Goal: Task Accomplishment & Management: Manage account settings

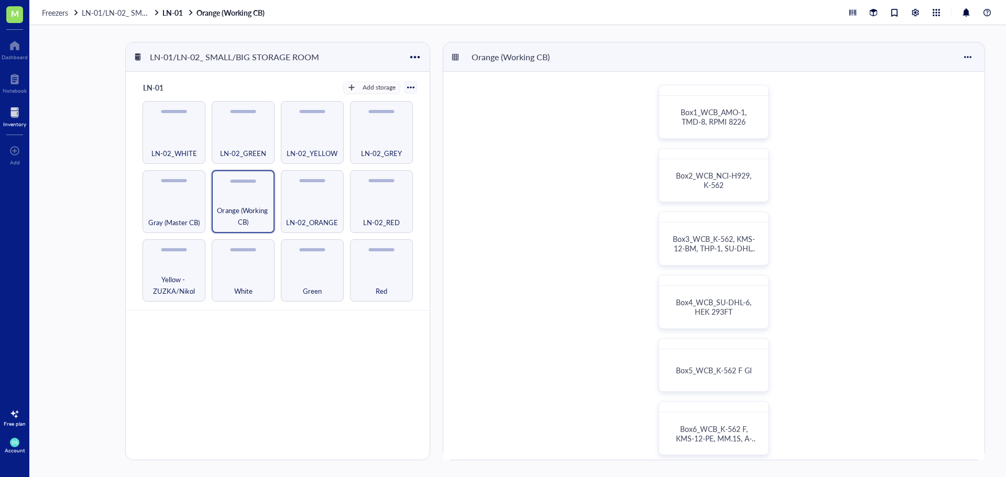
click at [446, 18] on div "Freezers LN-01/LN-02_ SMALL/BIG STORAGE ROOM LN-01 Orange (Working CB)" at bounding box center [517, 12] width 976 height 25
click at [721, 241] on span "Box3_WCB_K-562, KMS-12-BM, THP-1, SU-DHL-6" at bounding box center [714, 248] width 82 height 29
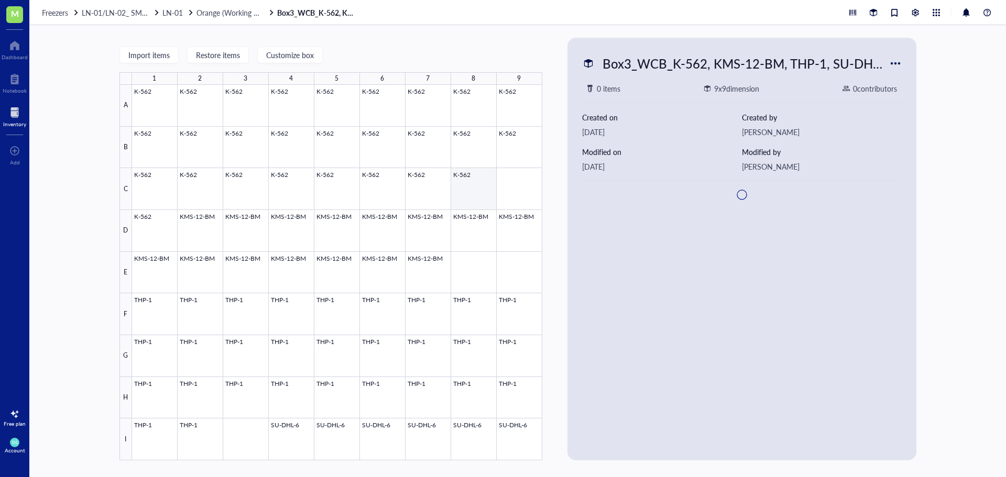
click at [475, 180] on div at bounding box center [337, 273] width 410 height 376
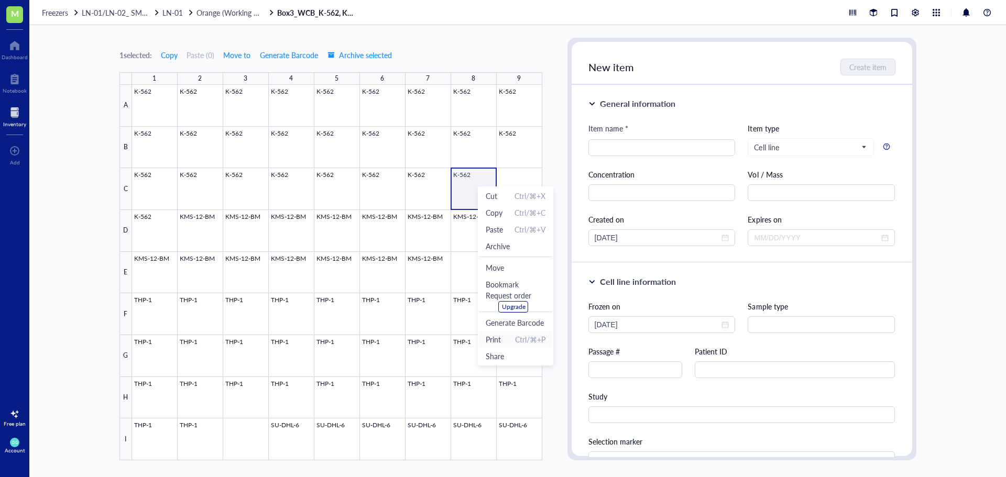
click at [510, 340] on span "Print Ctrl/⌘+P" at bounding box center [516, 340] width 60 height 12
click at [186, 13] on div "LN-01" at bounding box center [178, 12] width 32 height 9
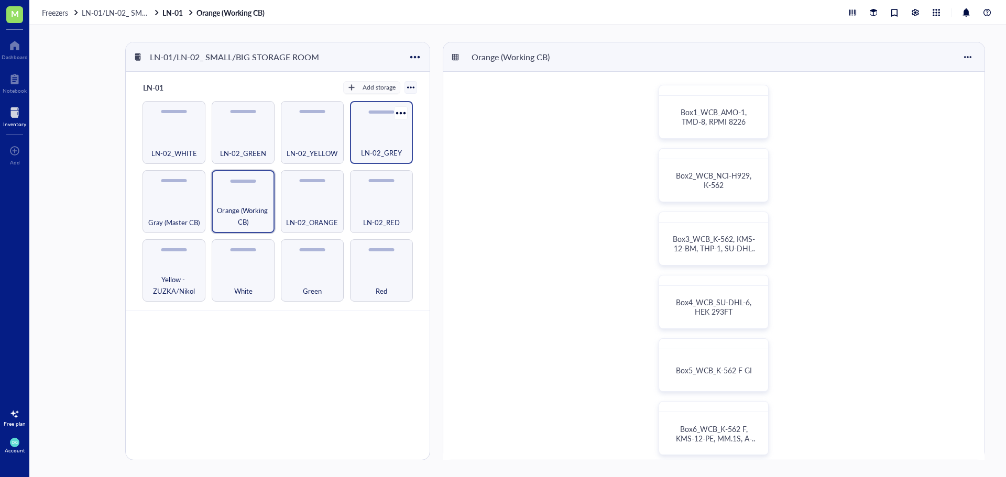
click at [368, 134] on div "LN-02_GREY" at bounding box center [381, 132] width 63 height 63
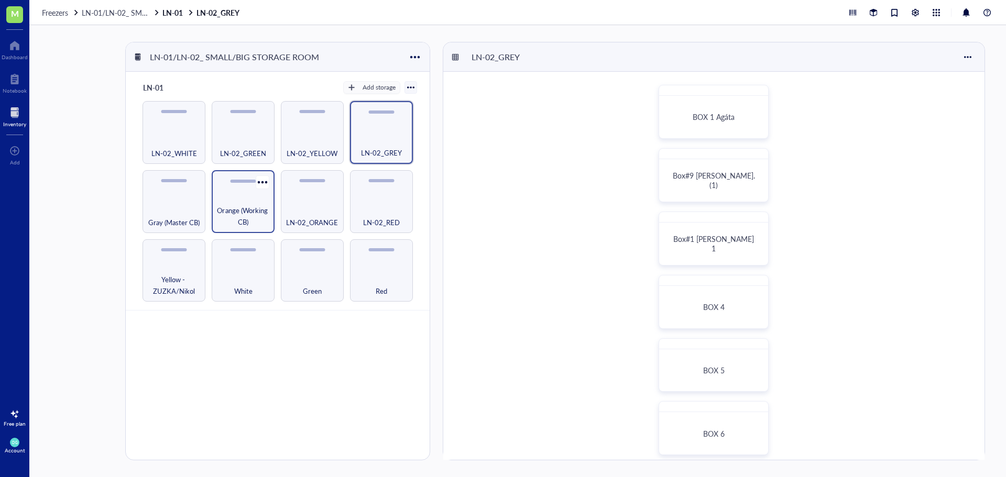
click at [236, 214] on span "Orange (Working CB)" at bounding box center [243, 216] width 52 height 23
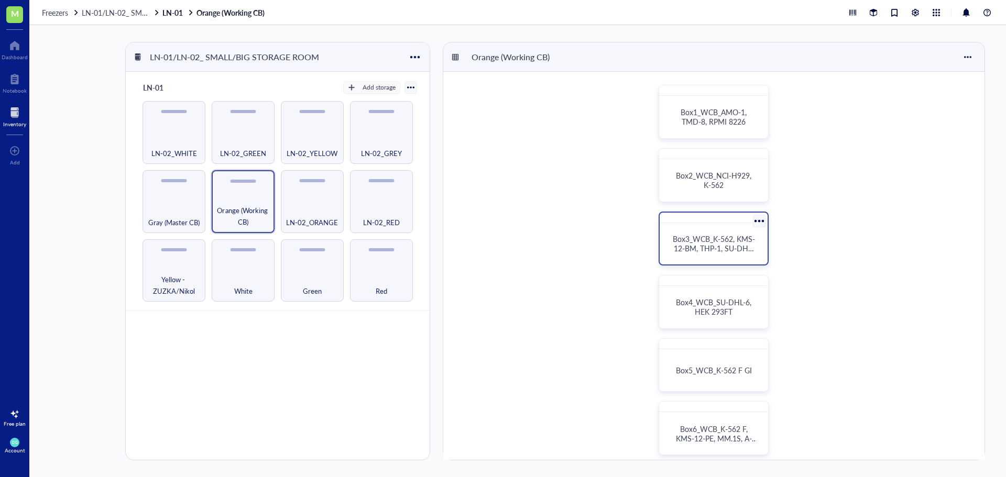
click at [726, 245] on span "Box3_WCB_K-562, KMS-12-BM, THP-1, SU-DHL-6" at bounding box center [714, 248] width 82 height 29
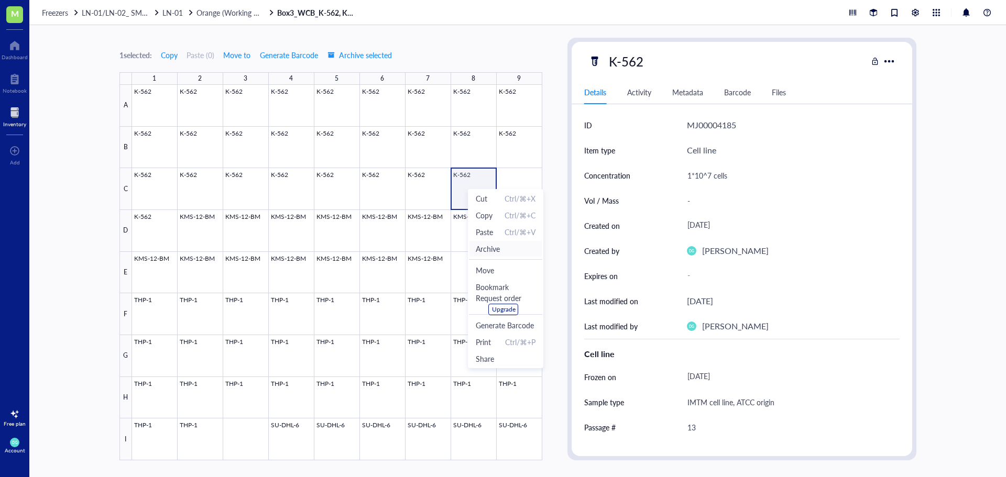
click at [496, 246] on span "Archive" at bounding box center [488, 249] width 24 height 12
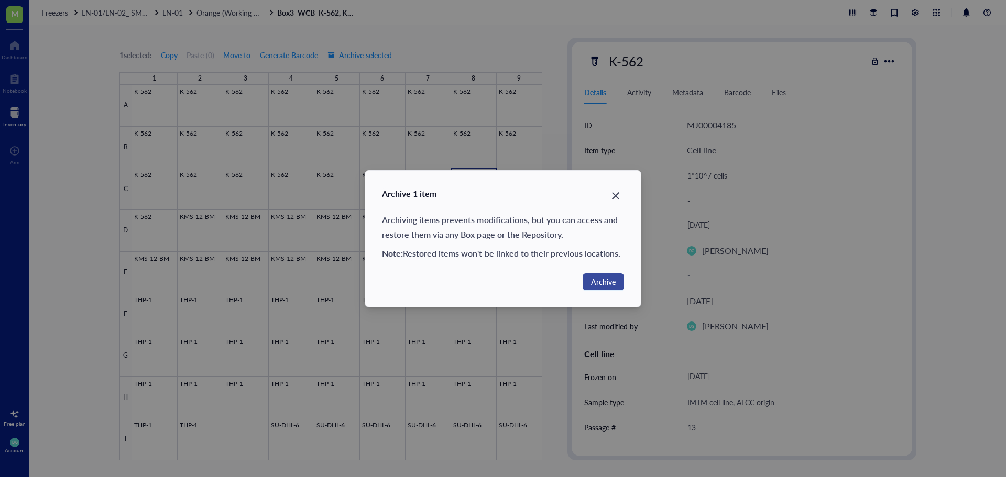
click at [598, 280] on span "Archive" at bounding box center [603, 282] width 25 height 12
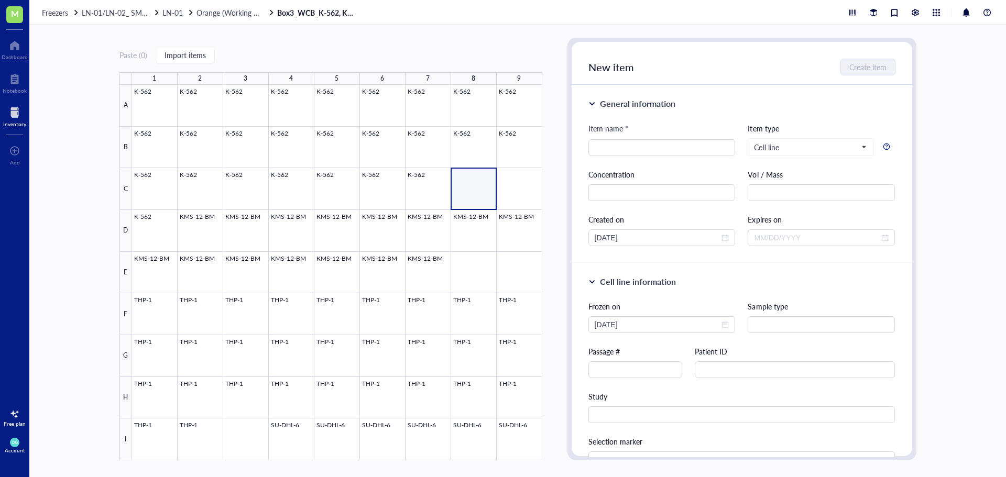
drag, startPoint x: 418, startPoint y: 50, endPoint x: 407, endPoint y: 49, distance: 11.0
click at [418, 50] on div "Paste ( 0 ) Import items 1 2 3 4 5 6 7 8 9 A B C D E F G H I K-562 K-562 K-562 …" at bounding box center [330, 249] width 423 height 423
click at [172, 10] on span "LN-01" at bounding box center [172, 12] width 20 height 10
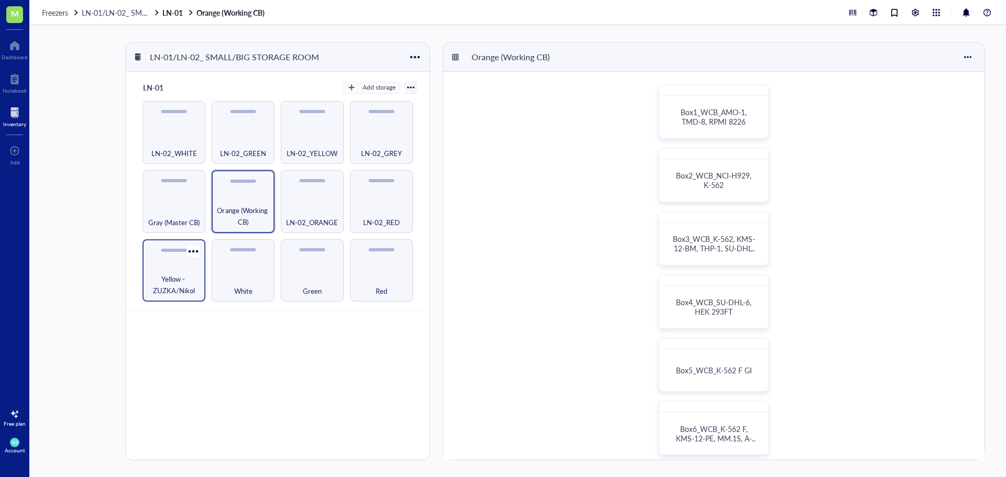
click at [166, 286] on span "Yellow - ZUZKA/Nikol" at bounding box center [174, 284] width 52 height 23
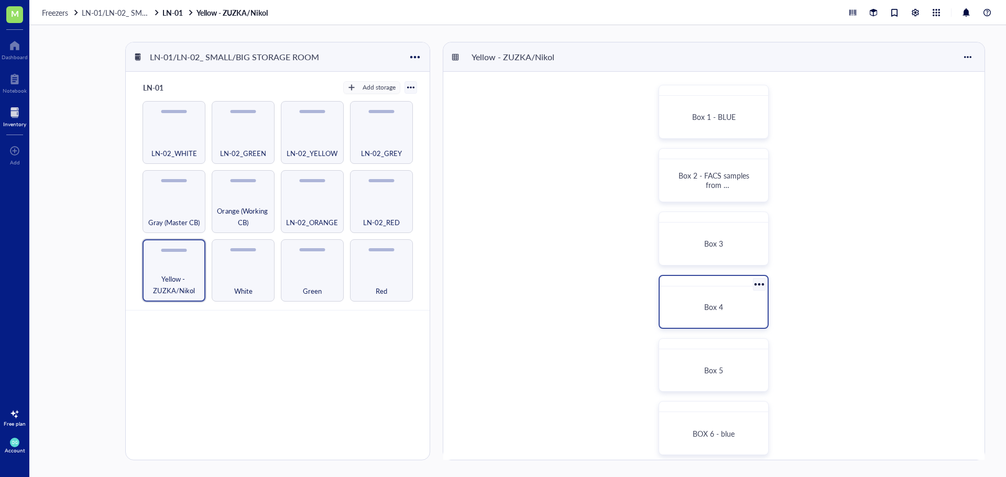
click at [722, 313] on div "Box 4" at bounding box center [714, 307] width 100 height 33
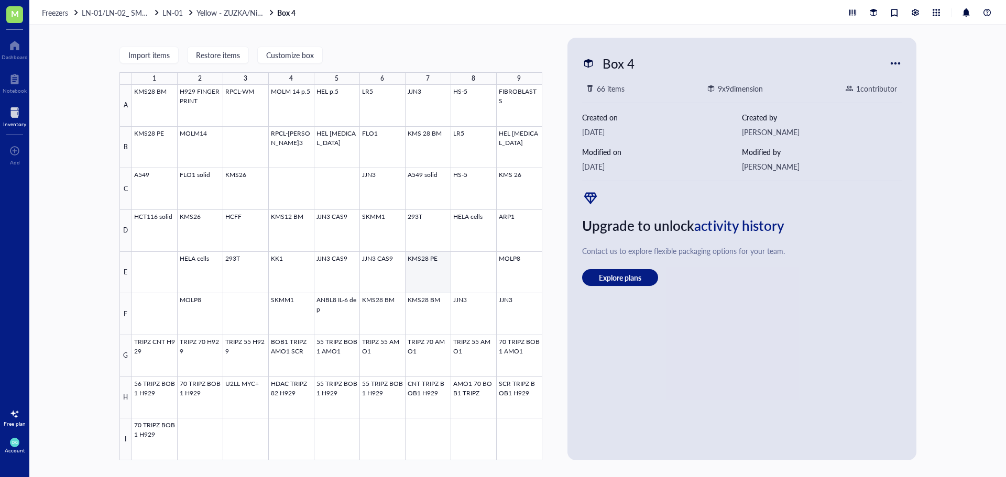
click at [428, 270] on div at bounding box center [337, 273] width 410 height 376
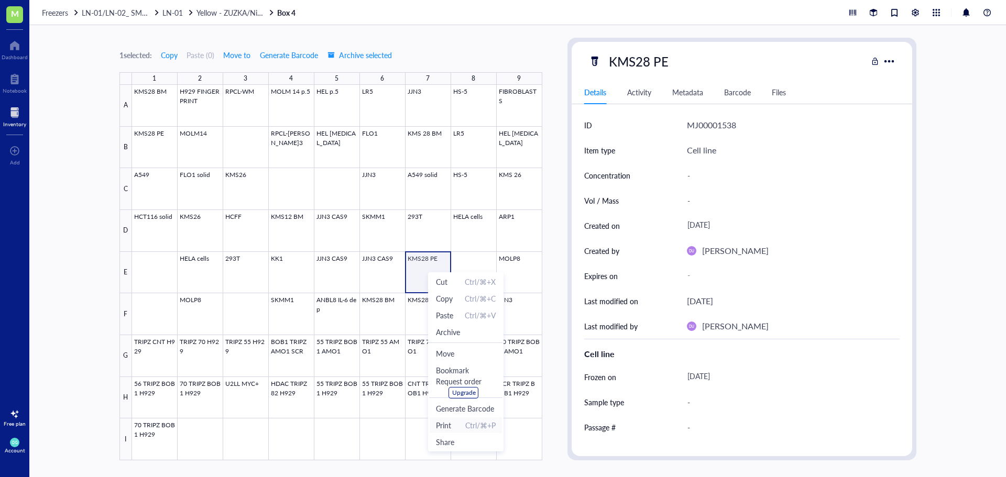
click at [462, 423] on span "Print Ctrl/⌘+P" at bounding box center [466, 426] width 60 height 12
click at [419, 307] on div at bounding box center [337, 273] width 410 height 376
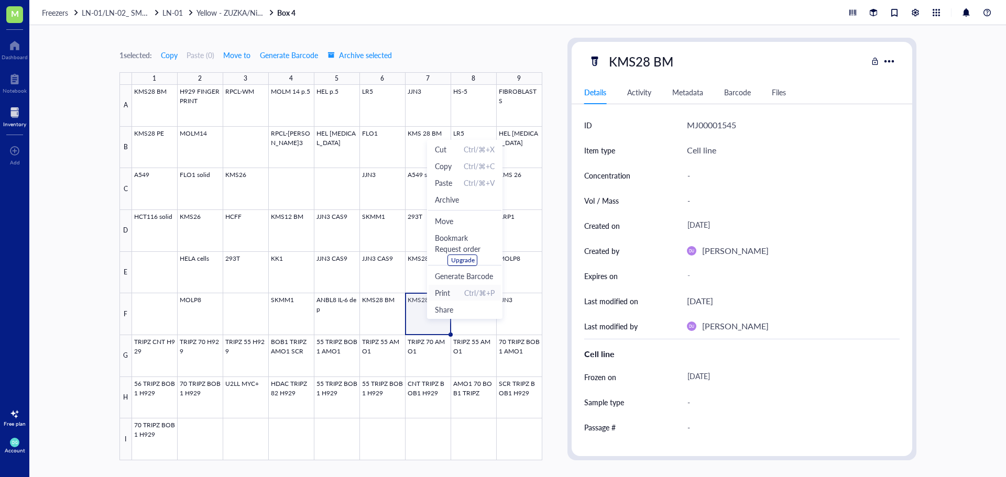
click at [451, 298] on span "Print Ctrl/⌘+P" at bounding box center [465, 293] width 60 height 12
click at [450, 188] on span "Archive" at bounding box center [446, 186] width 24 height 12
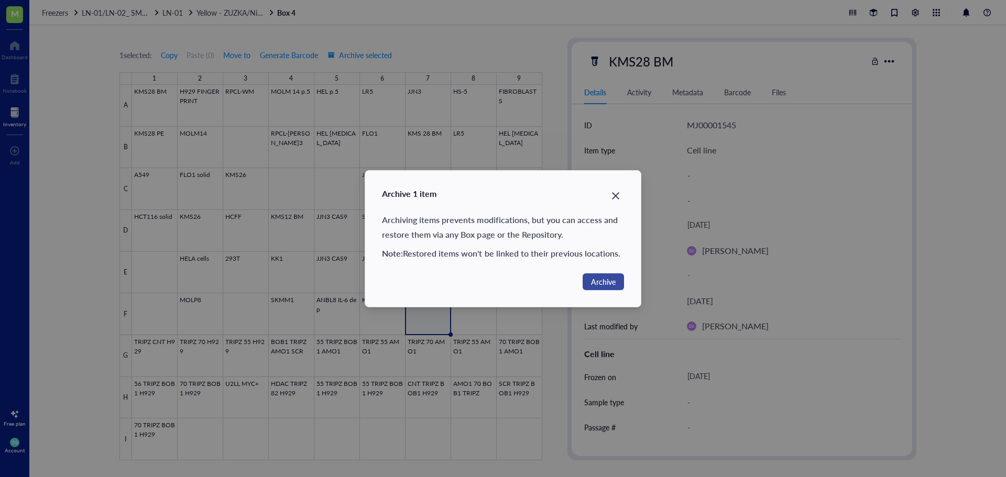
click at [603, 282] on span "Archive" at bounding box center [603, 282] width 25 height 12
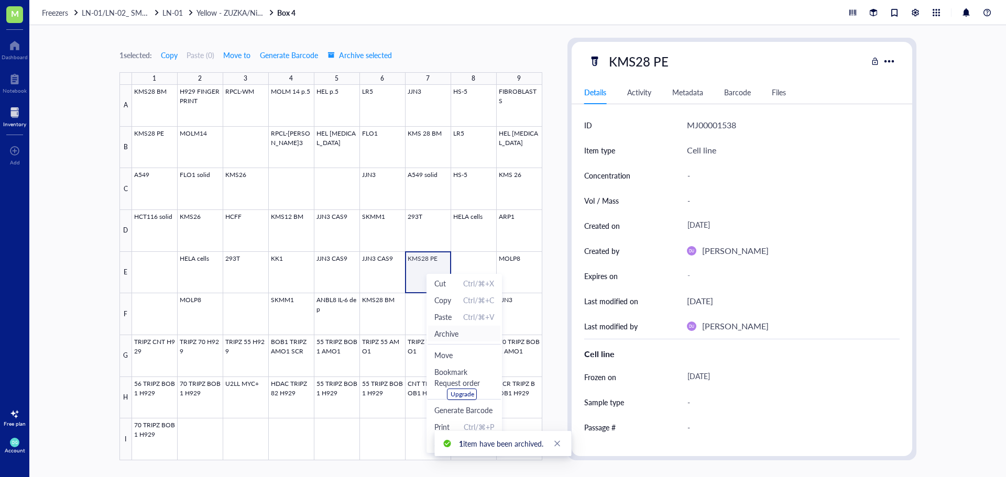
click at [450, 337] on span "Archive" at bounding box center [446, 334] width 24 height 12
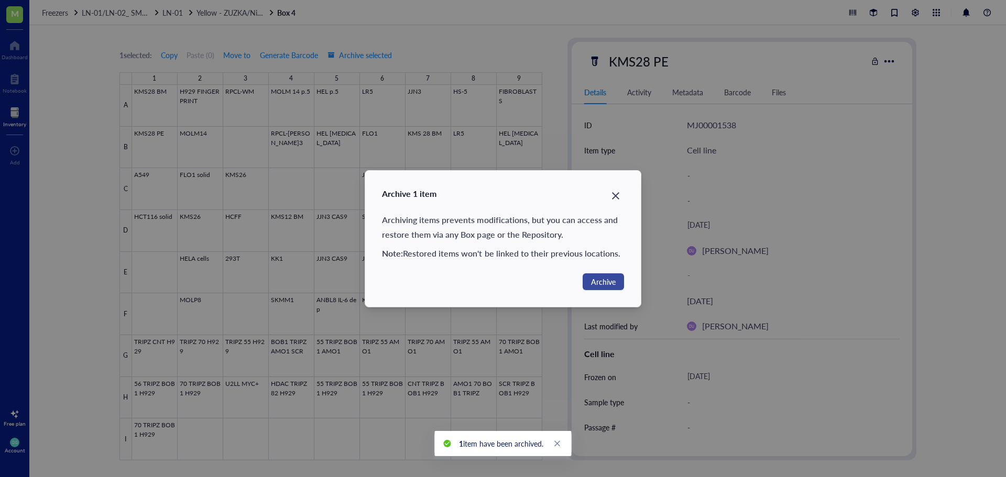
click at [602, 281] on span "Archive" at bounding box center [603, 282] width 25 height 12
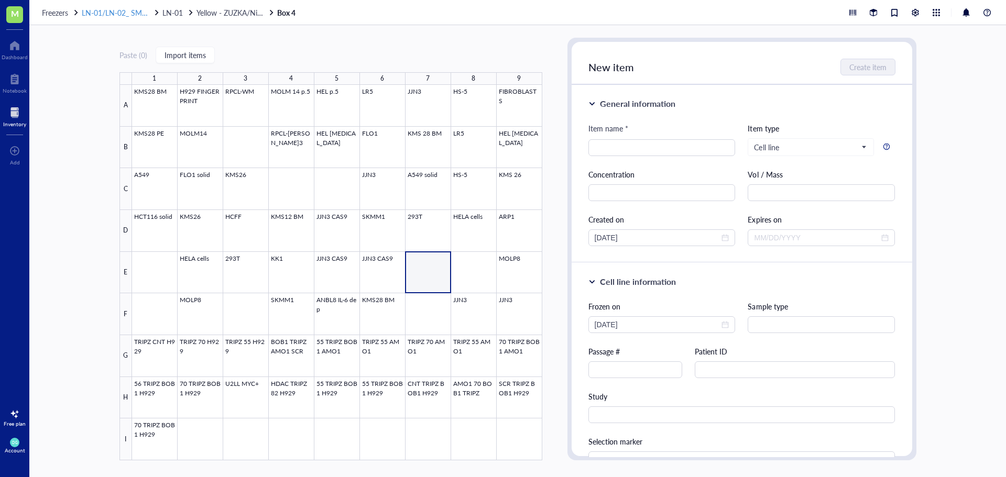
click at [94, 10] on span "LN-01/LN-02_ SMALL/BIG STORAGE ROOM" at bounding box center [156, 12] width 148 height 10
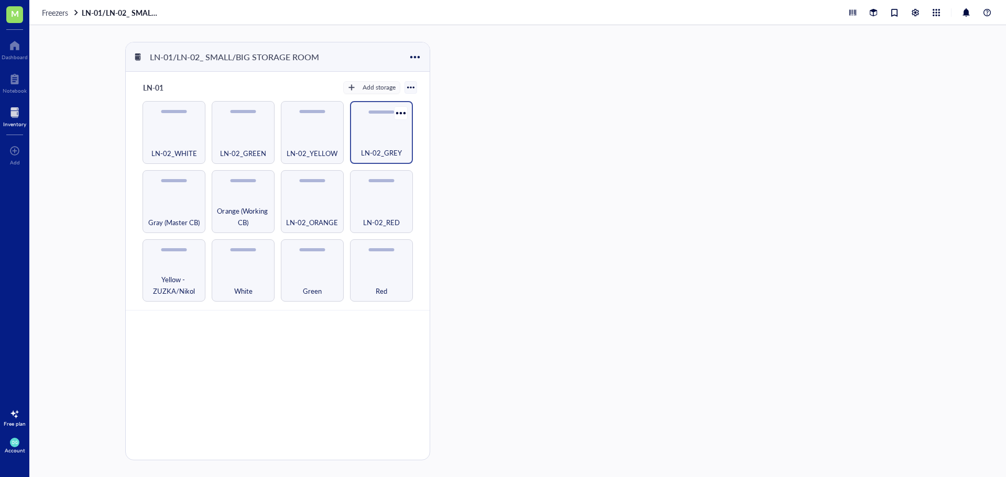
click at [377, 142] on div "LN-02_GREY" at bounding box center [381, 147] width 52 height 23
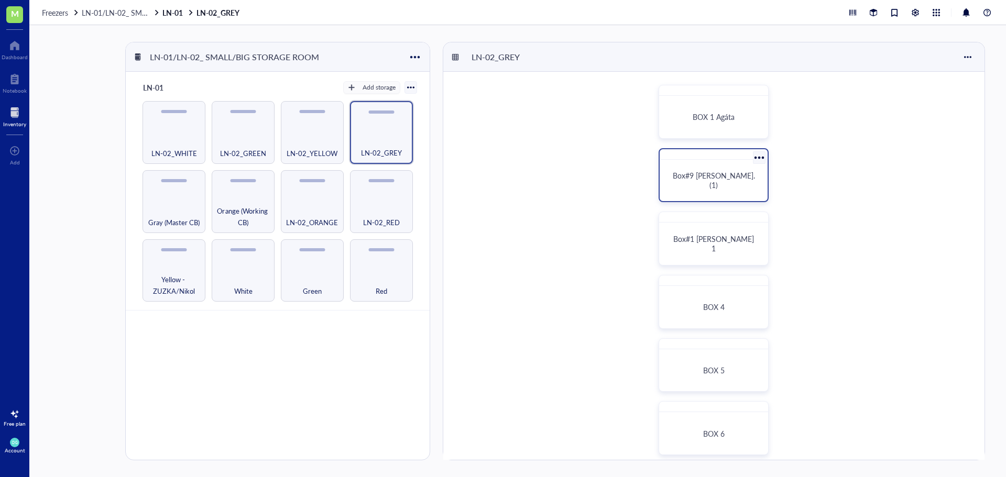
click at [706, 183] on span "Box#9 [PERSON_NAME]. (1)" at bounding box center [715, 180] width 84 height 20
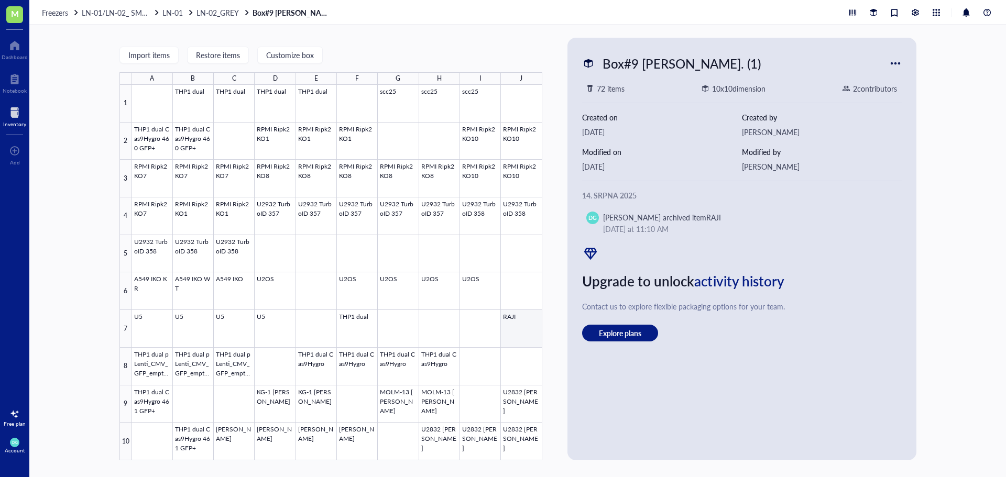
click at [514, 326] on div at bounding box center [337, 273] width 410 height 376
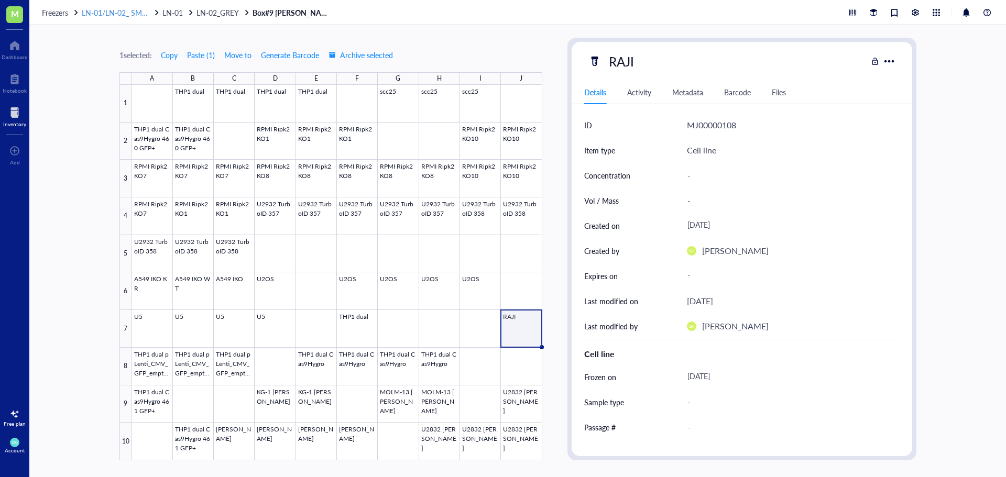
click at [101, 14] on span "LN-01/LN-02_ SMALL/BIG STORAGE ROOM" at bounding box center [156, 12] width 148 height 10
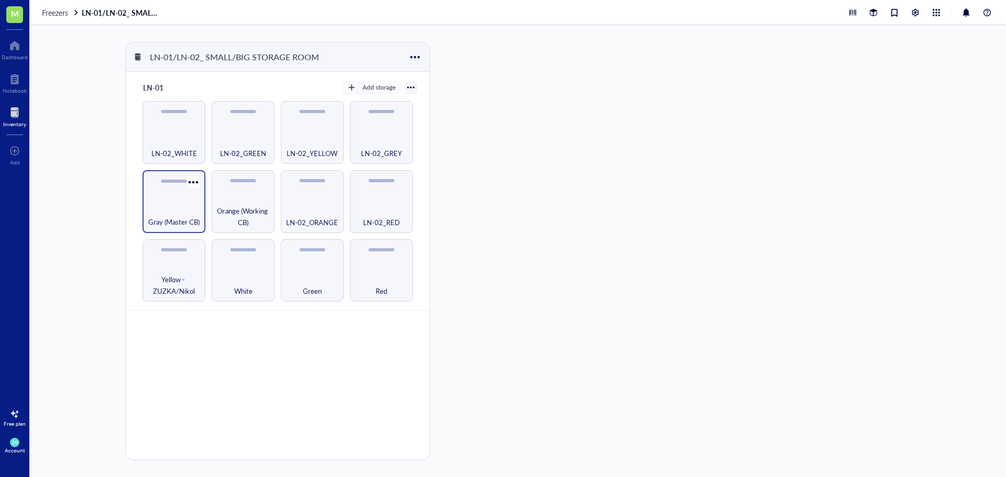
click at [168, 213] on div "Gray (Master CB)" at bounding box center [174, 216] width 52 height 23
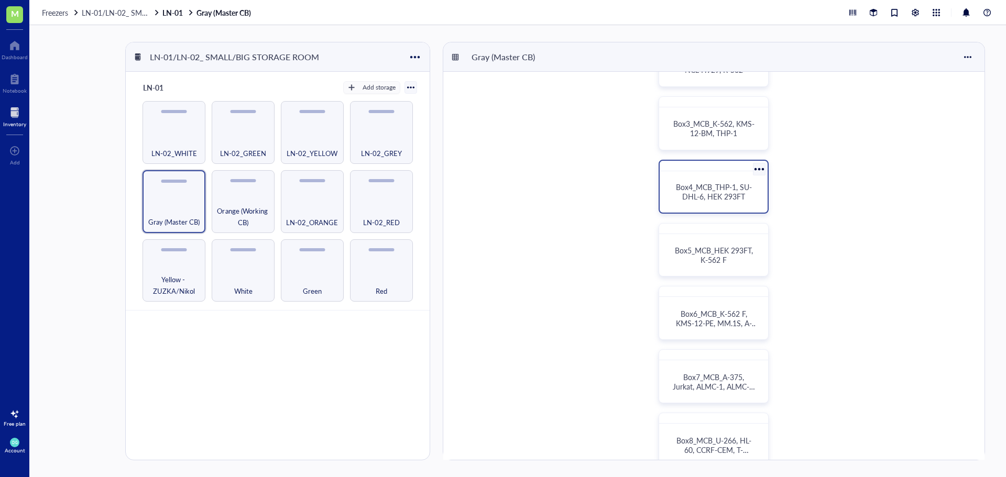
scroll to position [262, 0]
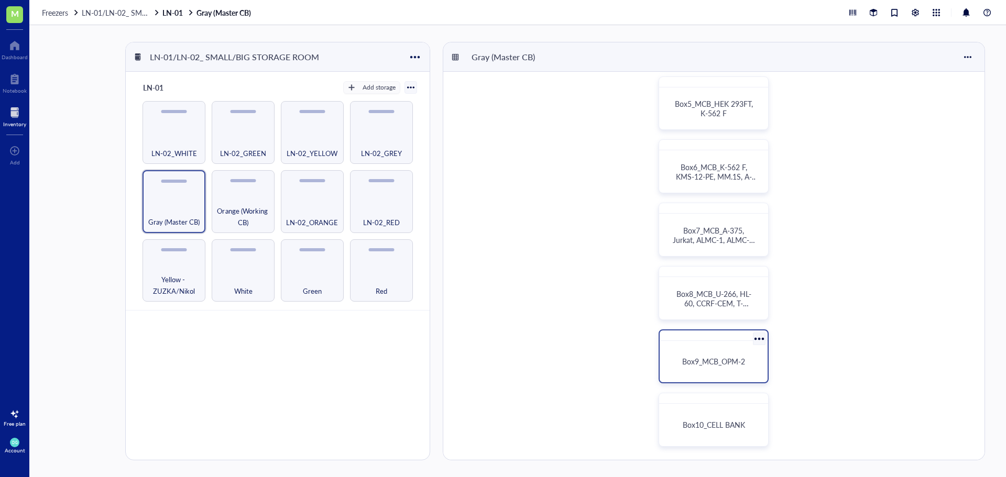
click at [706, 363] on span "Box9_MCB_OPM-2" at bounding box center [713, 361] width 63 height 10
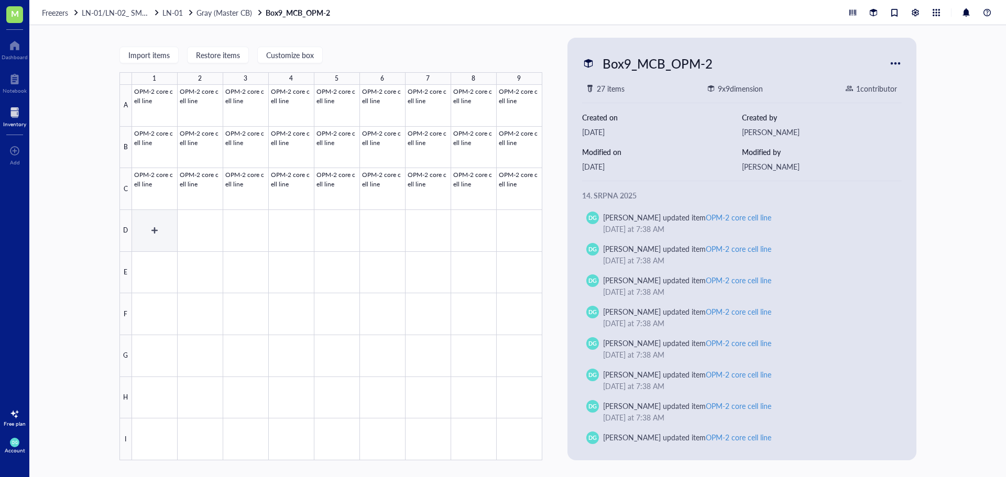
click at [155, 232] on div at bounding box center [337, 273] width 410 height 376
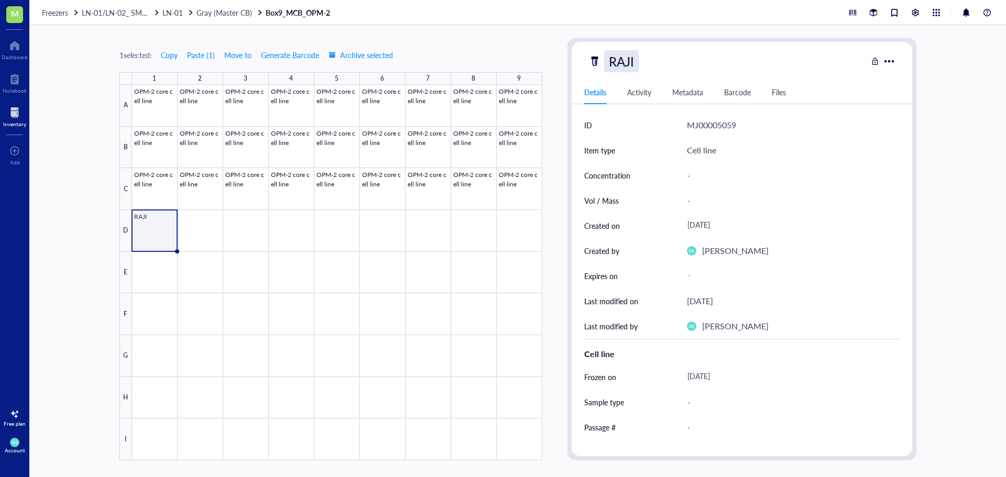
click at [622, 59] on div "RAJI" at bounding box center [621, 61] width 35 height 22
type input "Raji core cell line"
click at [963, 163] on div "1 selected: Copy Paste ( 1 ) Move to Generate Barcode Archive selected 1 2 3 4 …" at bounding box center [517, 251] width 976 height 452
click at [772, 178] on div "-" at bounding box center [789, 175] width 213 height 22
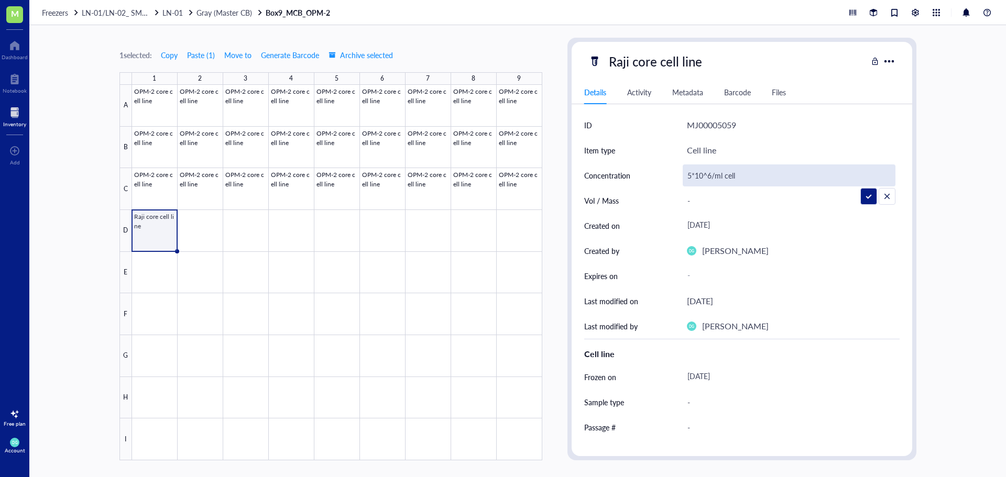
type input "5*10^6/ml cells"
click at [723, 201] on div "-" at bounding box center [789, 201] width 213 height 22
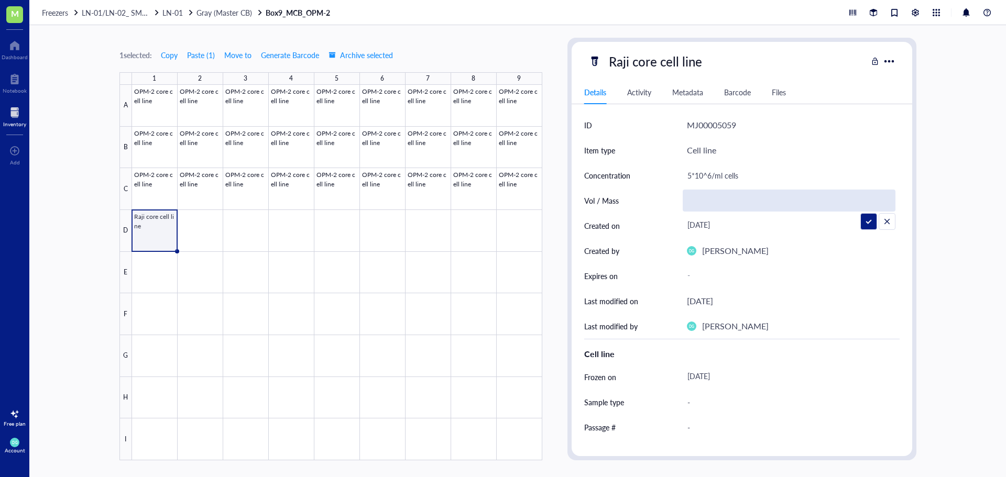
type input "1"
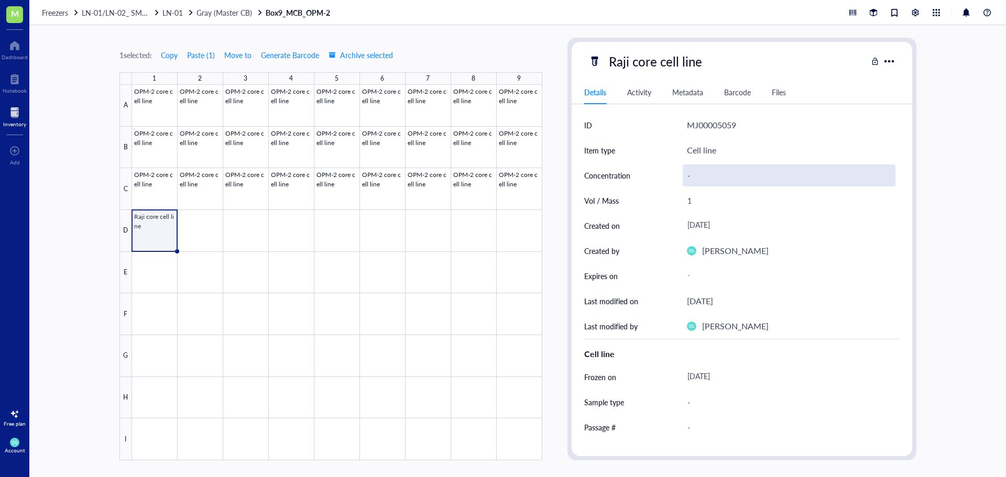
click at [698, 181] on div "-" at bounding box center [789, 175] width 213 height 22
click at [720, 196] on div "1" at bounding box center [789, 201] width 213 height 22
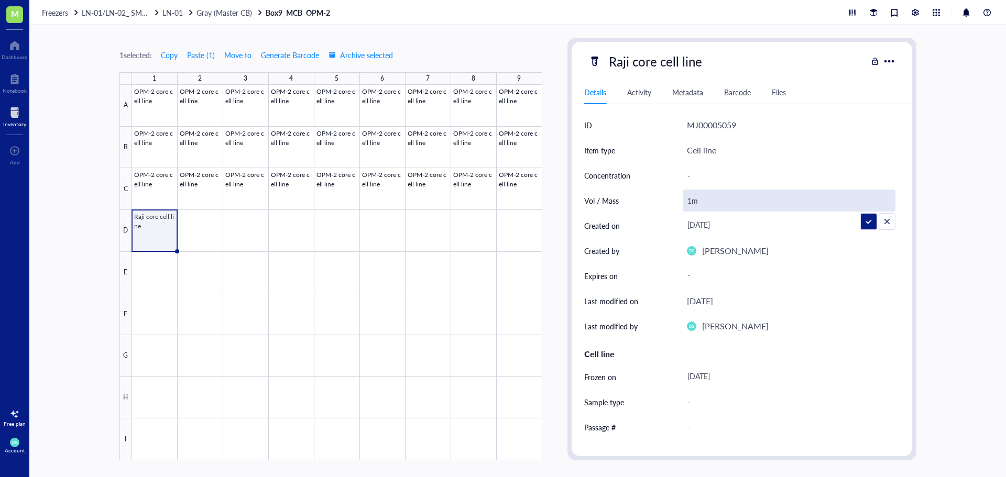
type input "1ml"
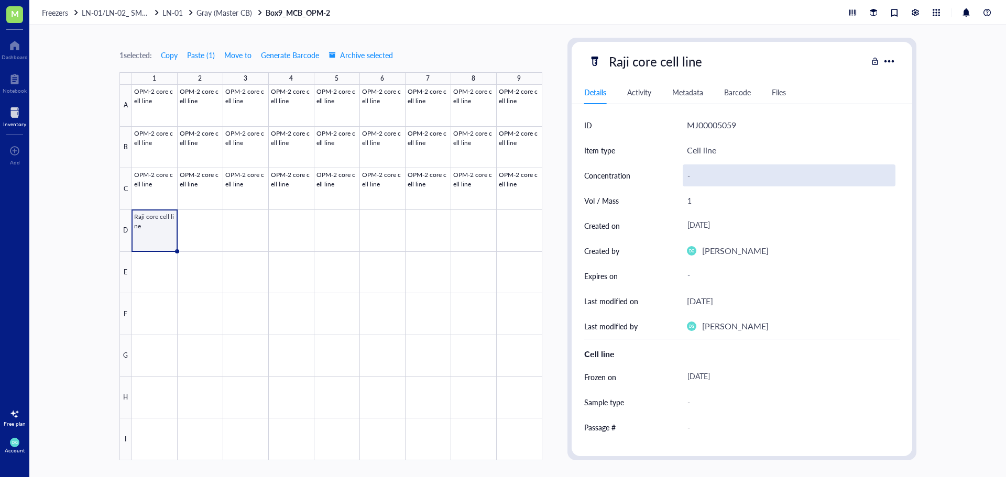
click at [707, 178] on div "-" at bounding box center [789, 175] width 213 height 22
type input "5*10^6/ml cells"
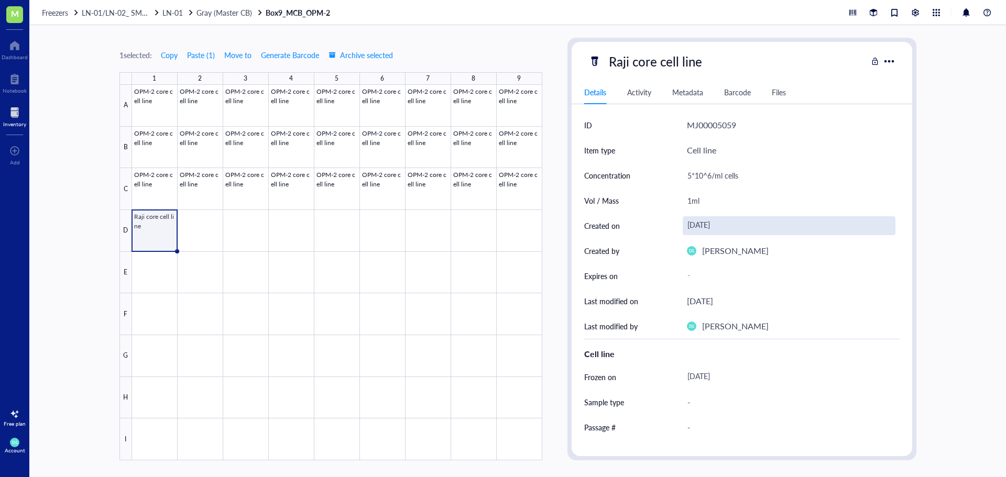
click at [734, 226] on div "[DATE]" at bounding box center [789, 225] width 213 height 19
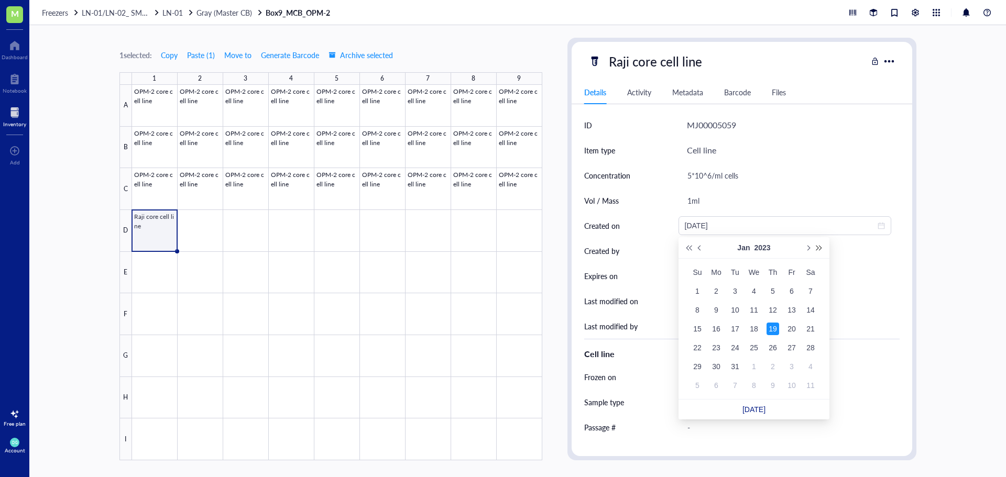
click at [817, 249] on span "Next year (Control + right)" at bounding box center [819, 247] width 5 height 5
click at [818, 250] on span "Next year (Control + right)" at bounding box center [819, 247] width 5 height 5
click at [688, 248] on span "Last year (Control + left)" at bounding box center [688, 247] width 5 height 5
click at [806, 248] on span "Next month (PageDown)" at bounding box center [807, 247] width 5 height 5
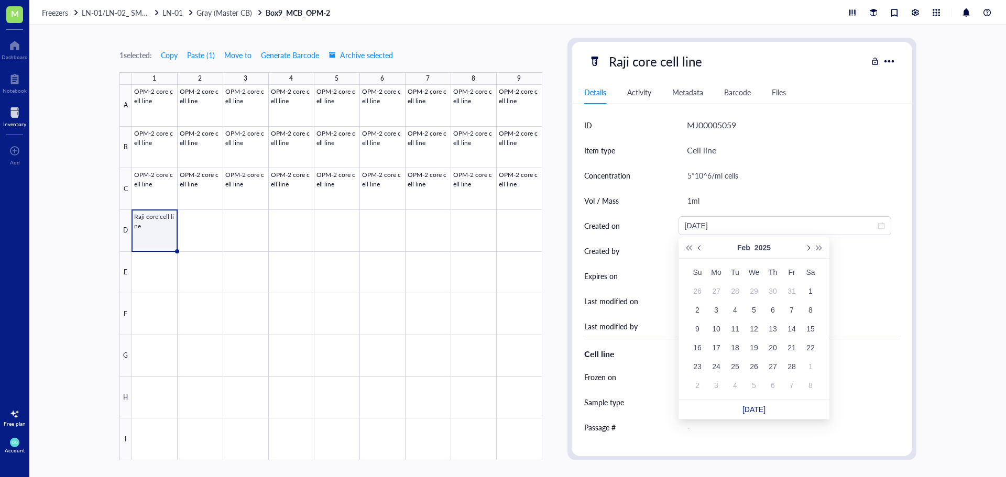
click at [806, 248] on span "Next month (PageDown)" at bounding box center [807, 247] width 5 height 5
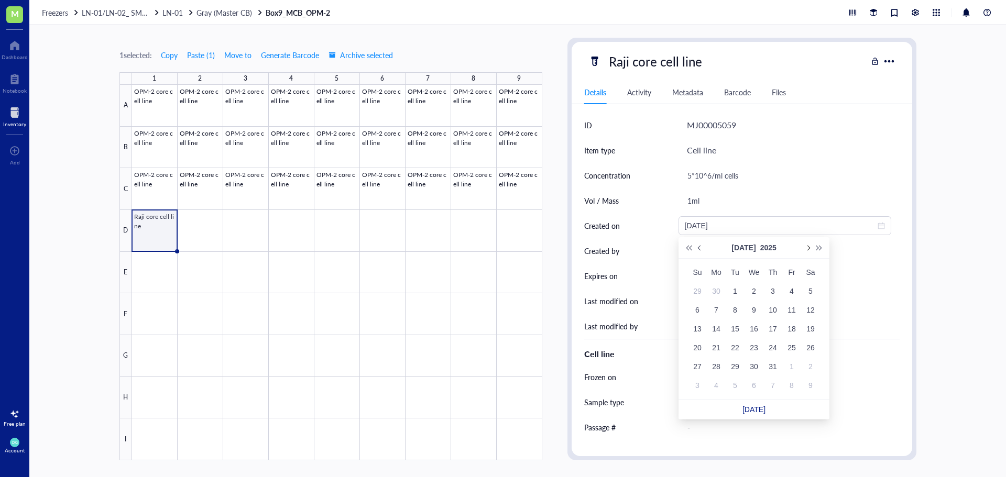
click at [806, 248] on span "Next month (PageDown)" at bounding box center [807, 247] width 5 height 5
type input "[DATE]"
click at [754, 369] on div "27" at bounding box center [754, 366] width 13 height 13
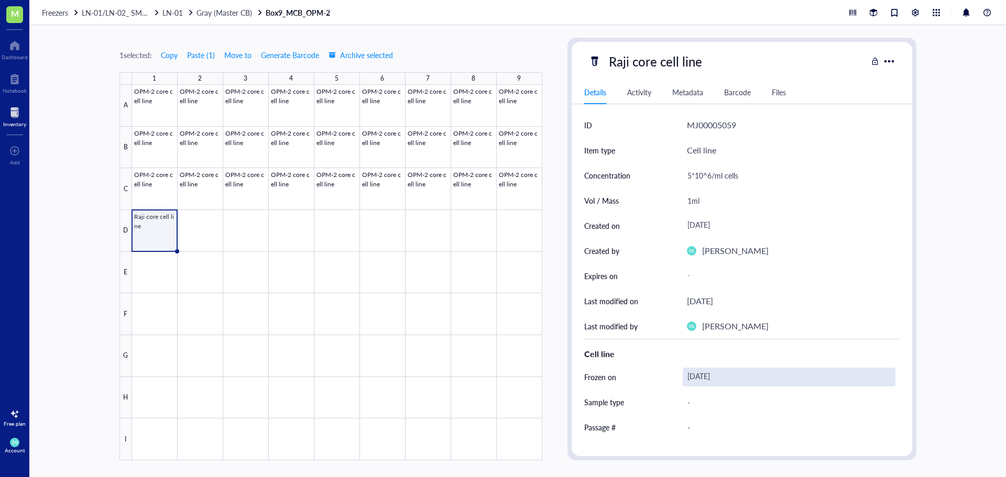
click at [716, 377] on div "[DATE]" at bounding box center [789, 377] width 213 height 19
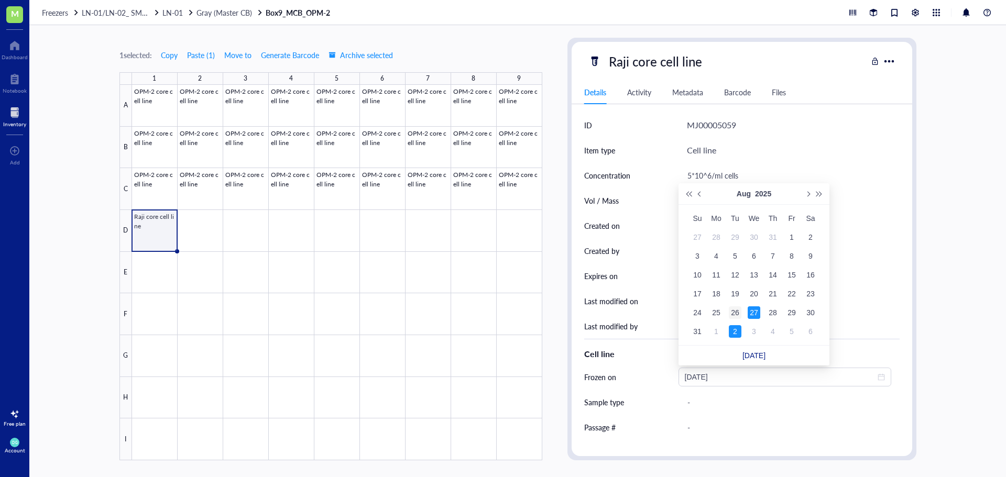
type input "[DATE]"
click at [738, 311] on div "26" at bounding box center [735, 312] width 13 height 13
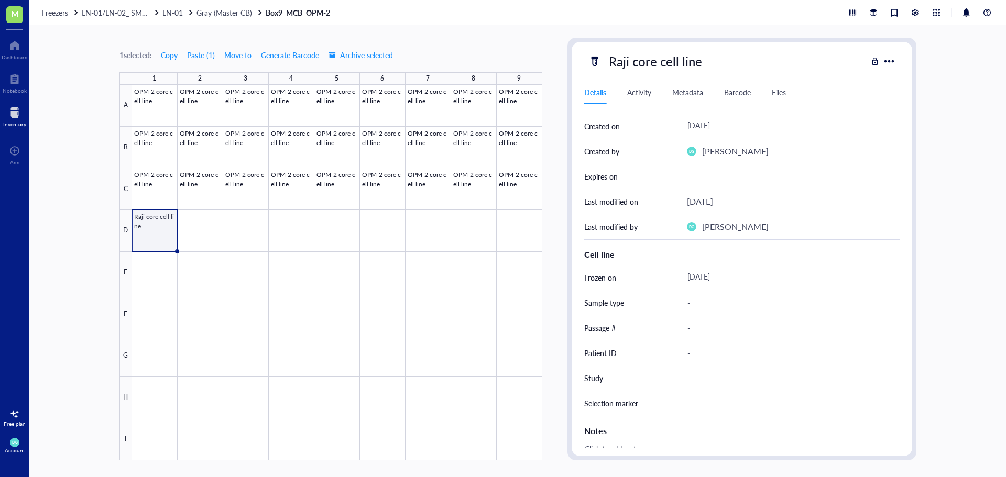
scroll to position [157, 0]
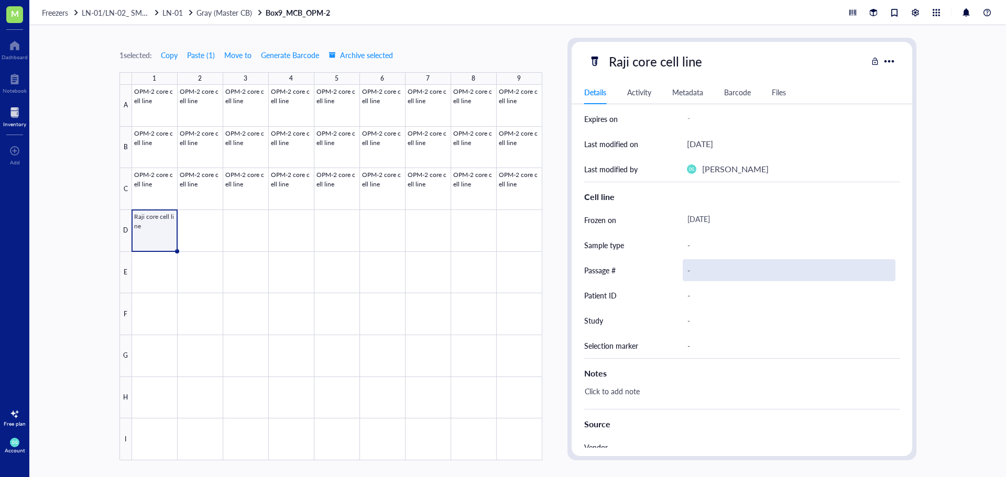
click at [693, 271] on div "-" at bounding box center [789, 270] width 213 height 22
type input "4"
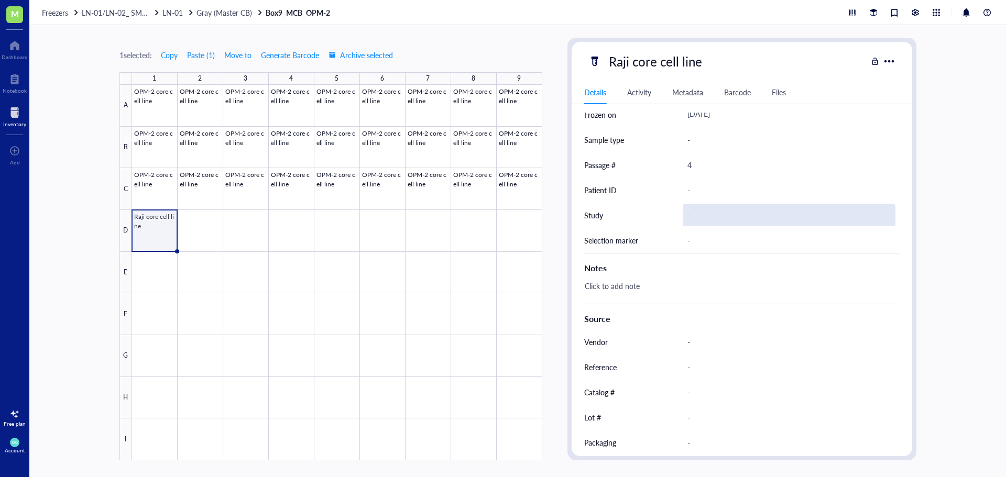
scroll to position [295, 0]
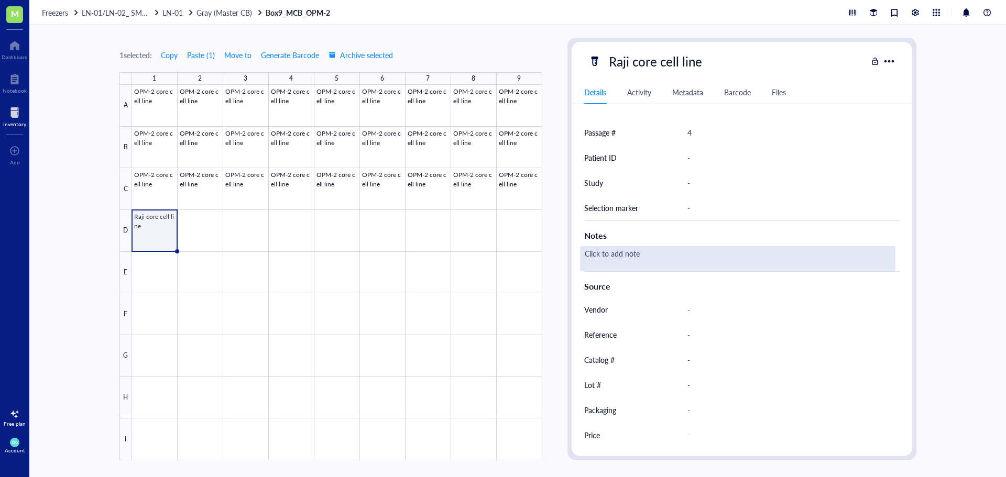
click at [618, 253] on div "Click to add note" at bounding box center [737, 258] width 315 height 25
click at [617, 252] on div "Click to add note" at bounding box center [737, 258] width 315 height 25
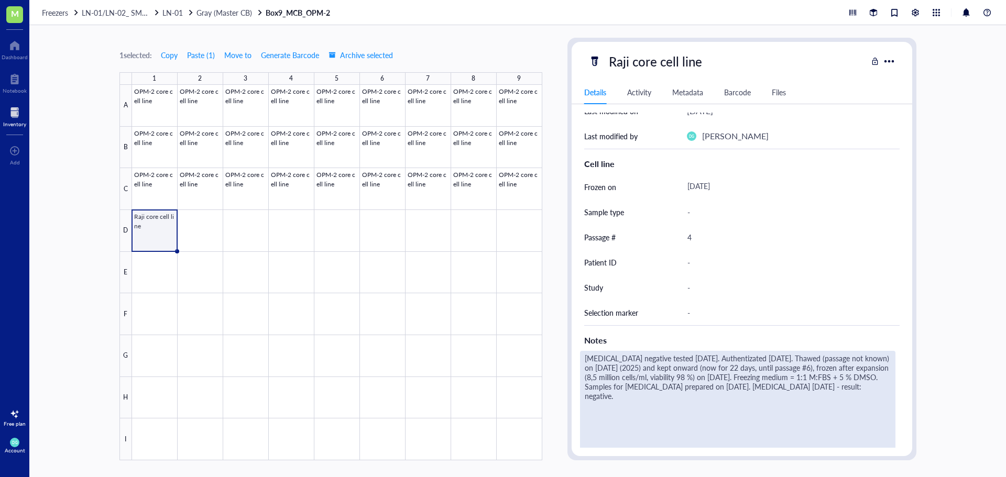
scroll to position [243, 0]
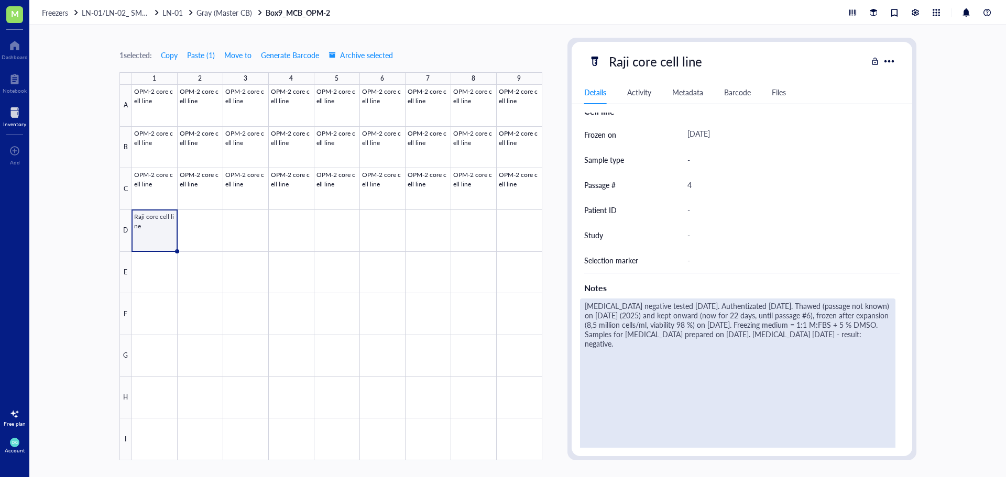
drag, startPoint x: 809, startPoint y: 306, endPoint x: 551, endPoint y: 303, distance: 258.3
click at [551, 303] on div "1 selected: Copy Paste ( 1 ) Move to Generate Barcode Archive selected 1 2 3 4 …" at bounding box center [517, 251] width 976 height 452
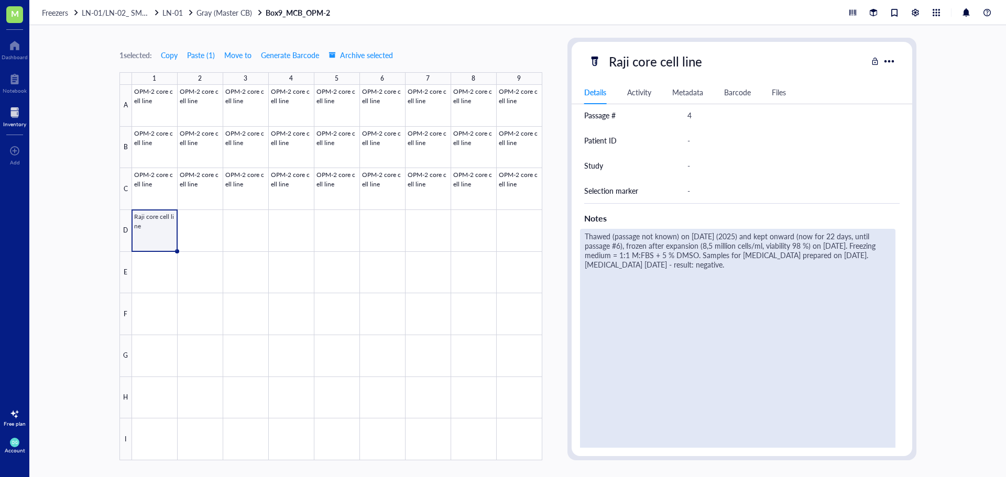
scroll to position [452, 0]
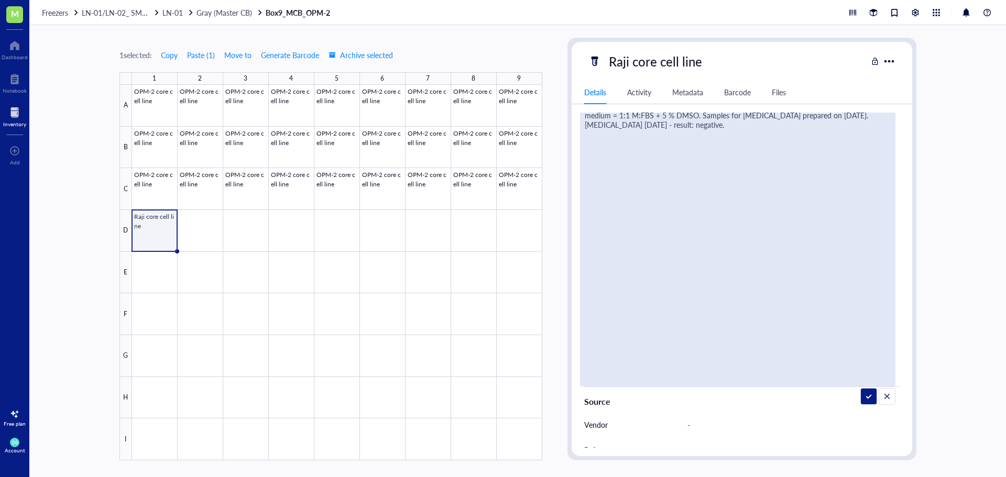
click at [799, 127] on textarea "Thawed (passage not known) on [DATE] (2025) and kept onward (now for 22 days, u…" at bounding box center [737, 238] width 314 height 296
drag, startPoint x: 769, startPoint y: 369, endPoint x: 745, endPoint y: 280, distance: 91.6
click at [745, 280] on textarea "Thawed (passage not known) on [DATE] (2025) and kept onward (now for 22 days, u…" at bounding box center [737, 238] width 314 height 296
click at [807, 272] on textarea "Thawed (passage not known) on [DATE] (2025) and kept onward (now for 22 days, u…" at bounding box center [737, 238] width 314 height 296
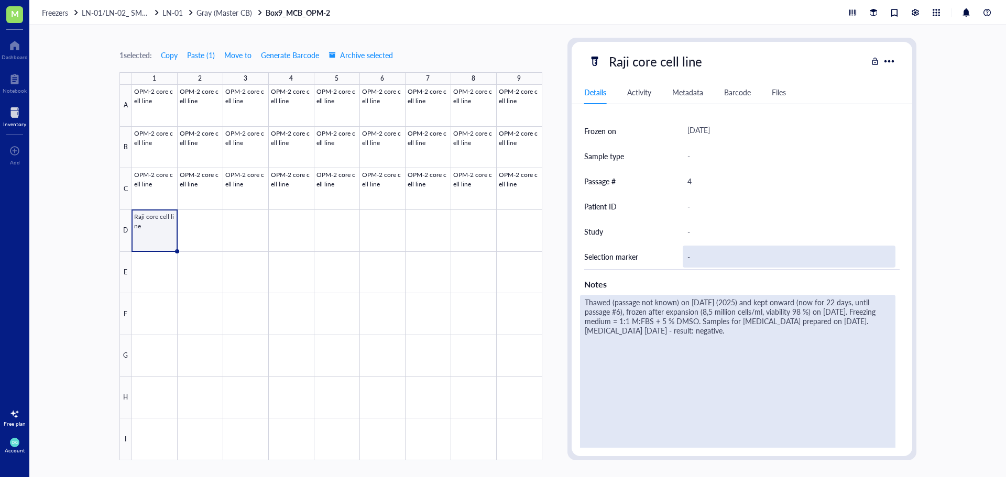
scroll to position [243, 0]
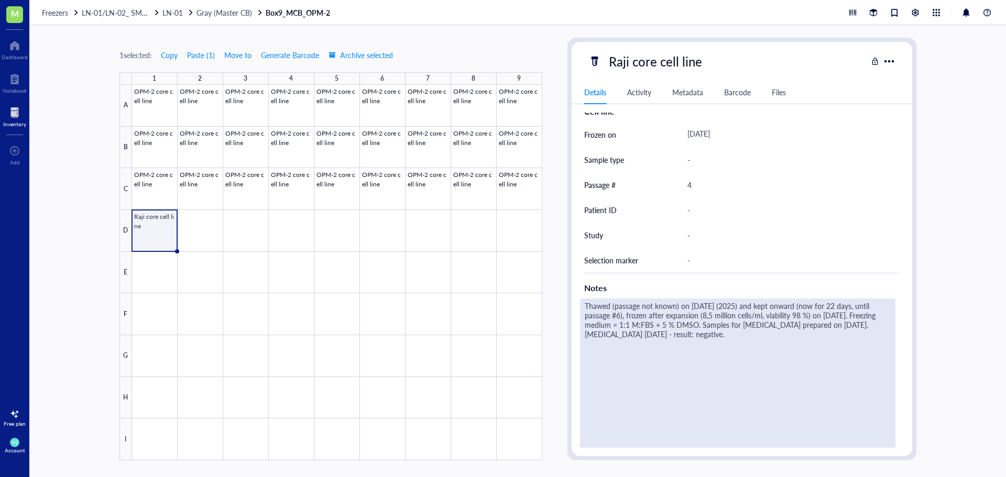
click at [718, 304] on textarea "Thawed (passage not known) on [DATE] (2025) and kept onward (now for 22 days, u…" at bounding box center [737, 447] width 314 height 296
type textarea "Thawed (passage not known) on [DATE] (2025) and kept onward (now for 22 days, u…"
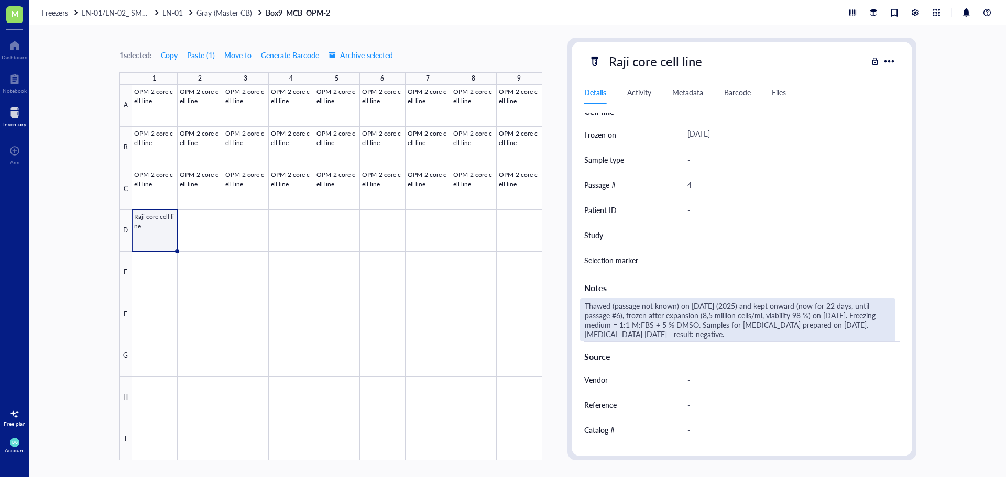
click at [789, 327] on div "Thawed (passage not known) on [DATE] (2025) and kept onward (now for 22 days, u…" at bounding box center [737, 320] width 315 height 43
click at [837, 307] on textarea "Thawed (passage not known) on [DATE] (2025) and kept onward (now for 22 days, u…" at bounding box center [737, 320] width 314 height 42
click at [619, 316] on textarea "Thawed (passage not known) on [DATE] (2025) and kept onward (now for 12 days, u…" at bounding box center [737, 320] width 314 height 42
click at [709, 319] on textarea "Thawed (passage not known) on [DATE] (2025) and kept onward (now for 12 days, u…" at bounding box center [737, 320] width 314 height 42
click at [795, 313] on textarea "Thawed (passage not known) on [DATE] (2025) and kept onward (now for 12 days, u…" at bounding box center [737, 320] width 314 height 42
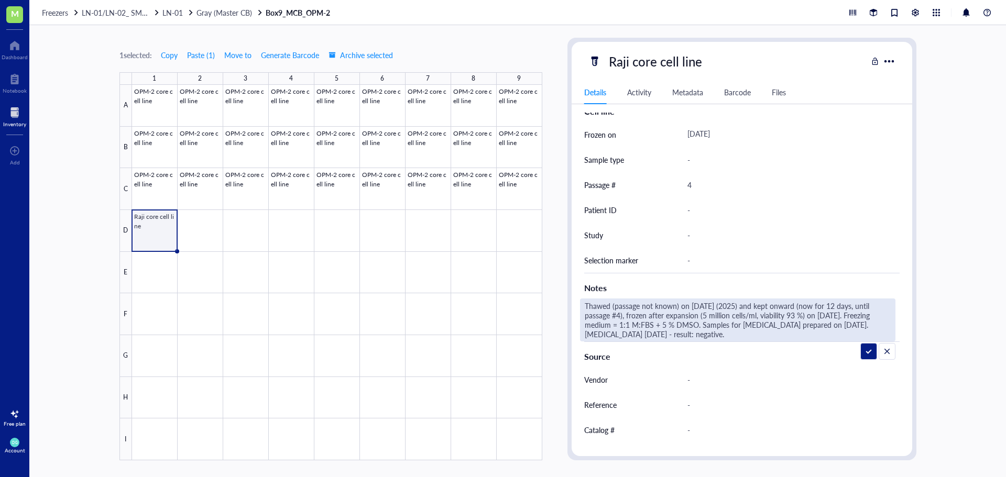
click at [822, 314] on textarea "Thawed (passage not known) on [DATE] (2025) and kept onward (now for 12 days, u…" at bounding box center [737, 320] width 314 height 42
click at [836, 313] on textarea "Thawed (passage not known) on [DATE] (2025) and kept onward (now for 12 days, u…" at bounding box center [737, 320] width 314 height 42
click at [662, 326] on textarea "Thawed (passage not known) on [DATE] (2025) and kept onward (now for 12 days, u…" at bounding box center [737, 320] width 314 height 42
type textarea "Thawed (passage not known) on [DATE] (2025) and kept onward (now for 12 days, u…"
click at [848, 333] on div "Thawed (passage not known) on [DATE] (2025) and kept onward (now for 12 days, u…" at bounding box center [737, 320] width 315 height 43
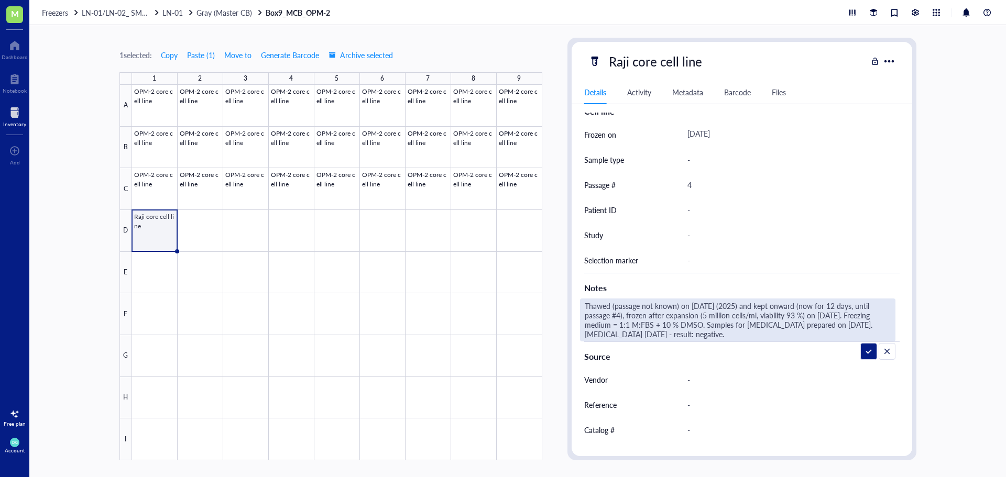
click at [843, 326] on textarea "Thawed (passage not known) on [DATE] (2025) and kept onward (now for 12 days, u…" at bounding box center [737, 320] width 314 height 42
drag, startPoint x: 670, startPoint y: 330, endPoint x: 640, endPoint y: 334, distance: 31.2
click at [640, 334] on textarea "Thawed (passage not known) on [DATE] (2025) and kept onward (now for 12 days, u…" at bounding box center [737, 320] width 314 height 42
click at [639, 334] on textarea "Thawed (passage not known) on [DATE] (2025) and kept onward (now for 12 days, u…" at bounding box center [737, 320] width 314 height 42
click at [764, 339] on textarea "Thawed (passage not known) on [DATE] (2025) and kept onward (now for 12 days, u…" at bounding box center [737, 320] width 314 height 42
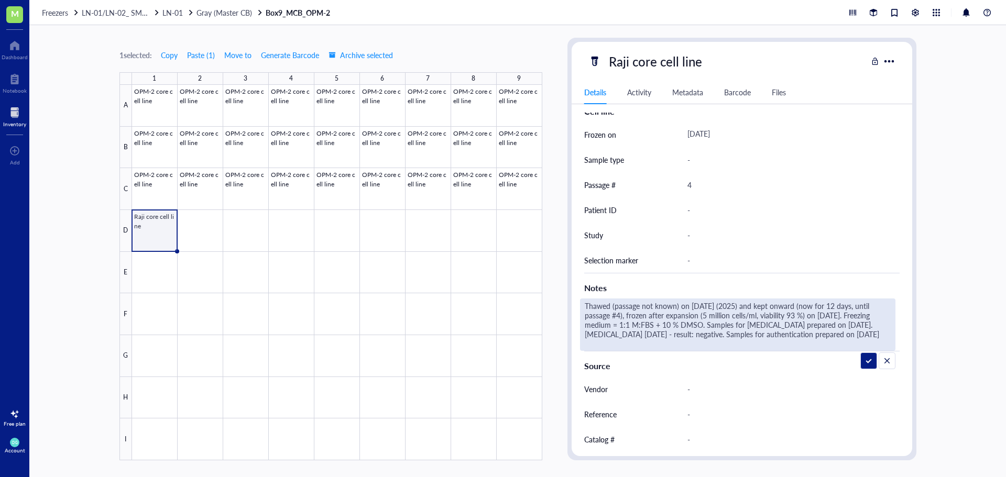
type textarea "Thawed (passage not known) on [DATE] (2025) and kept onward (now for 12 days, u…"
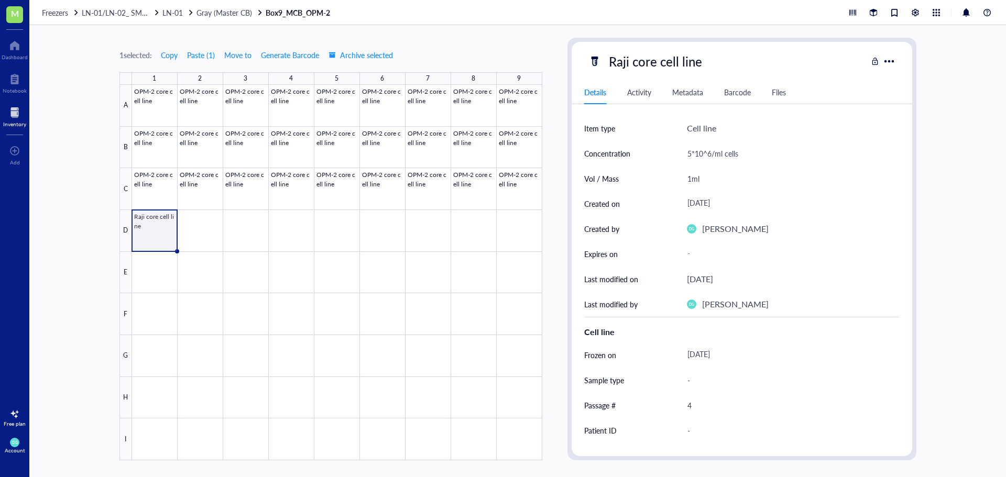
scroll to position [0, 0]
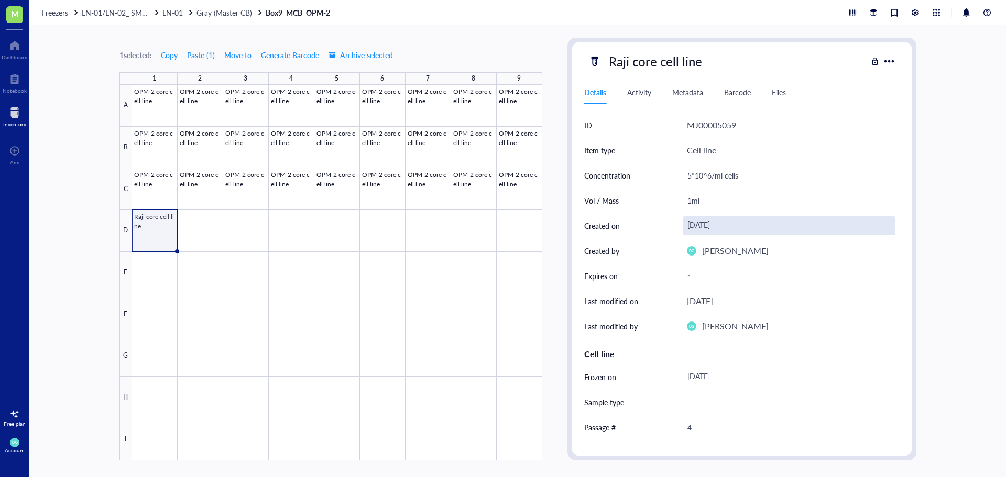
click at [728, 224] on div "[DATE]" at bounding box center [789, 225] width 213 height 19
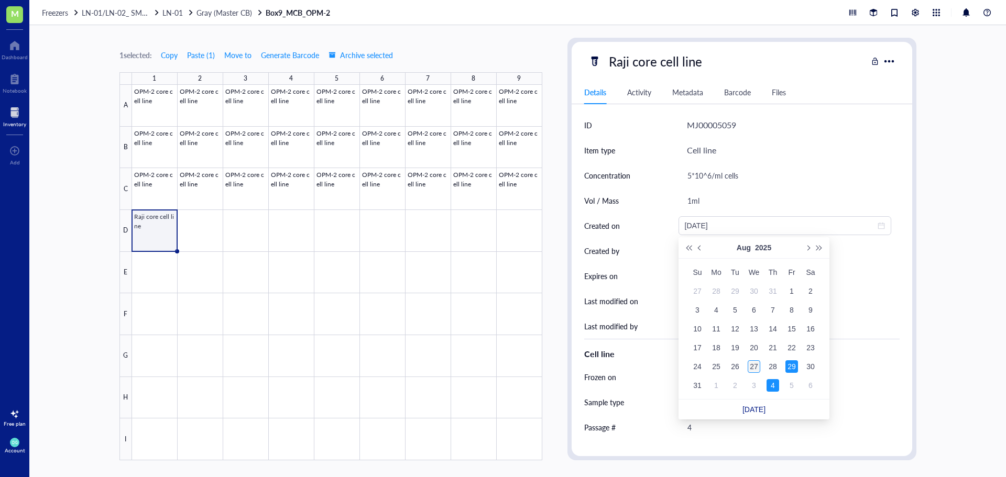
type input "[DATE]"
click at [756, 363] on div "27" at bounding box center [754, 366] width 13 height 13
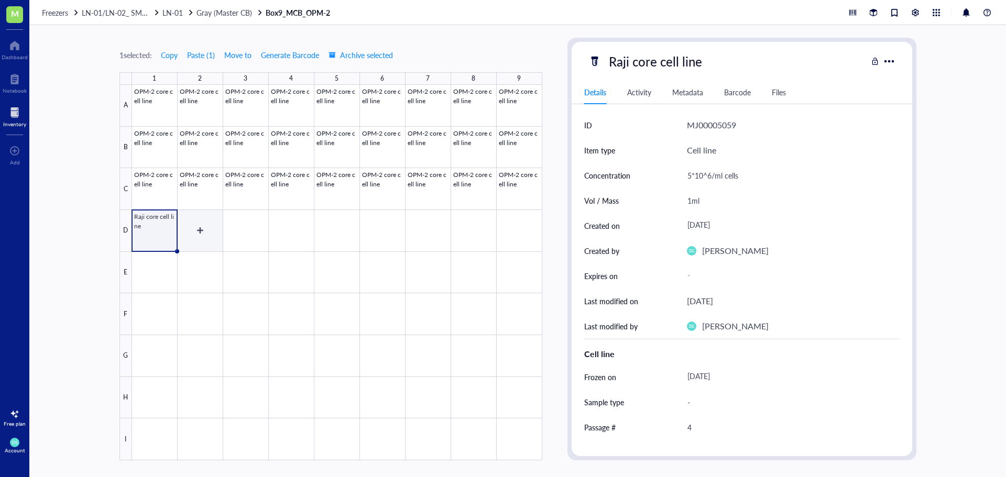
click at [204, 247] on div at bounding box center [337, 273] width 410 height 376
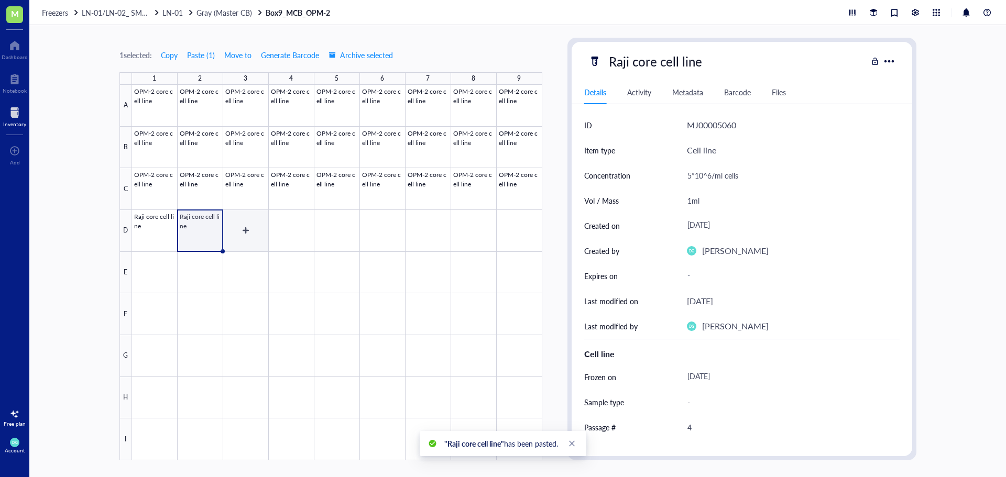
click at [252, 244] on div at bounding box center [337, 273] width 410 height 376
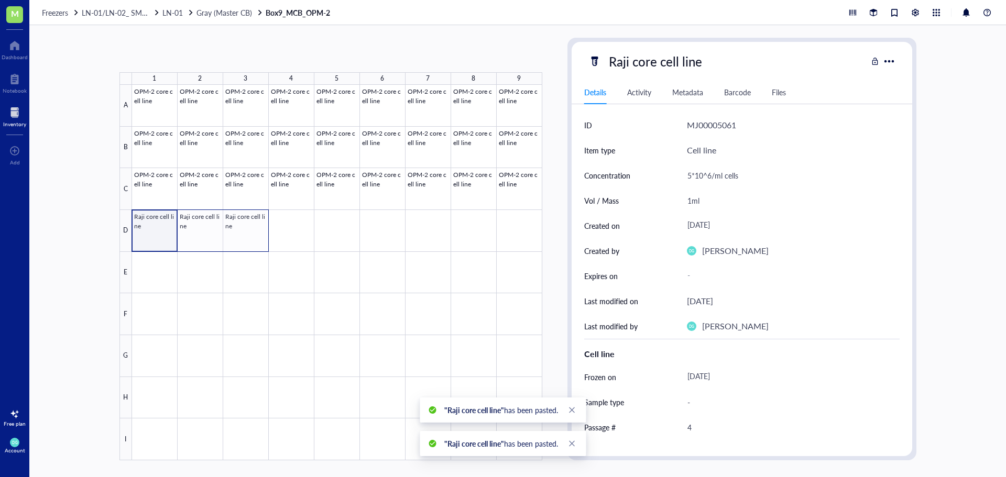
drag, startPoint x: 156, startPoint y: 231, endPoint x: 254, endPoint y: 224, distance: 98.8
click at [254, 224] on div at bounding box center [337, 273] width 410 height 376
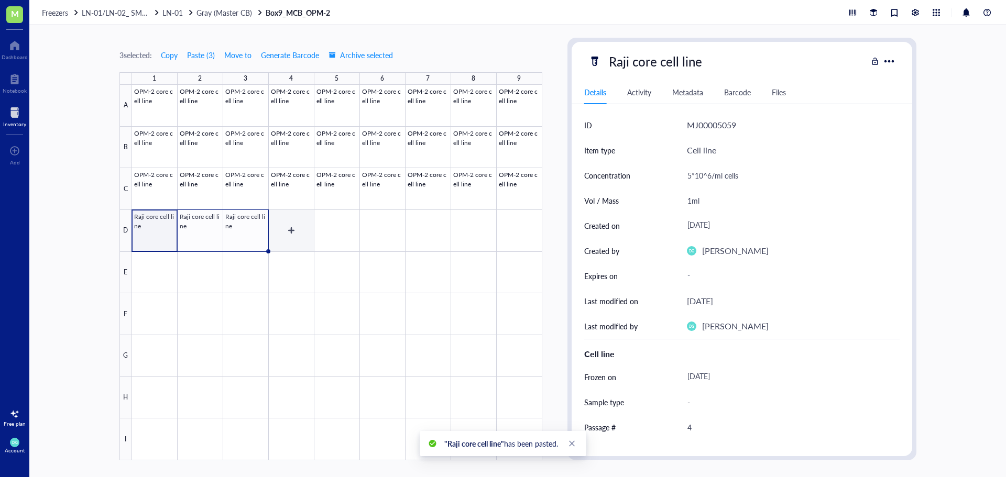
click at [304, 237] on div at bounding box center [337, 273] width 410 height 376
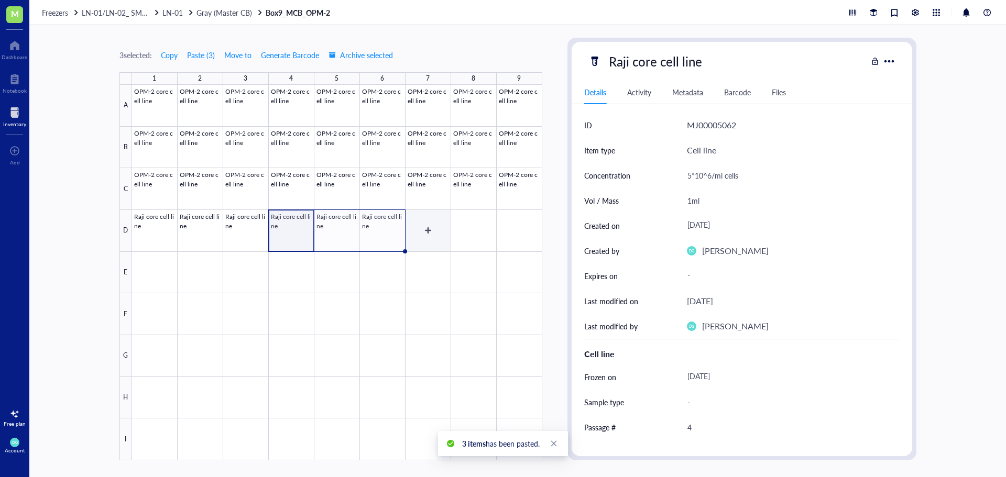
click at [437, 240] on div at bounding box center [337, 273] width 410 height 376
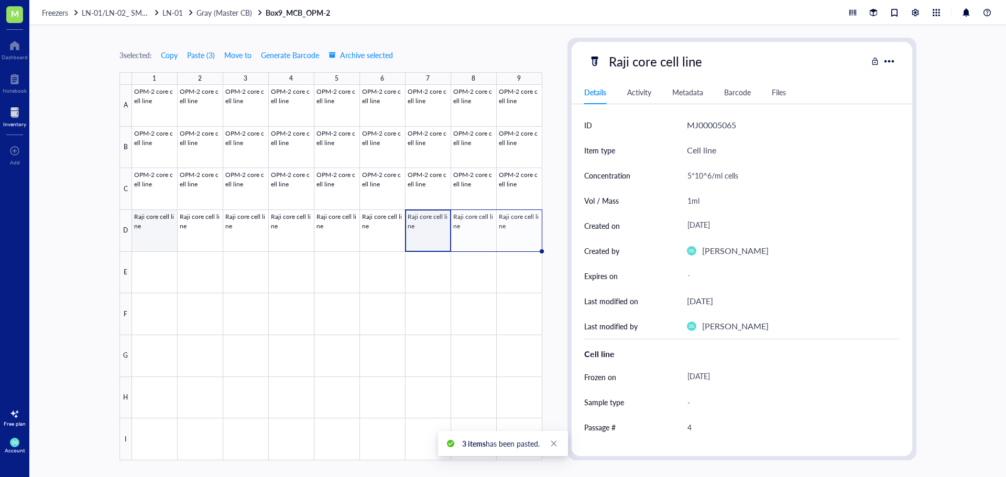
click at [153, 235] on div at bounding box center [337, 273] width 410 height 376
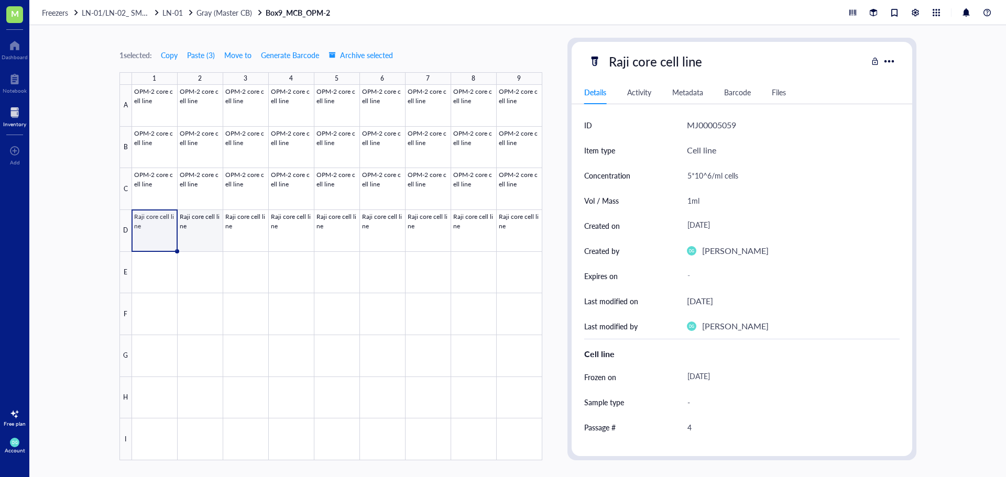
click at [207, 225] on div at bounding box center [337, 273] width 410 height 376
click at [254, 234] on div at bounding box center [337, 273] width 410 height 376
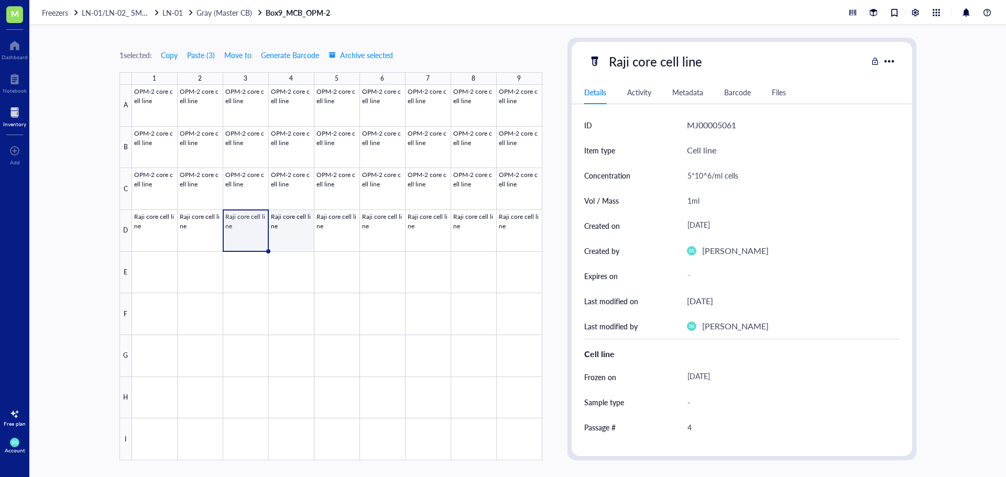
click at [289, 238] on div at bounding box center [337, 273] width 410 height 376
click at [337, 238] on div at bounding box center [337, 273] width 410 height 376
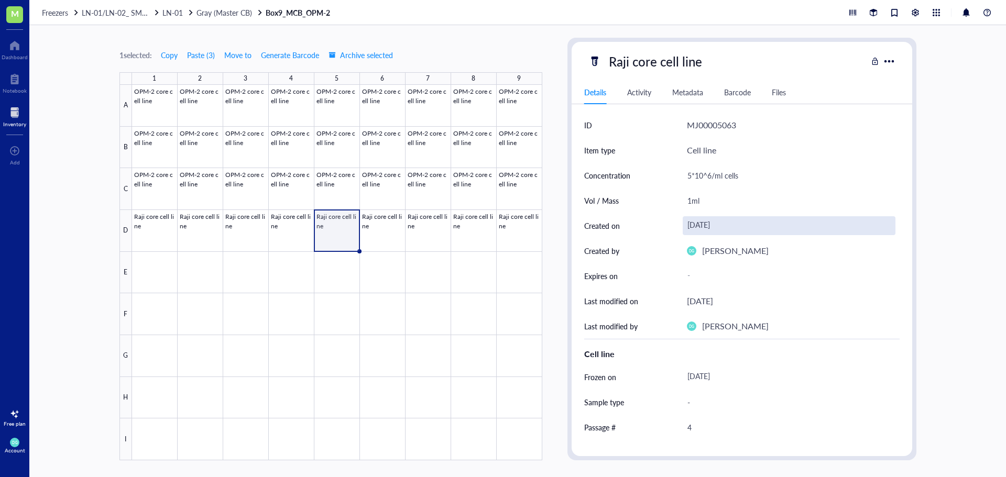
click at [730, 221] on div "[DATE]" at bounding box center [789, 225] width 213 height 19
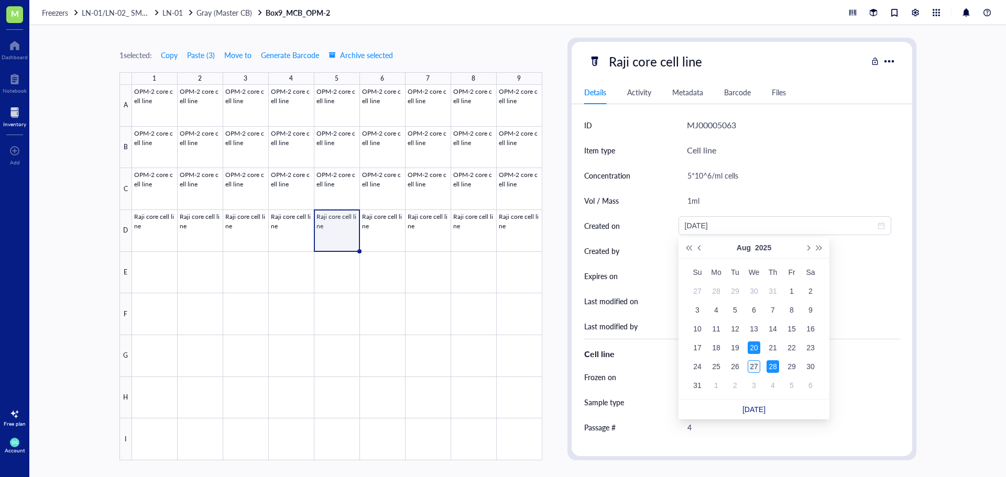
type input "[DATE]"
click at [753, 370] on div "27" at bounding box center [754, 366] width 13 height 13
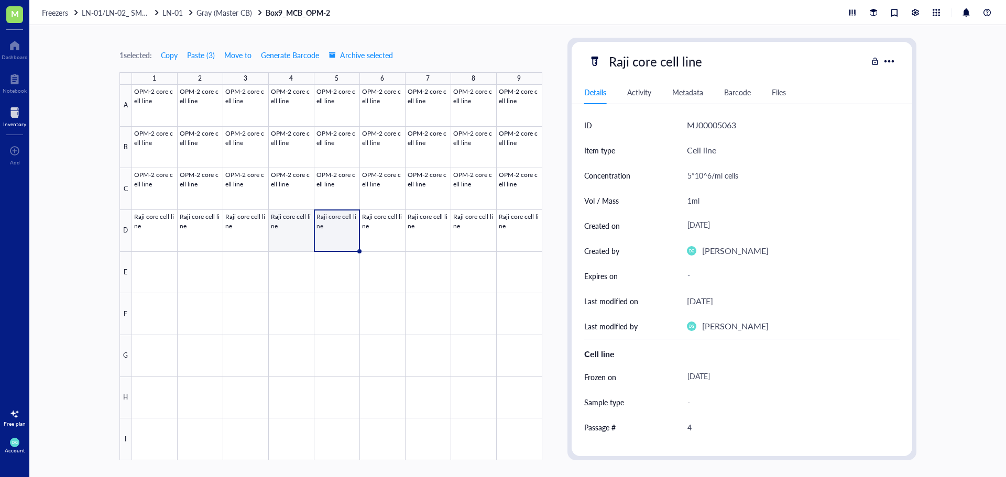
click at [289, 235] on div at bounding box center [337, 273] width 410 height 376
click at [340, 236] on div at bounding box center [337, 273] width 410 height 376
click at [376, 237] on div at bounding box center [337, 273] width 410 height 376
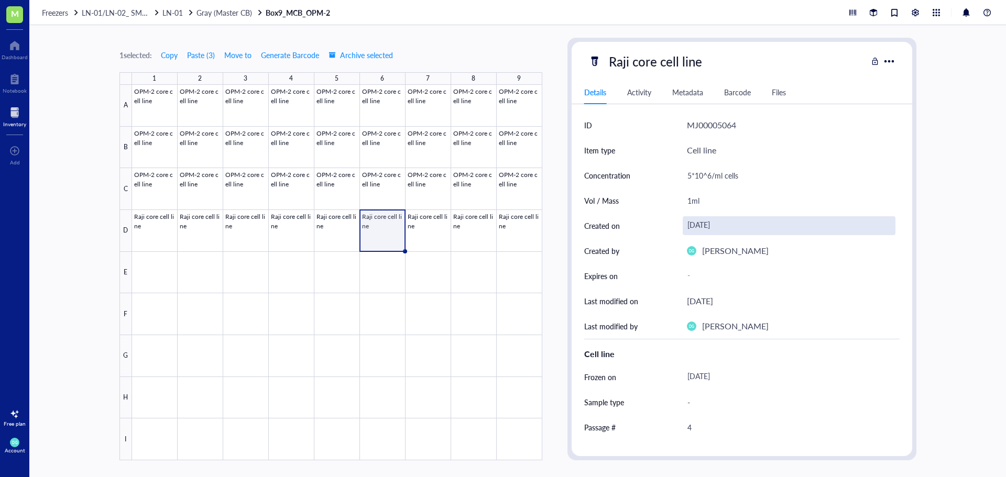
click at [713, 220] on div "[DATE]" at bounding box center [789, 225] width 213 height 19
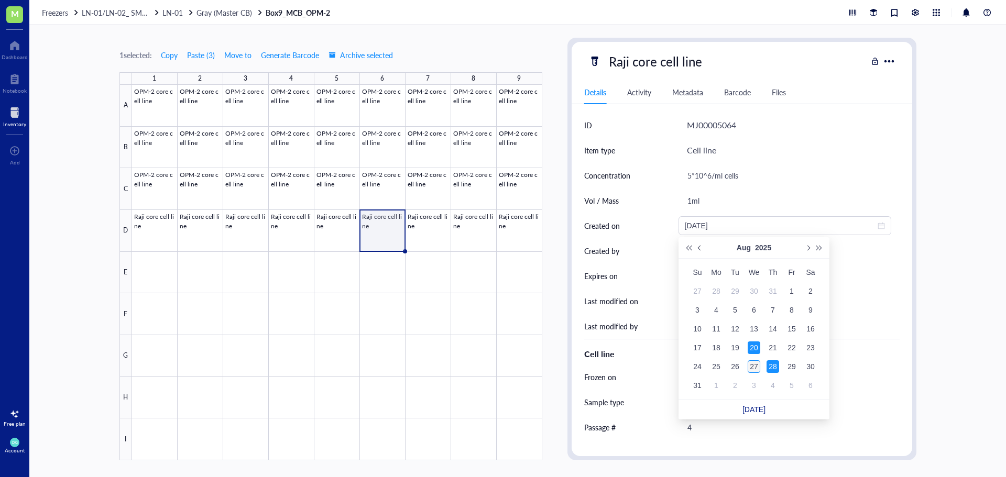
type input "[DATE]"
click at [754, 367] on div "27" at bounding box center [754, 366] width 13 height 13
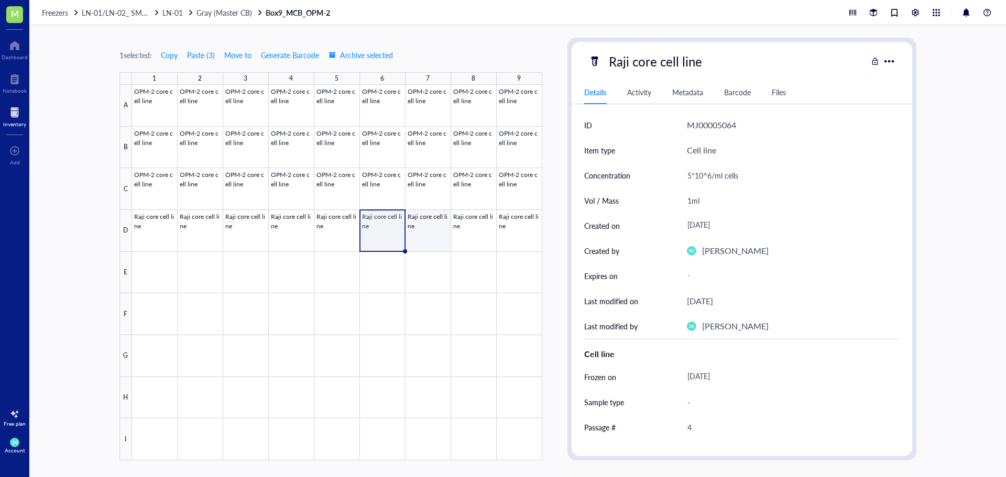
click at [426, 236] on div at bounding box center [337, 273] width 410 height 376
click at [476, 237] on div at bounding box center [337, 273] width 410 height 376
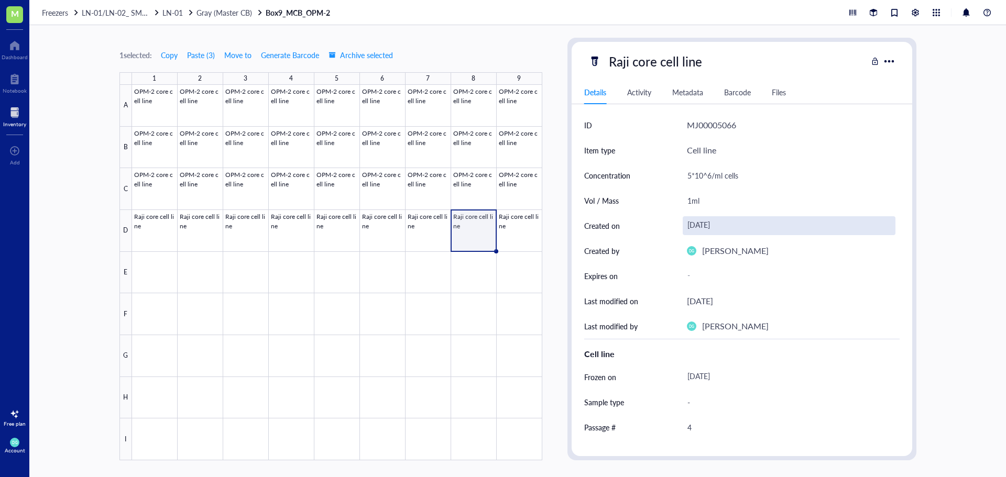
click at [689, 230] on div "[DATE]" at bounding box center [789, 225] width 213 height 19
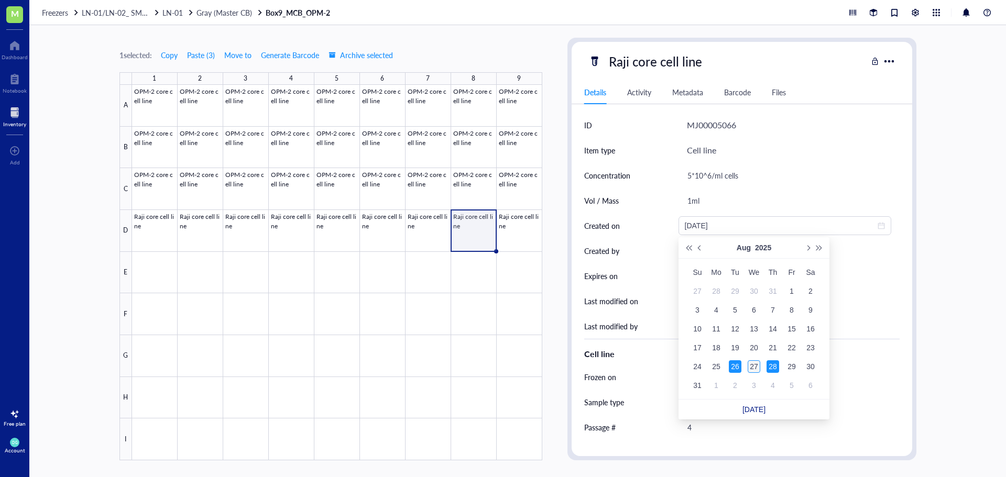
type input "[DATE]"
click at [751, 369] on div "27" at bounding box center [754, 366] width 13 height 13
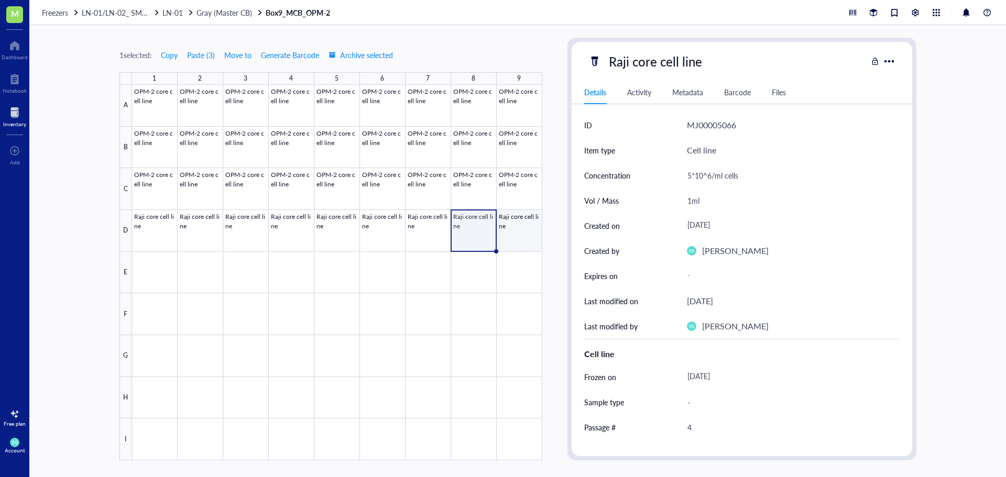
click at [522, 244] on div at bounding box center [337, 273] width 410 height 376
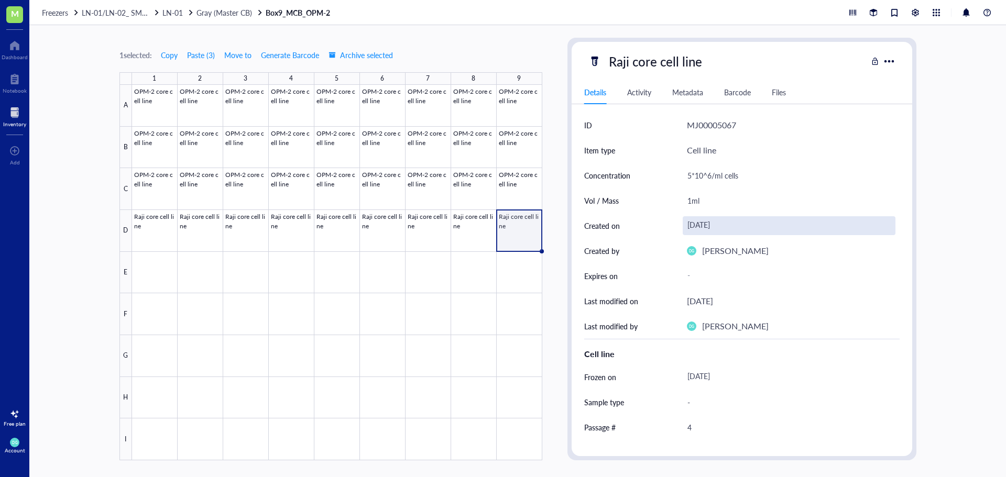
click at [706, 222] on div "[DATE]" at bounding box center [789, 225] width 213 height 19
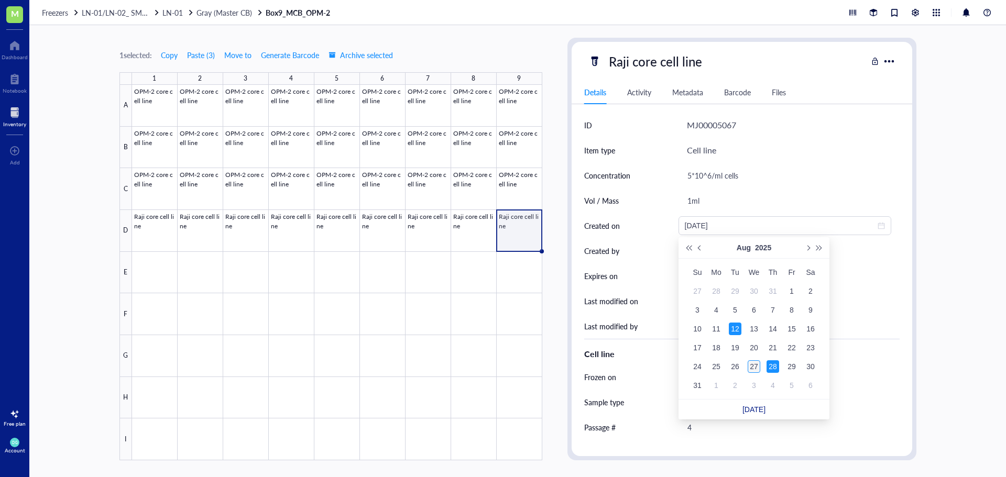
type input "[DATE]"
click at [752, 366] on div "27" at bounding box center [754, 366] width 13 height 13
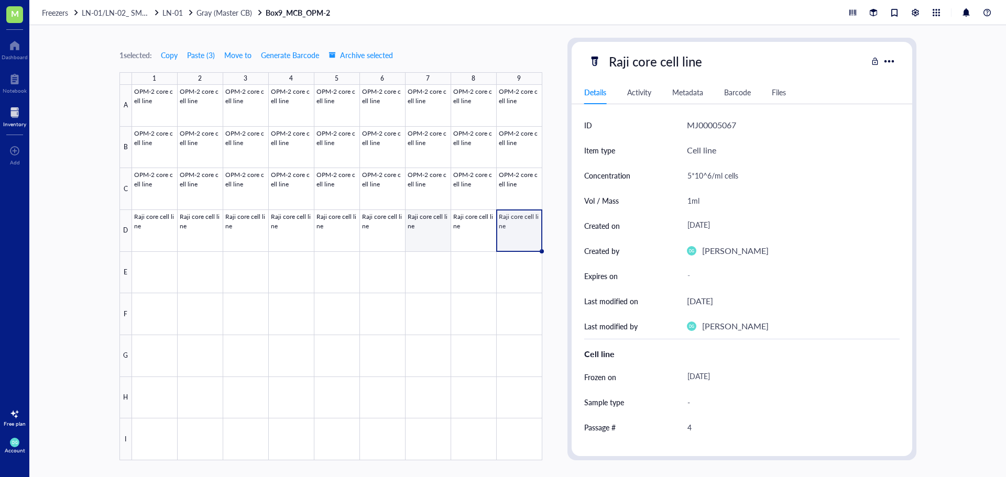
click at [420, 239] on div at bounding box center [337, 273] width 410 height 376
click at [476, 240] on div at bounding box center [337, 273] width 410 height 376
click at [513, 236] on div at bounding box center [337, 273] width 410 height 376
click at [151, 230] on div at bounding box center [337, 273] width 410 height 376
click at [154, 241] on div at bounding box center [337, 273] width 410 height 376
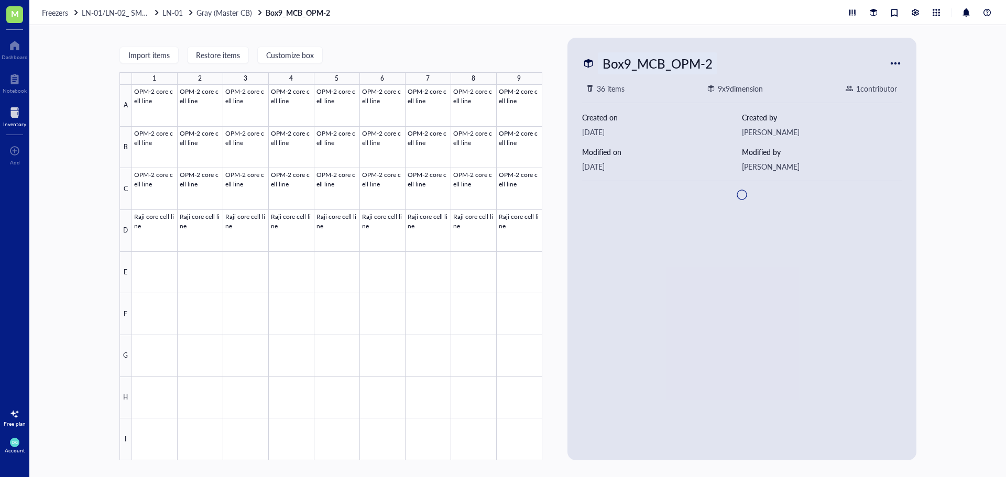
click at [712, 62] on div "Box9_MCB_OPM-2" at bounding box center [657, 63] width 119 height 22
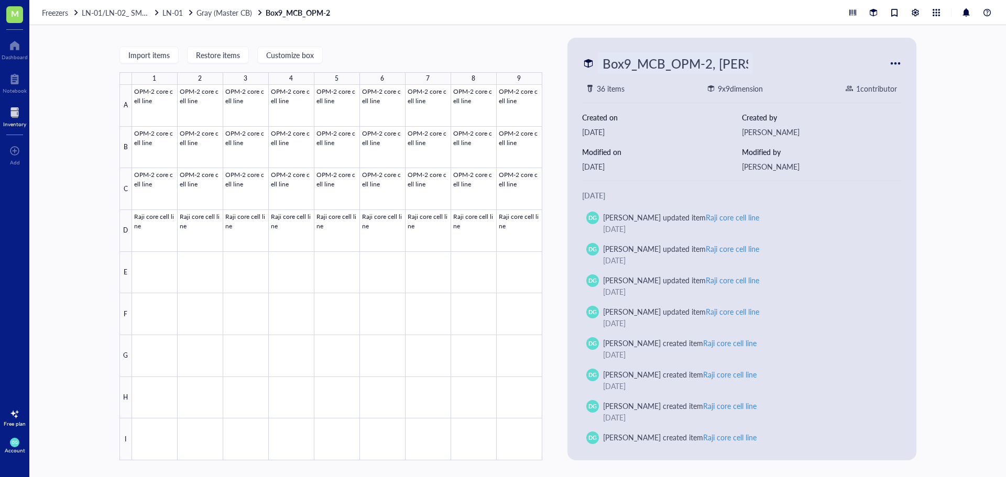
type input "Box9_MCB_OPM-2, Raji"
click at [164, 224] on div at bounding box center [337, 273] width 410 height 376
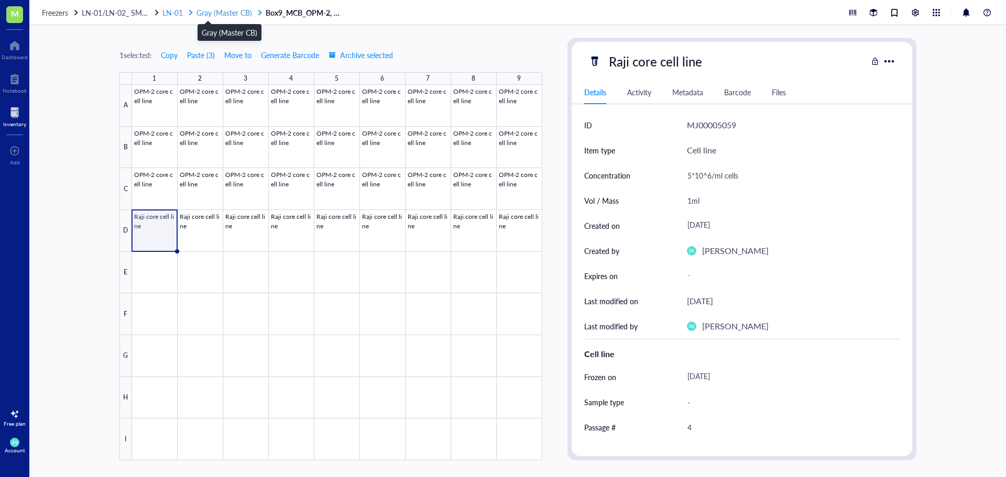
click at [218, 17] on span "Gray (Master CB)" at bounding box center [224, 12] width 56 height 10
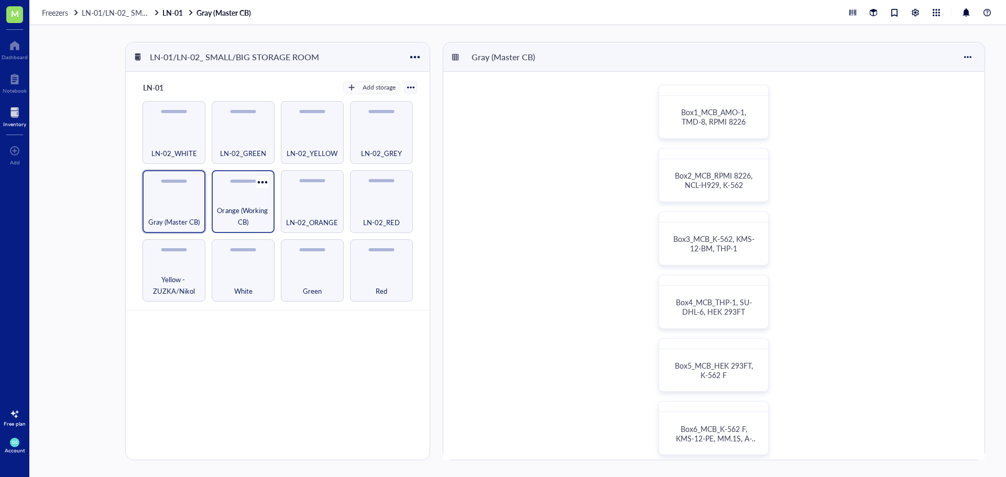
click at [225, 214] on span "Orange (Working CB)" at bounding box center [243, 216] width 52 height 23
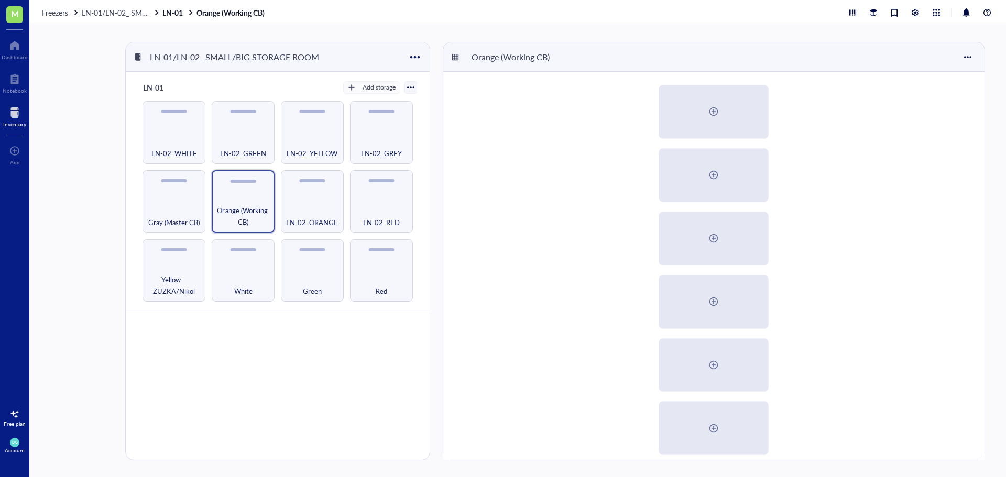
scroll to position [262, 0]
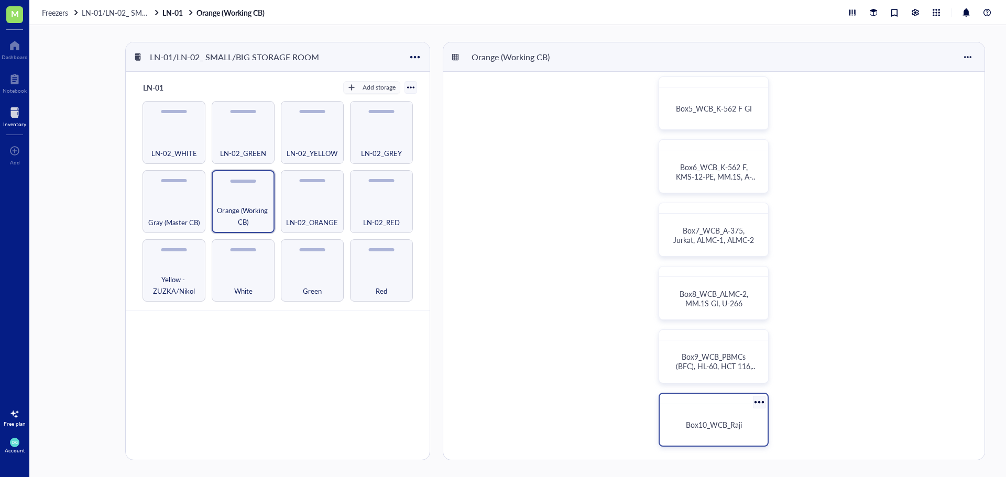
click at [726, 421] on span "Box10_WCB_Raji" at bounding box center [714, 425] width 56 height 10
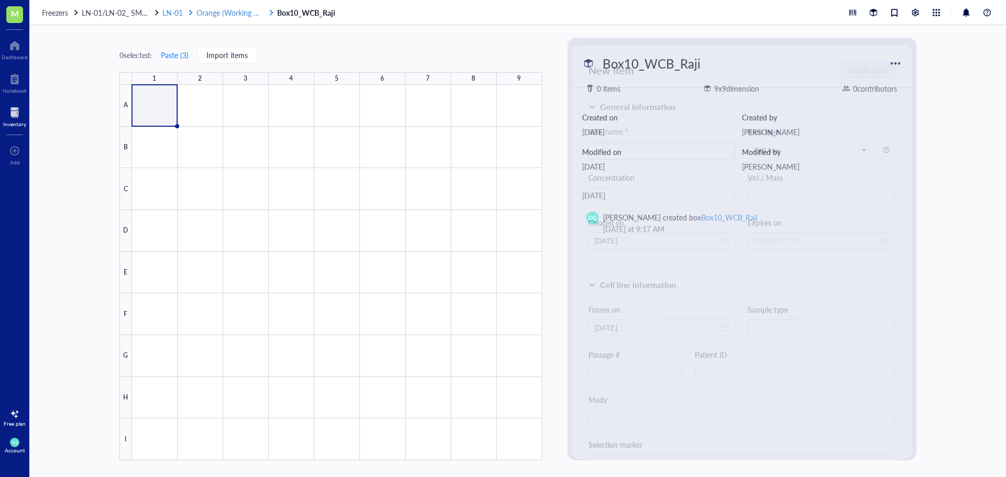
click at [174, 13] on span "LN-01" at bounding box center [172, 12] width 20 height 10
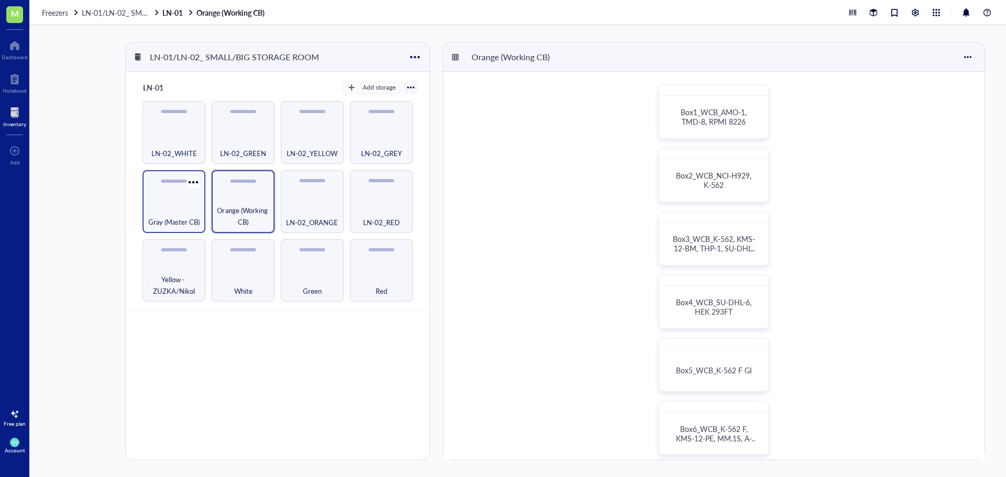
click at [170, 217] on span "Gray (Master CB)" at bounding box center [173, 222] width 51 height 12
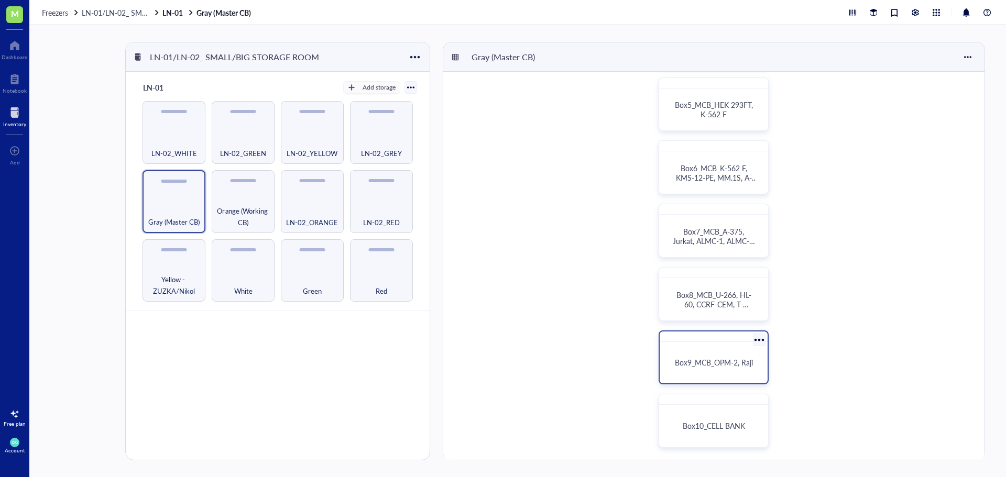
scroll to position [262, 0]
click at [697, 364] on span "Box9_MCB_OPM-2, Raji" at bounding box center [714, 361] width 78 height 10
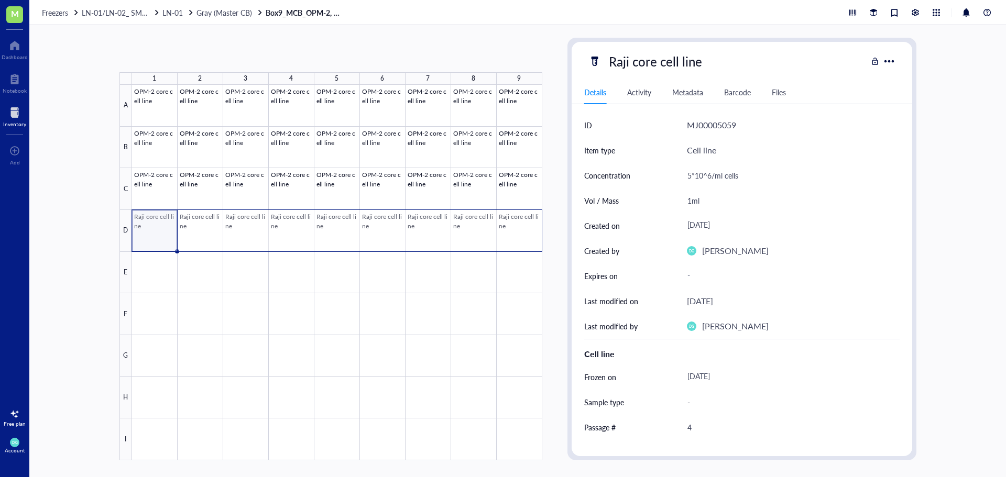
drag, startPoint x: 156, startPoint y: 228, endPoint x: 519, endPoint y: 234, distance: 362.5
click at [519, 234] on div at bounding box center [337, 273] width 410 height 376
click at [210, 16] on span "Gray (Master CB)" at bounding box center [224, 12] width 56 height 10
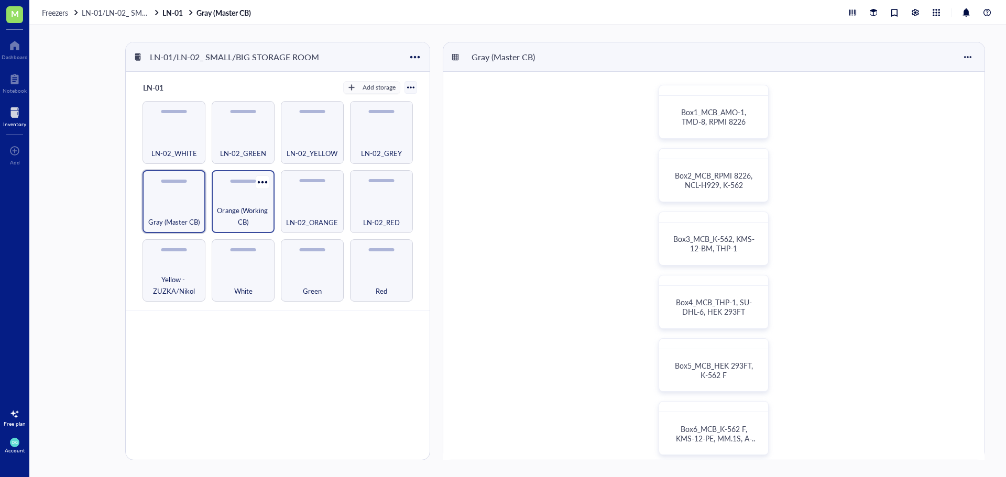
click at [238, 212] on span "Orange (Working CB)" at bounding box center [243, 216] width 52 height 23
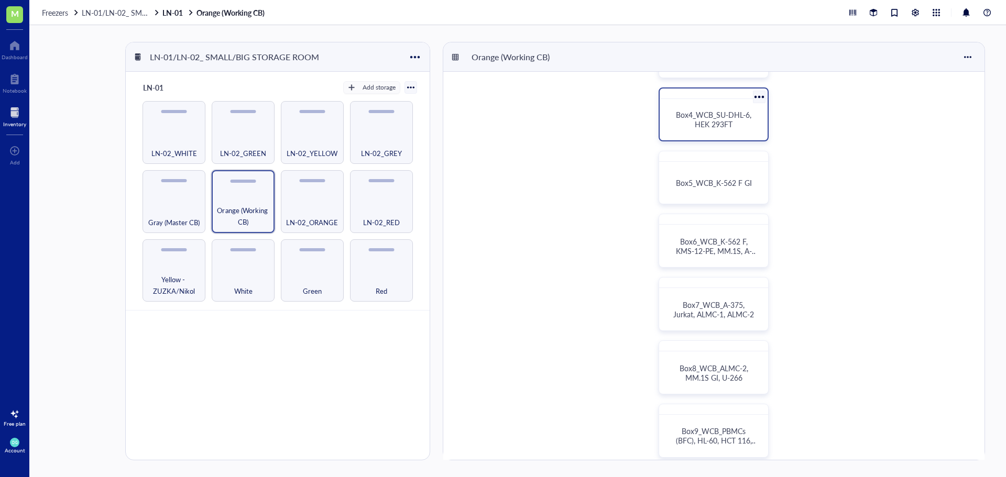
scroll to position [262, 0]
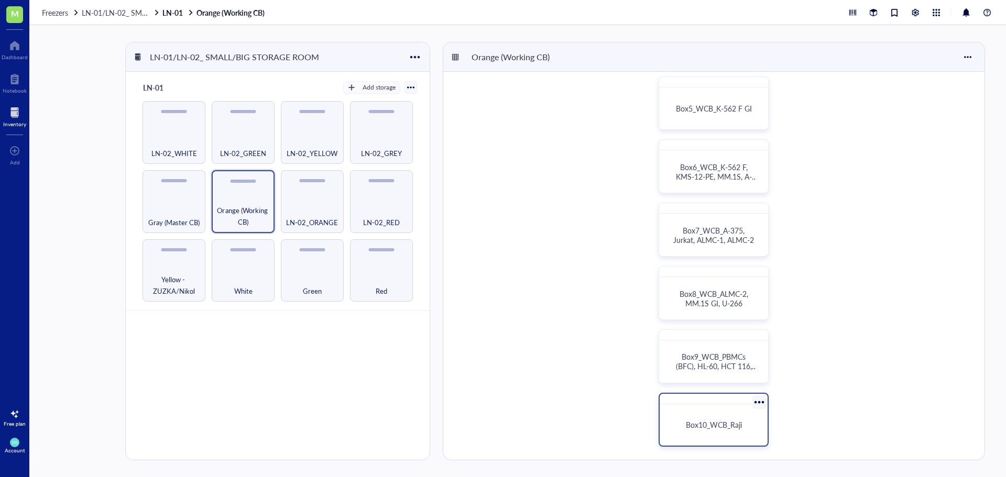
click at [721, 433] on div "Box10_WCB_Raji" at bounding box center [714, 425] width 100 height 33
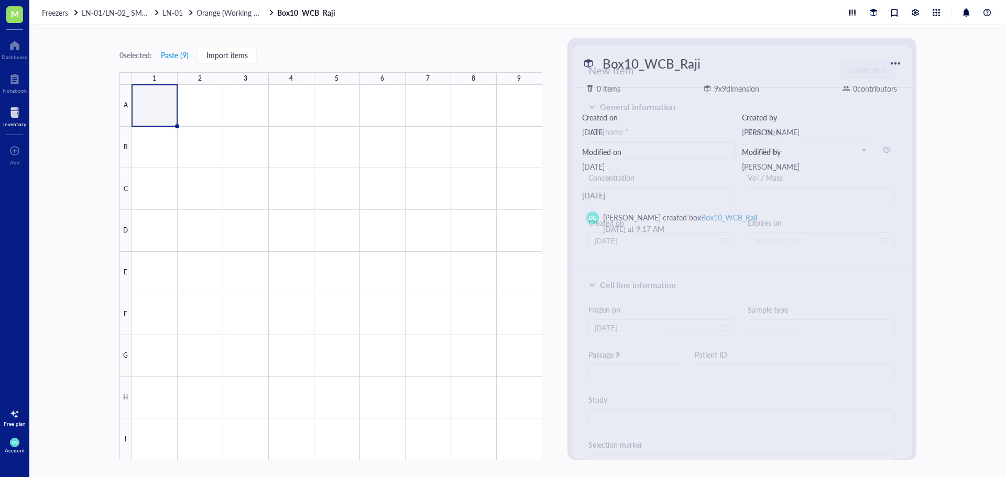
click at [149, 108] on div at bounding box center [337, 273] width 410 height 376
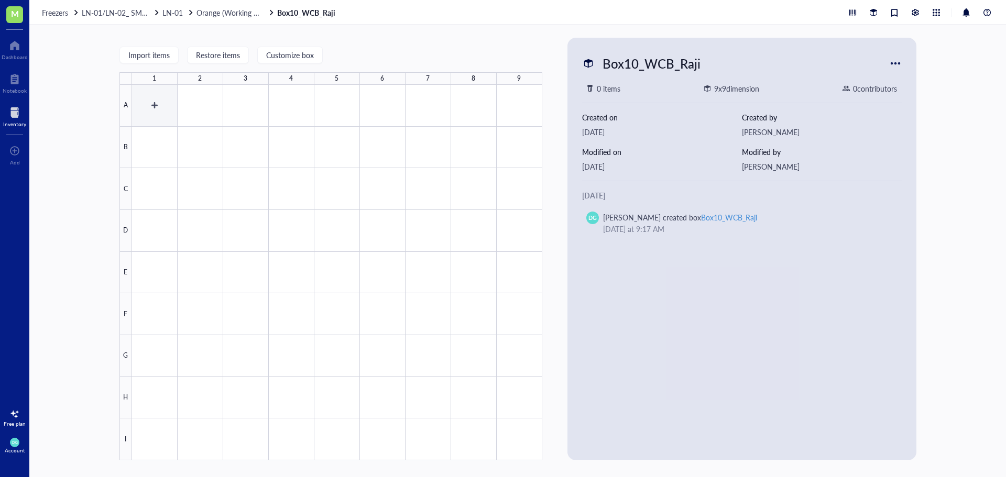
click at [148, 111] on div at bounding box center [337, 273] width 410 height 376
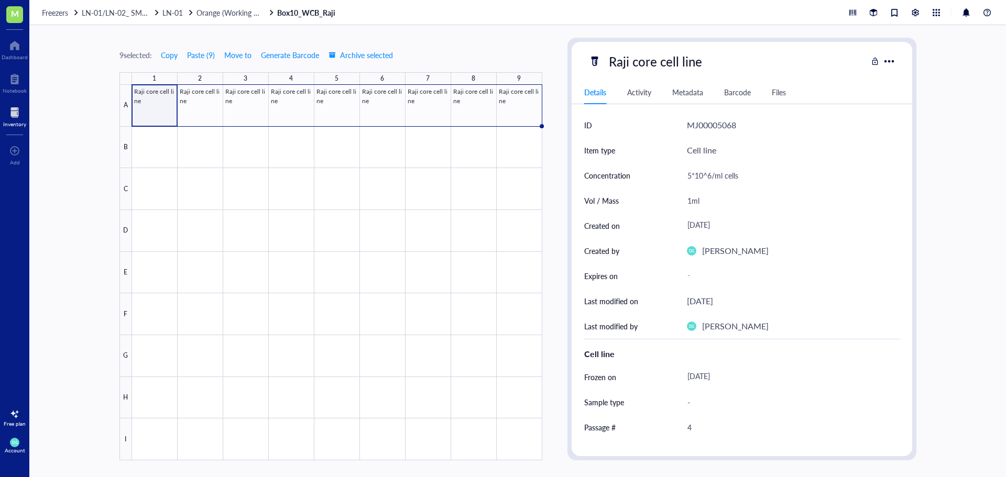
click at [531, 42] on div "9 selected: Copy Paste ( 9 ) Move to Generate Barcode Archive selected 1 2 3 4 …" at bounding box center [330, 249] width 423 height 423
click at [152, 113] on div at bounding box center [337, 273] width 410 height 376
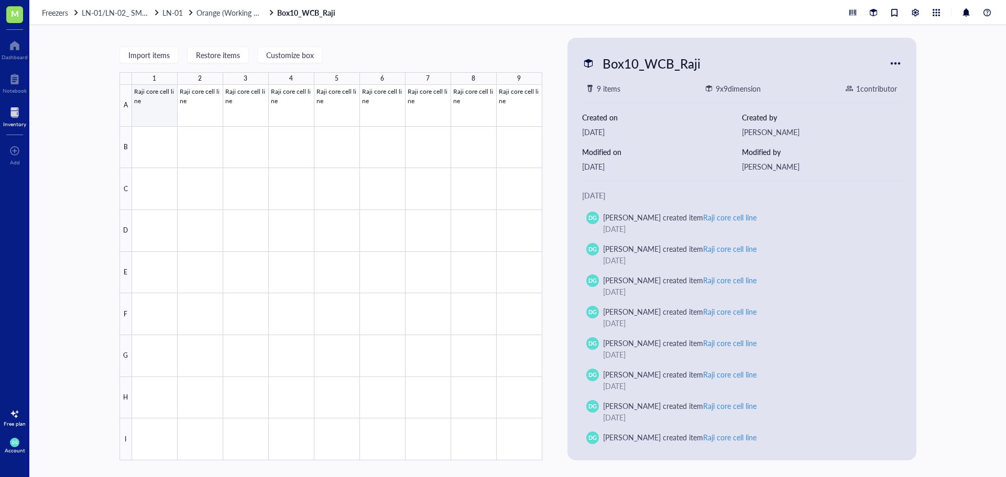
click at [157, 98] on div at bounding box center [337, 273] width 410 height 376
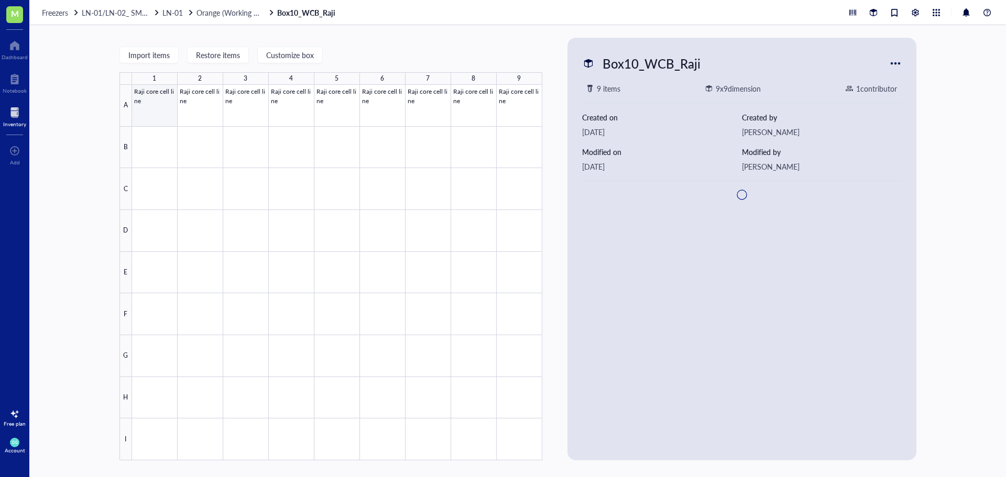
click at [156, 111] on div at bounding box center [337, 273] width 410 height 376
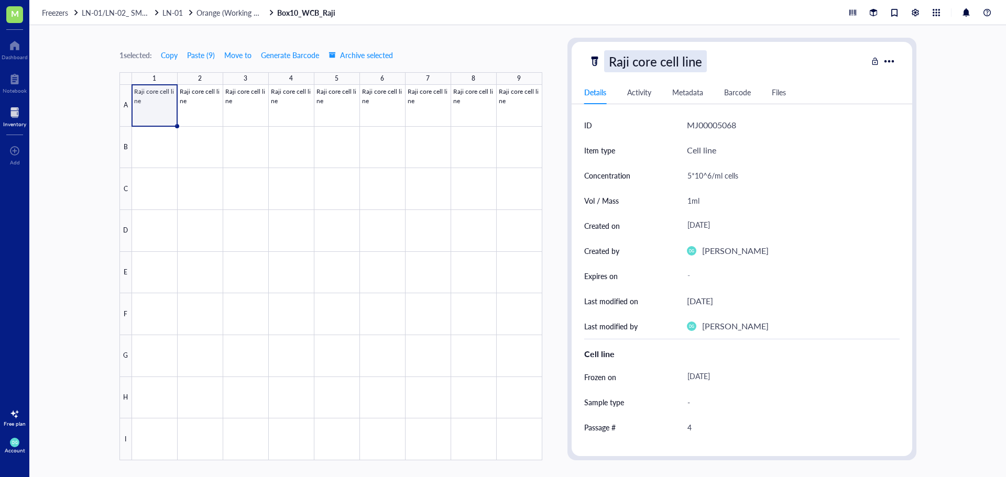
drag, startPoint x: 711, startPoint y: 61, endPoint x: 704, endPoint y: 63, distance: 7.6
click at [704, 63] on div "Raji core cell line" at bounding box center [727, 61] width 279 height 22
click at [699, 62] on div "Raji core cell line" at bounding box center [655, 61] width 103 height 22
drag, startPoint x: 702, startPoint y: 63, endPoint x: 628, endPoint y: 71, distance: 74.3
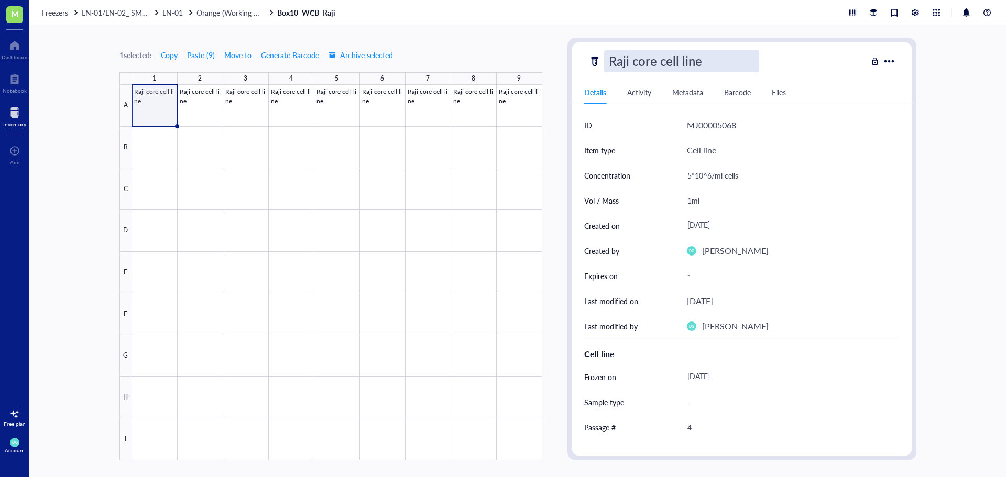
click at [628, 71] on input "Raji core cell line" at bounding box center [681, 61] width 154 height 21
type input "Raji"
click at [202, 112] on div at bounding box center [337, 273] width 410 height 376
click at [664, 61] on div "Raji core cell line" at bounding box center [655, 61] width 103 height 22
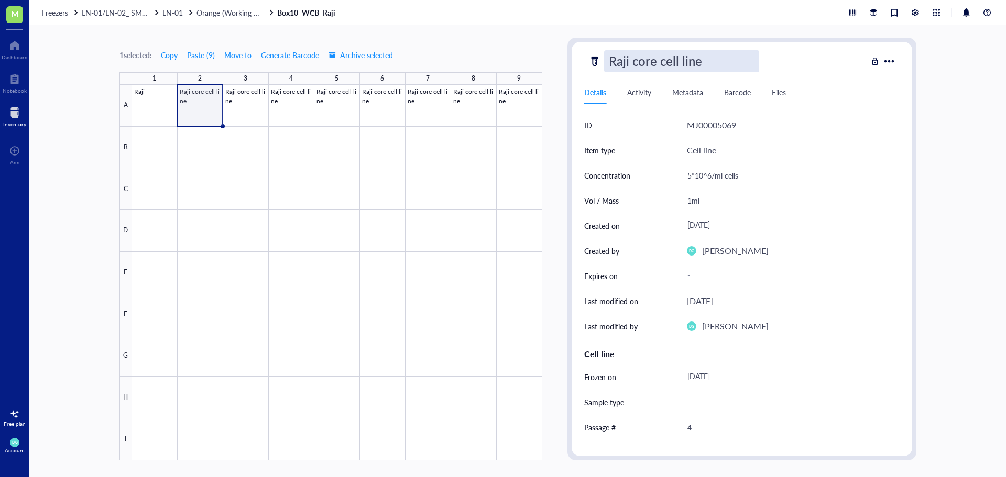
drag, startPoint x: 706, startPoint y: 60, endPoint x: 629, endPoint y: 68, distance: 77.5
click at [629, 68] on input "Raji core cell line" at bounding box center [681, 61] width 154 height 21
type input "Raji"
click at [256, 99] on div at bounding box center [337, 273] width 410 height 376
click at [658, 68] on div "Raji" at bounding box center [727, 61] width 279 height 22
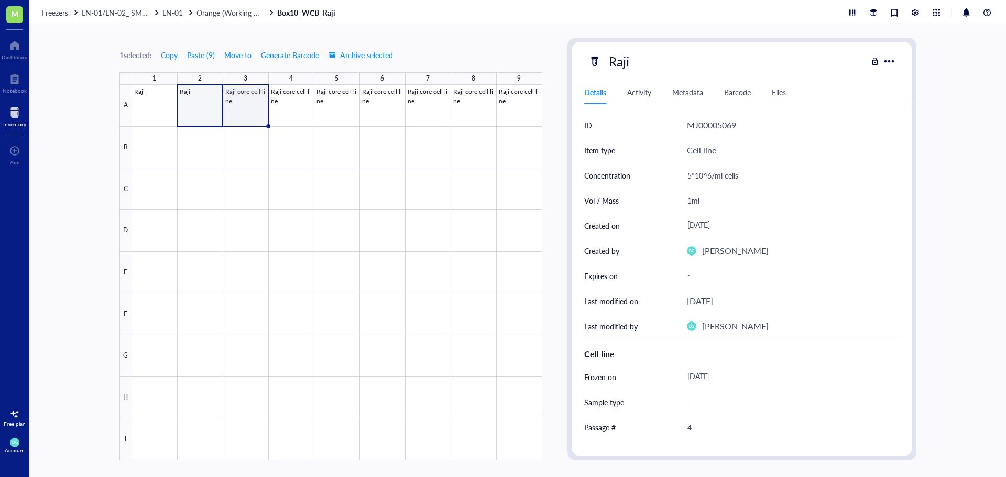
click at [255, 105] on div at bounding box center [337, 273] width 410 height 376
click at [685, 61] on div "Raji core cell line" at bounding box center [655, 61] width 103 height 22
drag, startPoint x: 712, startPoint y: 62, endPoint x: 629, endPoint y: 73, distance: 84.0
click at [629, 73] on div "Raji core cell line Details Activity Metadata Barcode Files ID MJ00005070 Item …" at bounding box center [741, 249] width 340 height 414
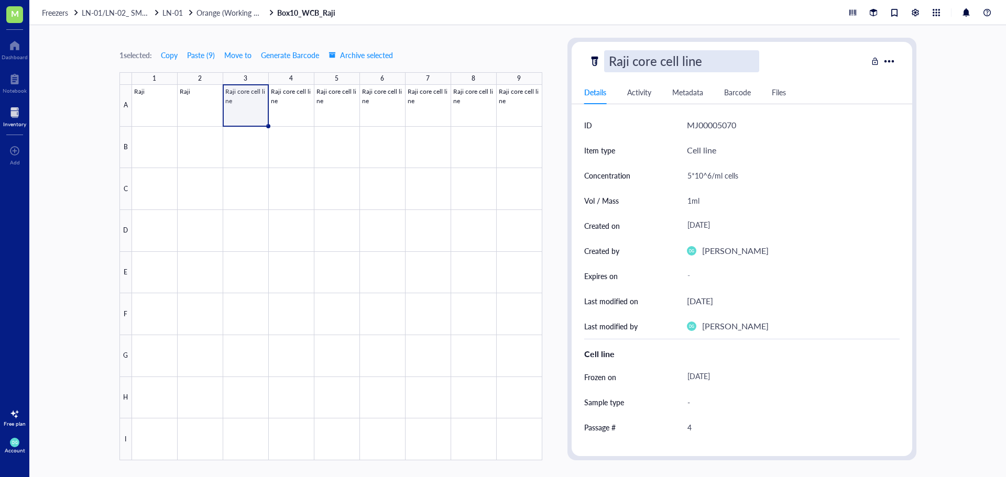
type input "Raji"
click at [288, 104] on div at bounding box center [337, 273] width 410 height 376
click at [661, 58] on div "Raji" at bounding box center [727, 61] width 279 height 22
click at [301, 112] on div at bounding box center [337, 273] width 410 height 376
click at [634, 63] on div "Raji core cell line" at bounding box center [655, 61] width 103 height 22
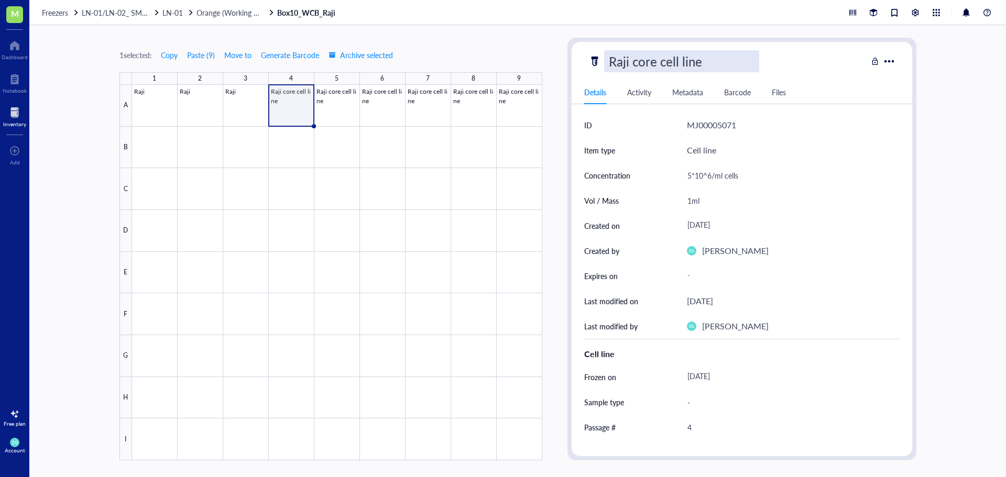
scroll to position [1, 0]
drag, startPoint x: 709, startPoint y: 60, endPoint x: 630, endPoint y: 72, distance: 80.5
click at [630, 72] on div "Raji core cell line" at bounding box center [681, 61] width 155 height 22
type input "Raji"
click at [338, 105] on div at bounding box center [337, 273] width 410 height 376
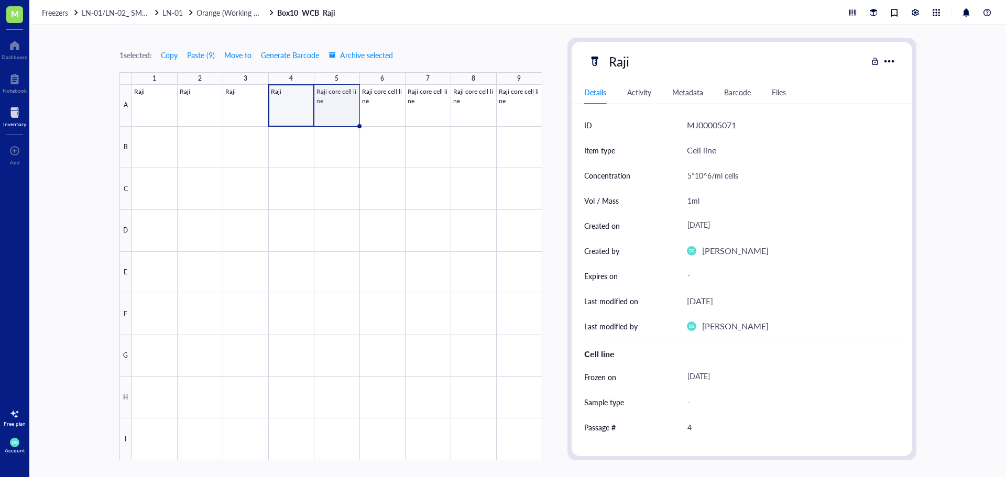
click at [345, 106] on div at bounding box center [337, 273] width 410 height 376
click at [657, 61] on div "Raji core cell line" at bounding box center [655, 61] width 103 height 22
drag, startPoint x: 707, startPoint y: 63, endPoint x: 630, endPoint y: 75, distance: 78.5
click at [630, 75] on div "Raji core cell line Details Activity Metadata Barcode Files ID MJ00005072 Item …" at bounding box center [741, 249] width 340 height 414
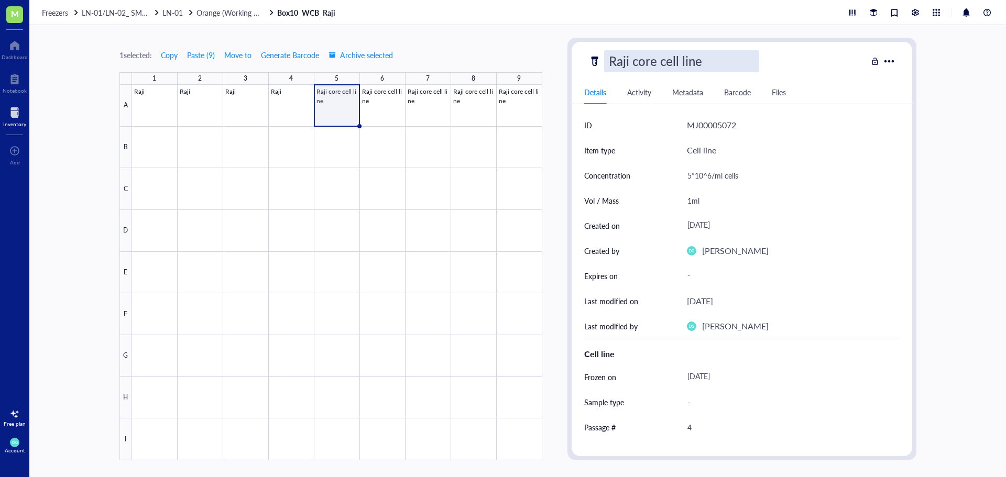
type input "Raji"
click at [353, 113] on div at bounding box center [337, 273] width 410 height 376
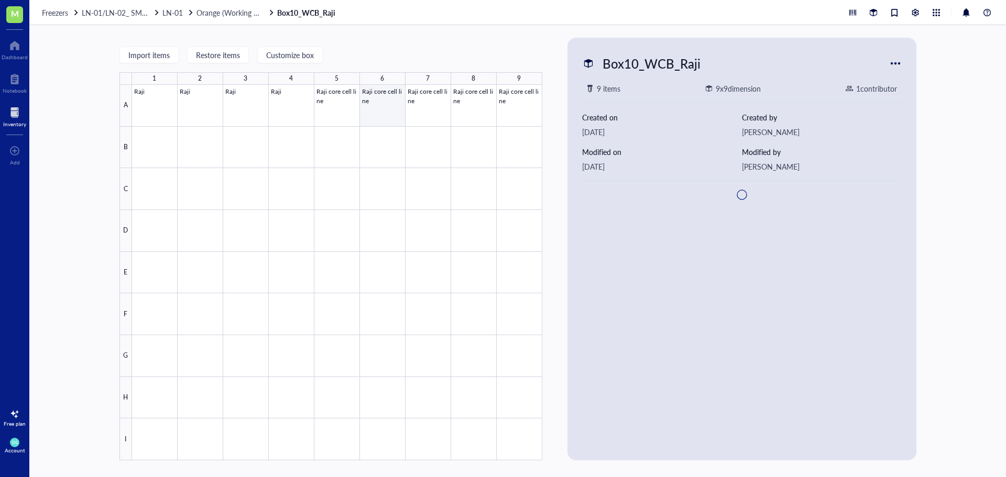
click at [376, 107] on div at bounding box center [337, 273] width 410 height 376
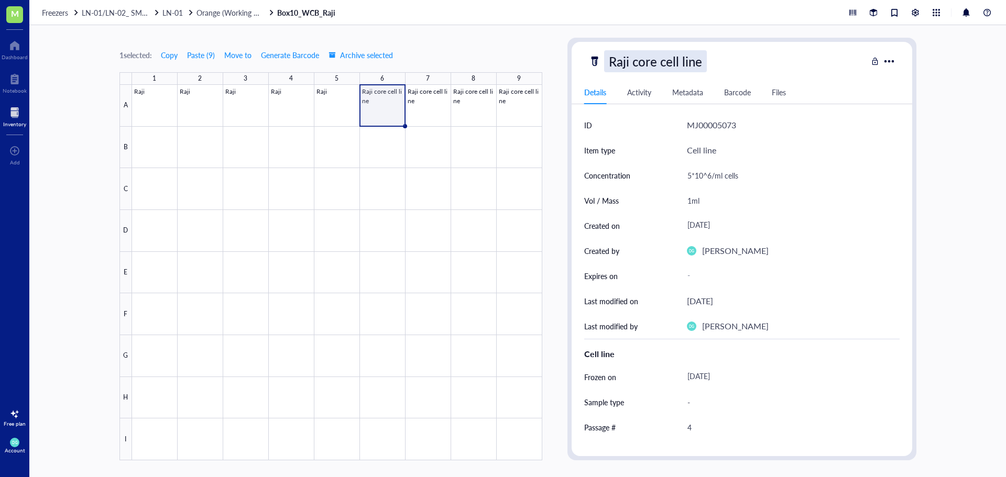
click at [658, 61] on div "Raji core cell line" at bounding box center [655, 61] width 103 height 22
drag, startPoint x: 713, startPoint y: 62, endPoint x: 629, endPoint y: 80, distance: 86.8
click at [629, 80] on div "Raji core cell line Details Activity Metadata Barcode Files ID MJ00005073 Item …" at bounding box center [741, 249] width 340 height 414
type input "Raji"
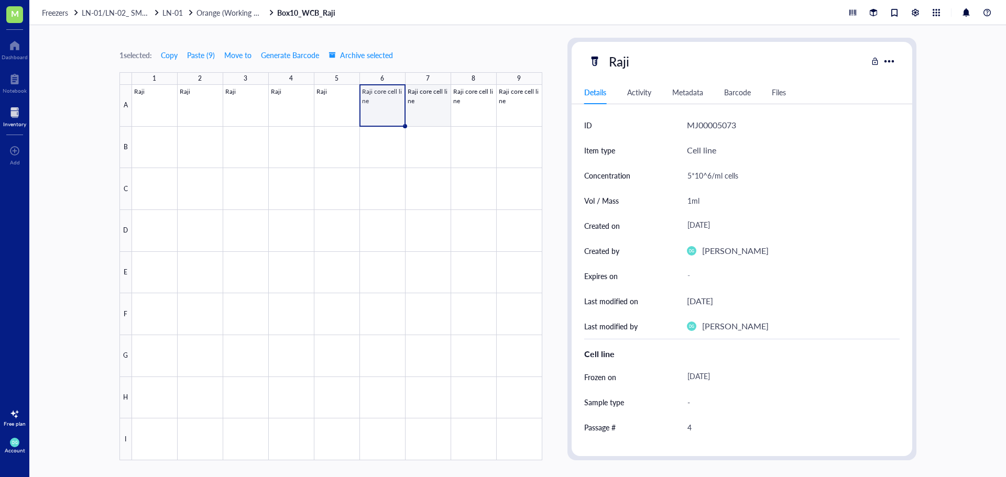
click at [434, 108] on div at bounding box center [337, 273] width 410 height 376
click at [425, 108] on div at bounding box center [337, 273] width 410 height 376
click at [662, 53] on div "Raji core cell line" at bounding box center [655, 61] width 103 height 22
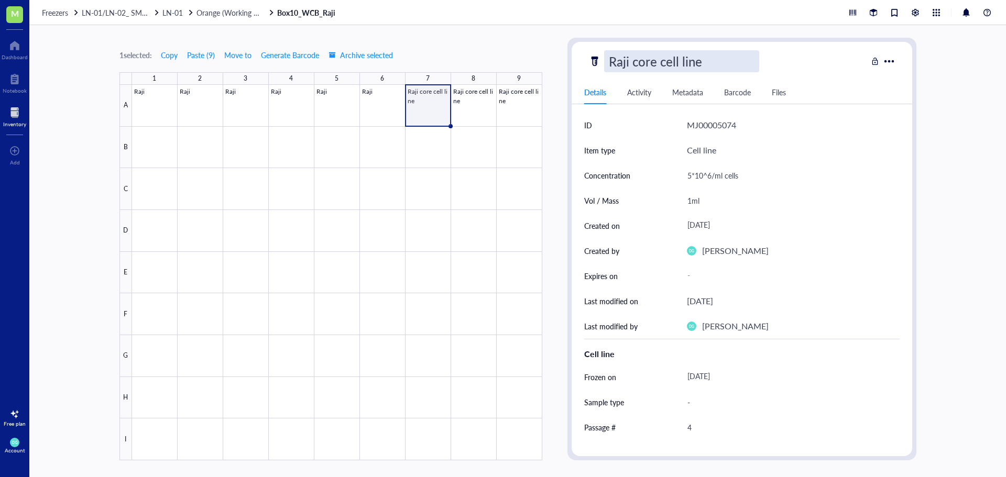
scroll to position [1, 0]
drag, startPoint x: 714, startPoint y: 65, endPoint x: 628, endPoint y: 78, distance: 86.7
click at [628, 78] on div "Raji core cell line Details Activity Metadata Barcode Files ID MJ00005074 Item …" at bounding box center [741, 249] width 340 height 414
type input "Raji"
click at [477, 117] on div at bounding box center [337, 273] width 410 height 376
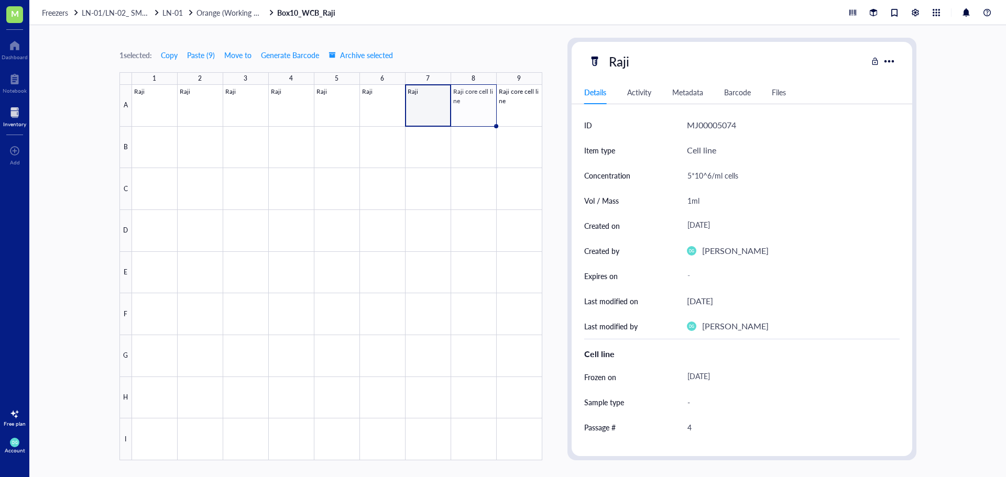
click at [667, 68] on div "Raji" at bounding box center [727, 61] width 279 height 22
click at [482, 104] on div at bounding box center [337, 273] width 410 height 376
click at [655, 61] on div "Raji core cell line" at bounding box center [655, 61] width 103 height 22
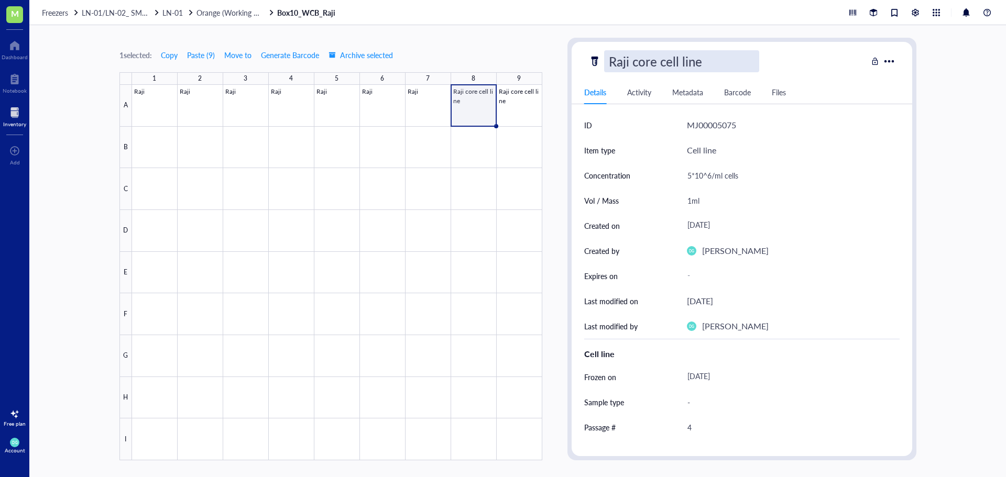
scroll to position [1, 0]
drag, startPoint x: 717, startPoint y: 64, endPoint x: 629, endPoint y: 79, distance: 88.7
click at [629, 79] on div "Raji core cell line Details Activity Metadata Barcode Files ID MJ00005075 Item …" at bounding box center [741, 249] width 340 height 414
click at [518, 117] on div at bounding box center [337, 273] width 410 height 376
click at [523, 105] on div at bounding box center [337, 273] width 410 height 376
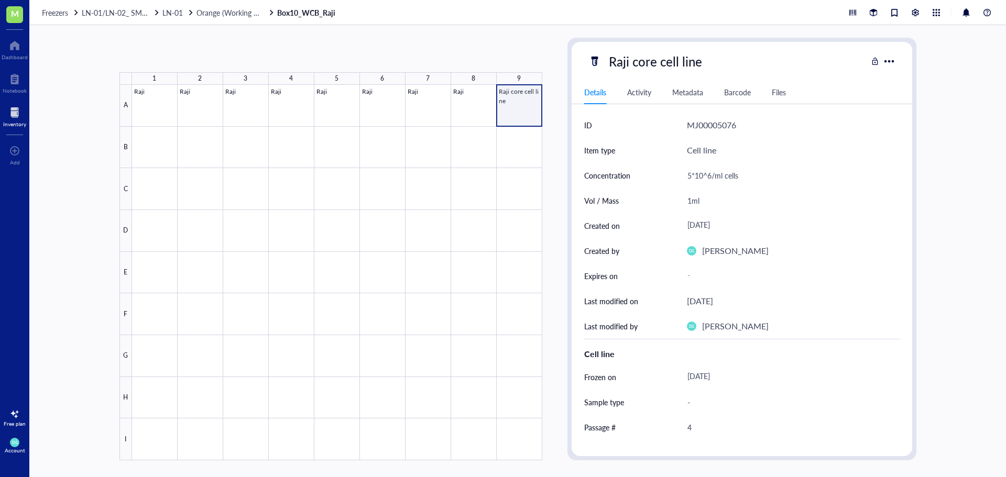
click at [523, 105] on div at bounding box center [337, 273] width 410 height 376
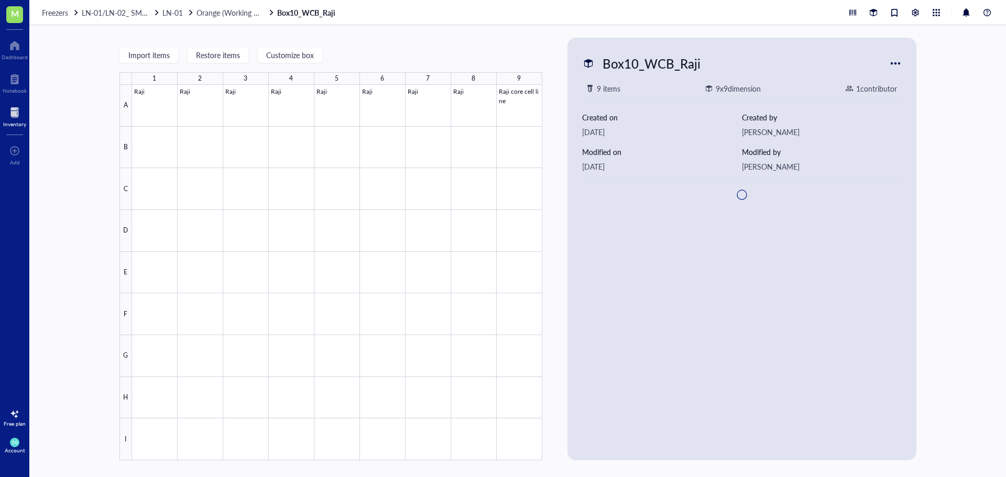
click at [519, 101] on div at bounding box center [337, 273] width 410 height 376
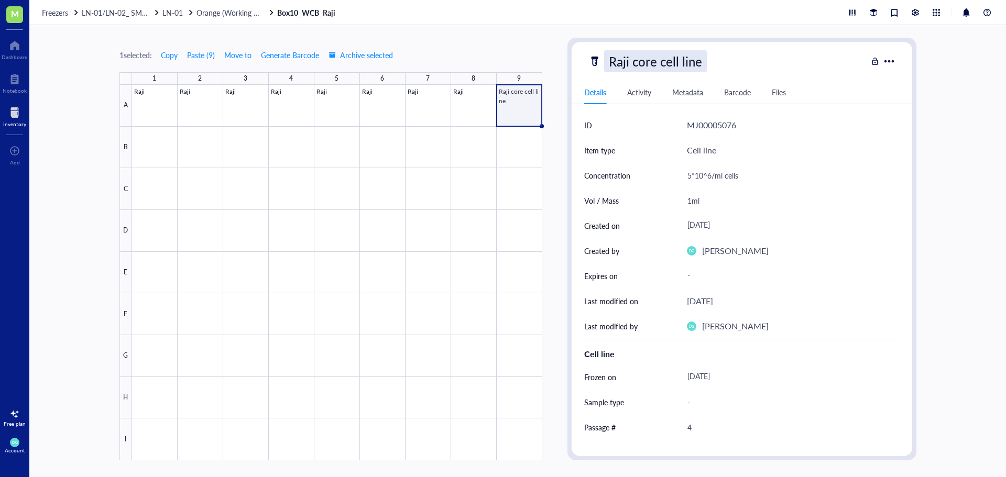
click at [693, 60] on div "Raji core cell line" at bounding box center [655, 61] width 103 height 22
drag, startPoint x: 713, startPoint y: 63, endPoint x: 629, endPoint y: 70, distance: 84.6
click at [629, 70] on input "Raji core cell line" at bounding box center [681, 61] width 154 height 21
type input "Raji"
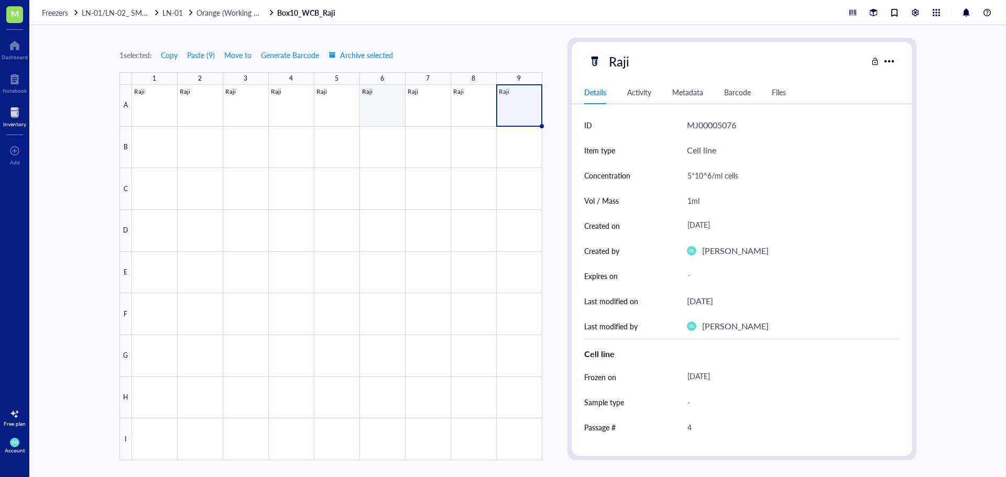
click at [371, 110] on div at bounding box center [337, 273] width 410 height 376
click at [278, 117] on div at bounding box center [337, 273] width 410 height 376
click at [158, 112] on div at bounding box center [337, 273] width 410 height 376
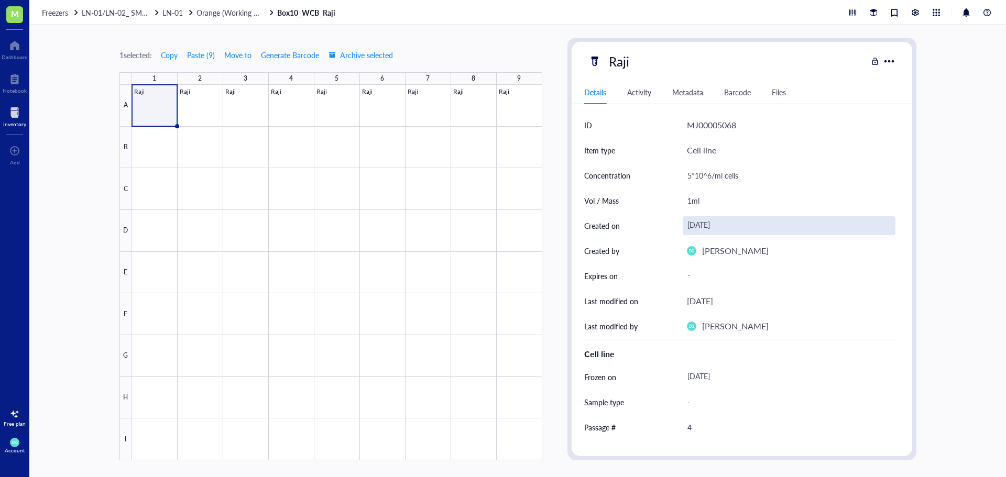
click at [698, 230] on div "[DATE]" at bounding box center [789, 225] width 213 height 19
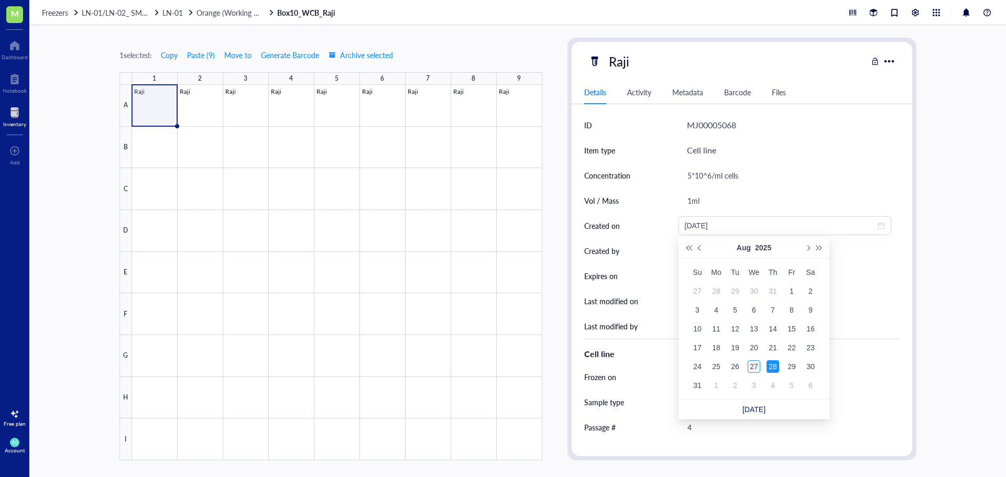
type input "[DATE]"
click at [754, 365] on div "27" at bounding box center [754, 366] width 13 height 13
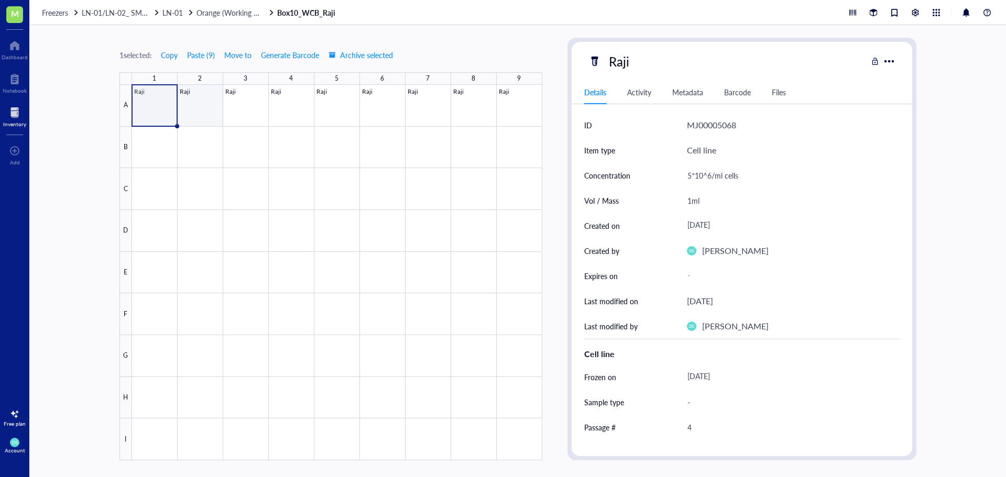
click at [194, 102] on div at bounding box center [337, 273] width 410 height 376
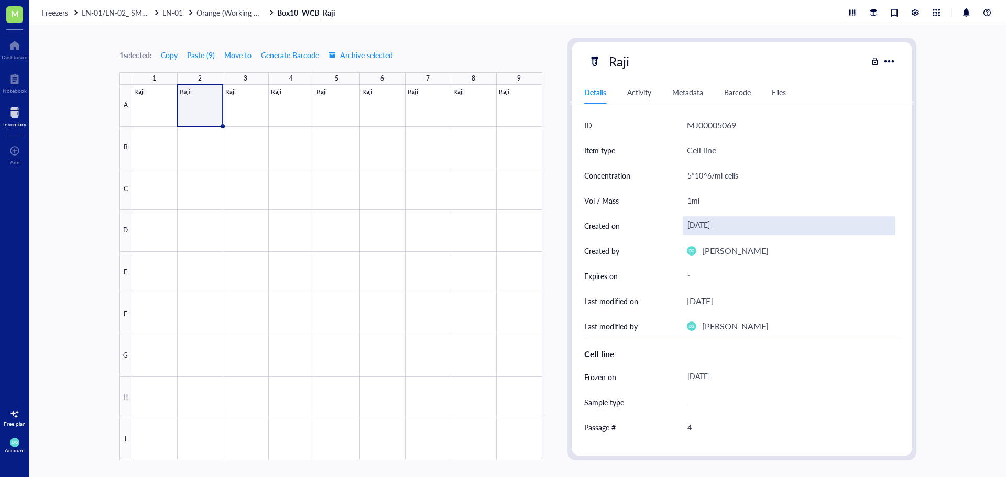
click at [720, 230] on div "[DATE]" at bounding box center [789, 225] width 213 height 19
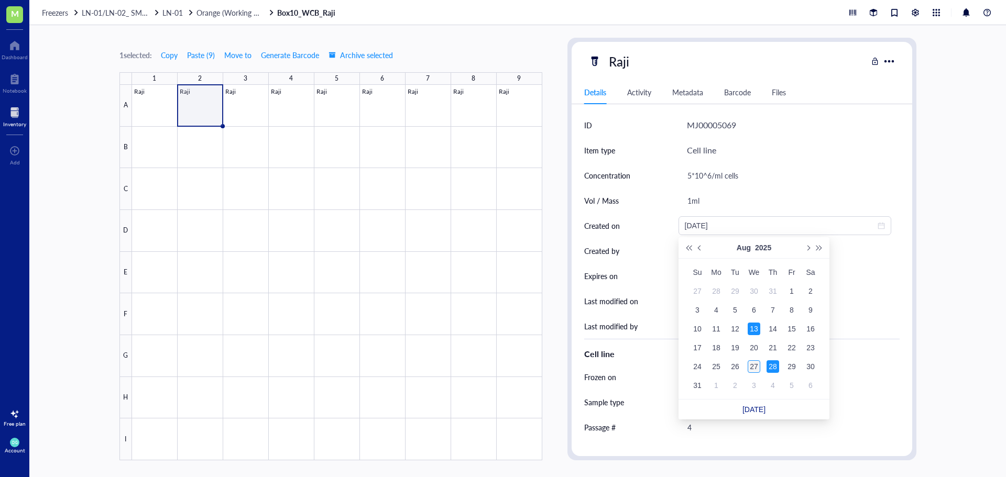
type input "[DATE]"
click at [755, 367] on div "27" at bounding box center [754, 366] width 13 height 13
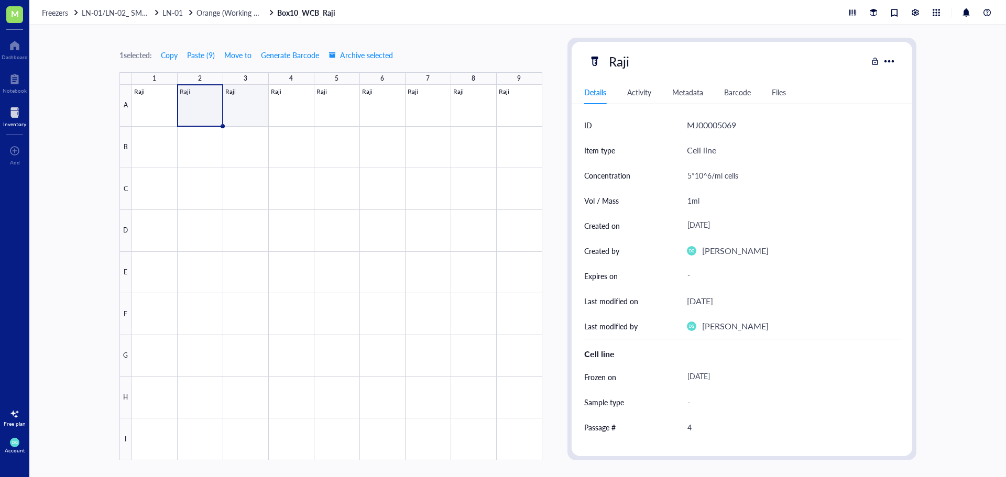
click at [241, 113] on div at bounding box center [337, 273] width 410 height 376
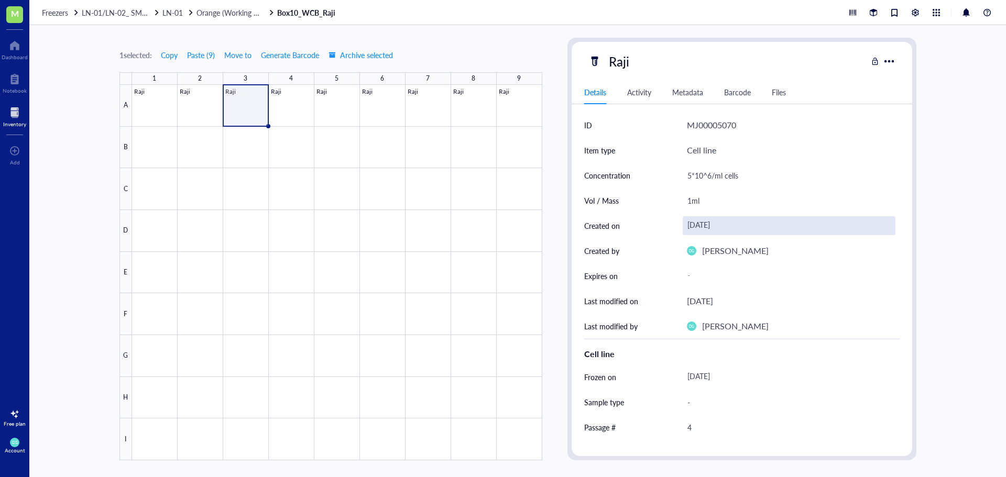
click at [721, 226] on div "[DATE]" at bounding box center [789, 225] width 213 height 19
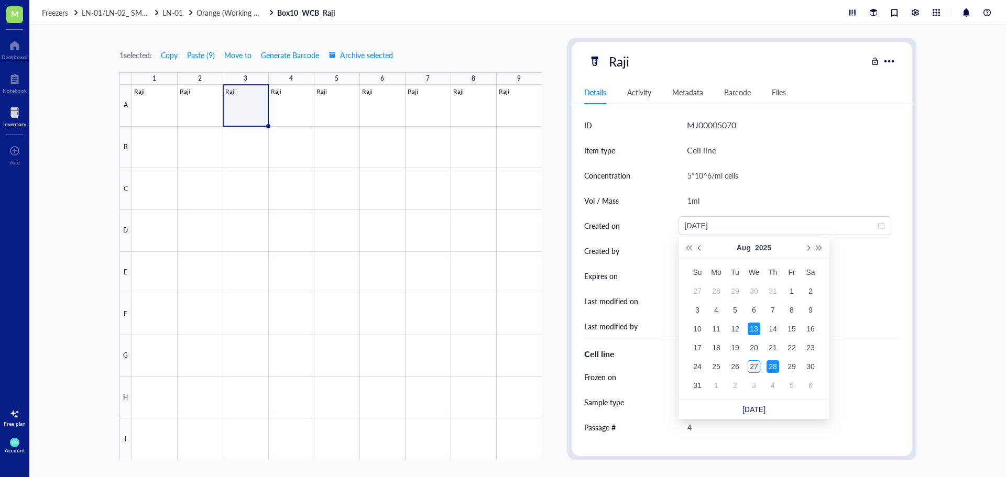
type input "[DATE]"
click at [756, 371] on div "27" at bounding box center [754, 366] width 13 height 13
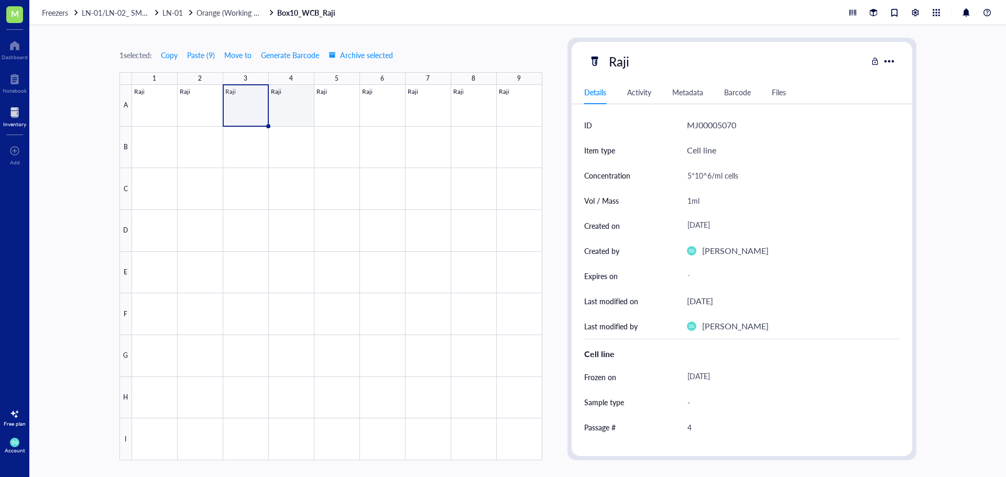
click at [290, 109] on div at bounding box center [337, 273] width 410 height 376
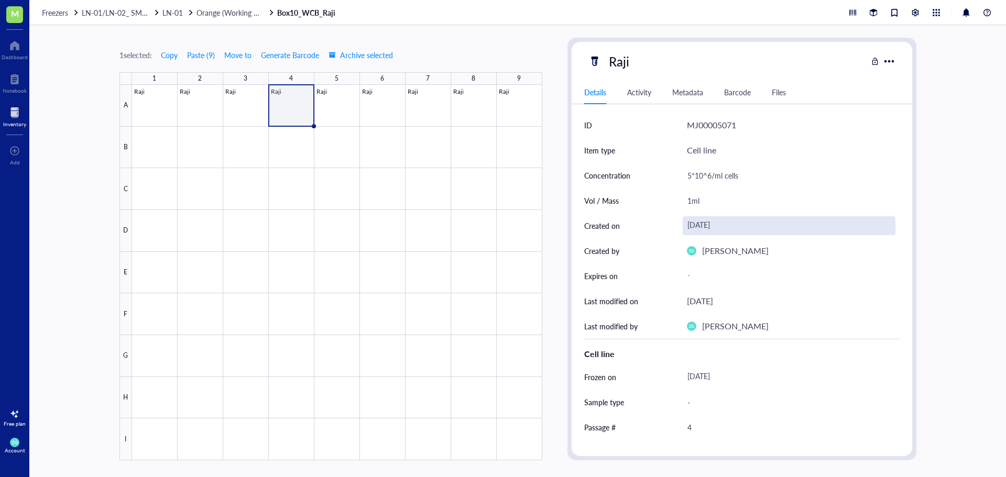
click at [719, 226] on div "[DATE]" at bounding box center [789, 225] width 213 height 19
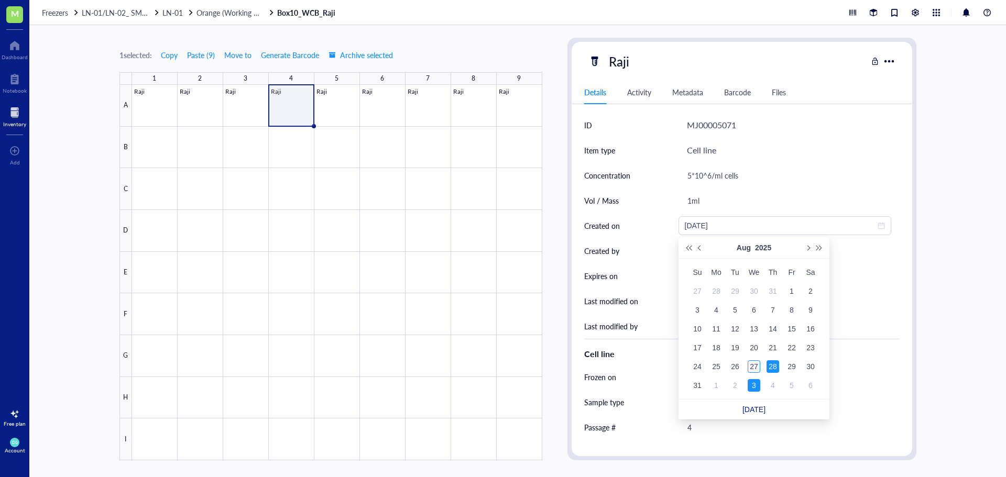
type input "[DATE]"
click at [757, 366] on div "27" at bounding box center [754, 366] width 13 height 13
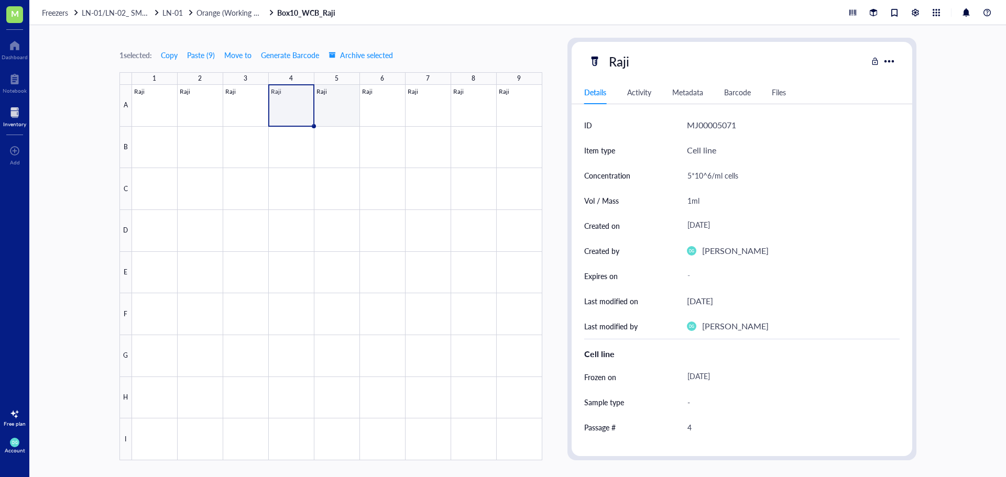
click at [329, 108] on div at bounding box center [337, 273] width 410 height 376
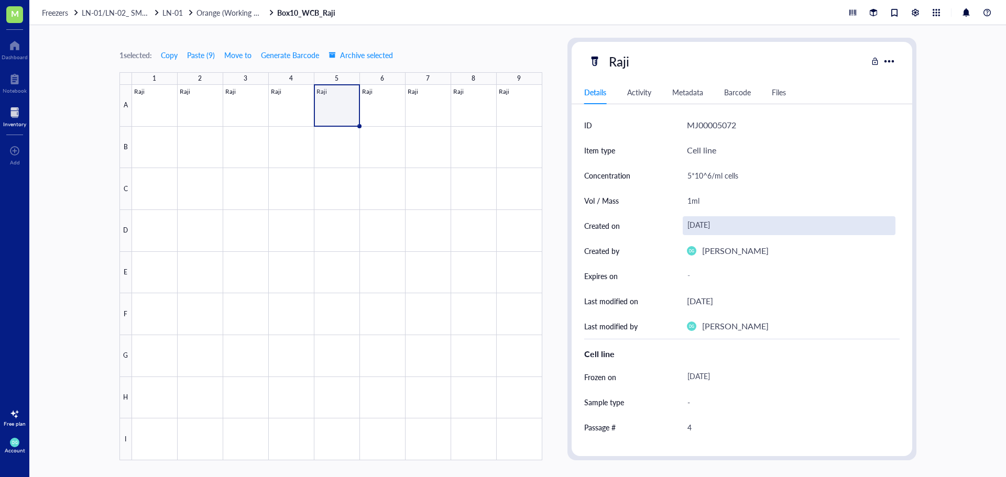
click at [723, 229] on div "[DATE]" at bounding box center [789, 225] width 213 height 19
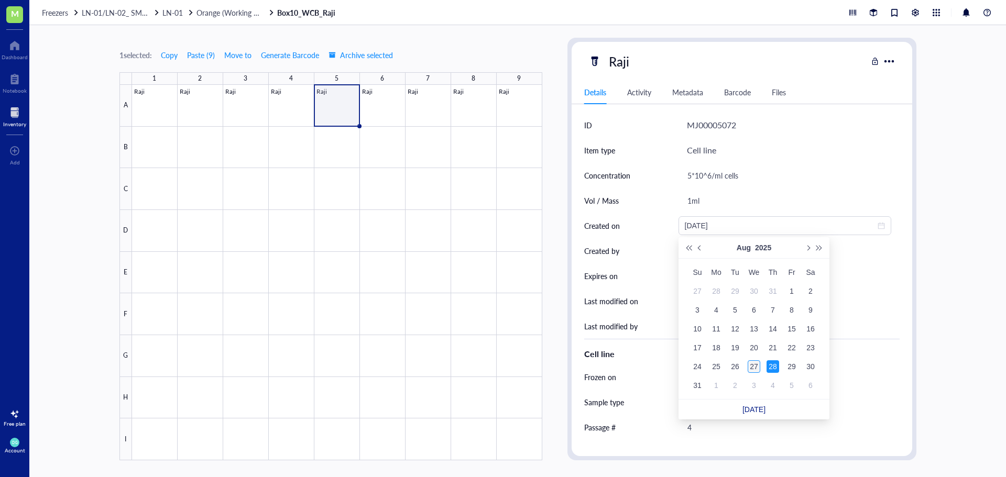
type input "[DATE]"
click at [755, 362] on div "27" at bounding box center [754, 366] width 13 height 13
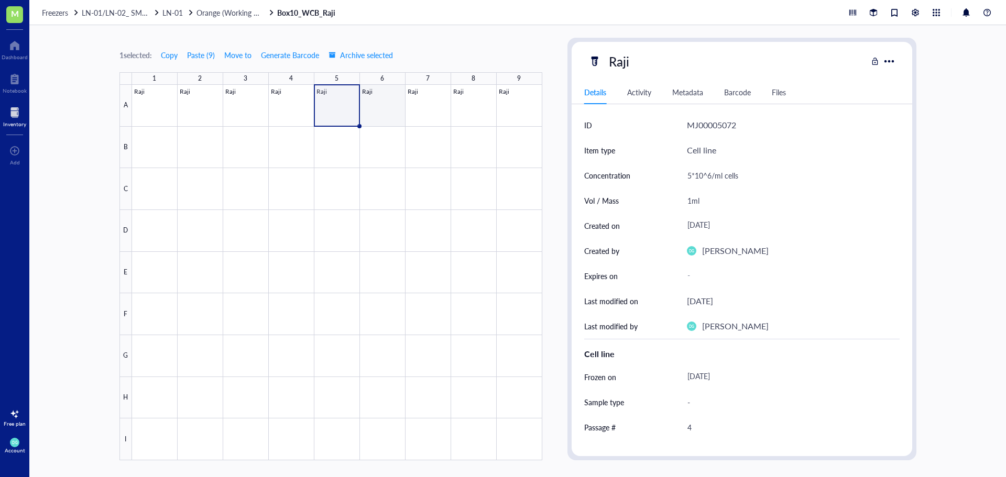
click at [383, 97] on div at bounding box center [337, 273] width 410 height 376
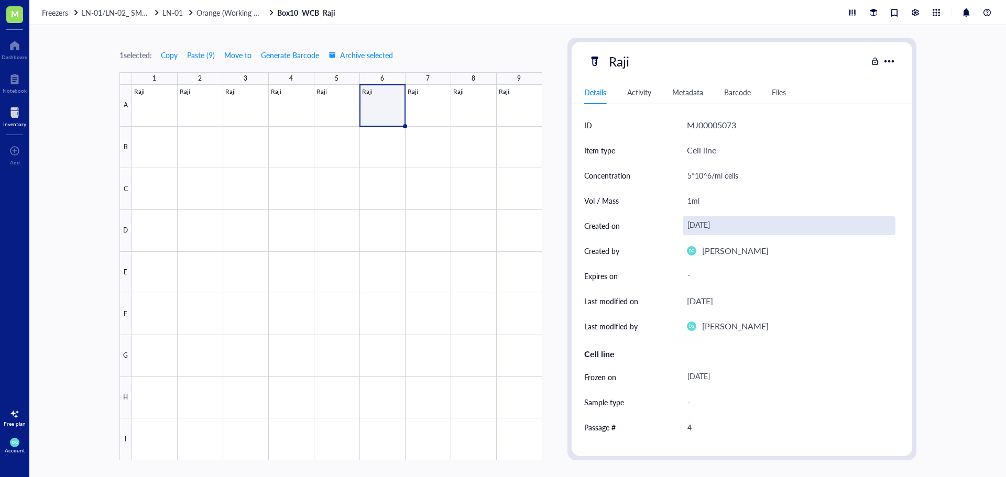
click at [716, 222] on div "[DATE]" at bounding box center [789, 225] width 213 height 19
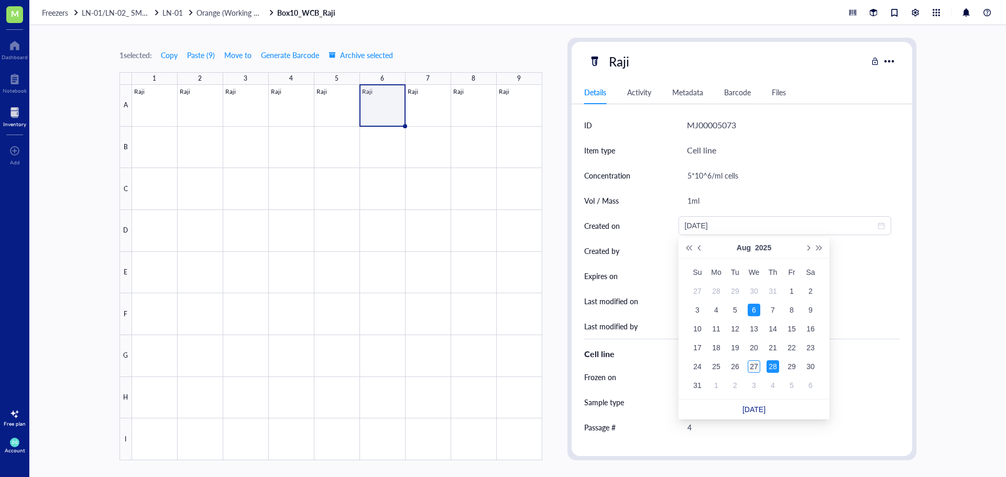
type input "[DATE]"
click at [754, 367] on div "27" at bounding box center [754, 366] width 13 height 13
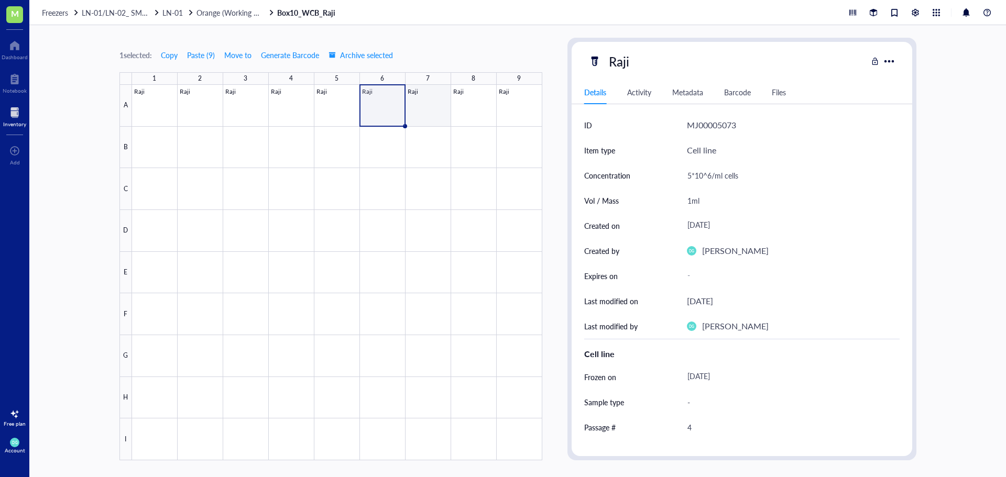
click at [422, 110] on div at bounding box center [337, 273] width 410 height 376
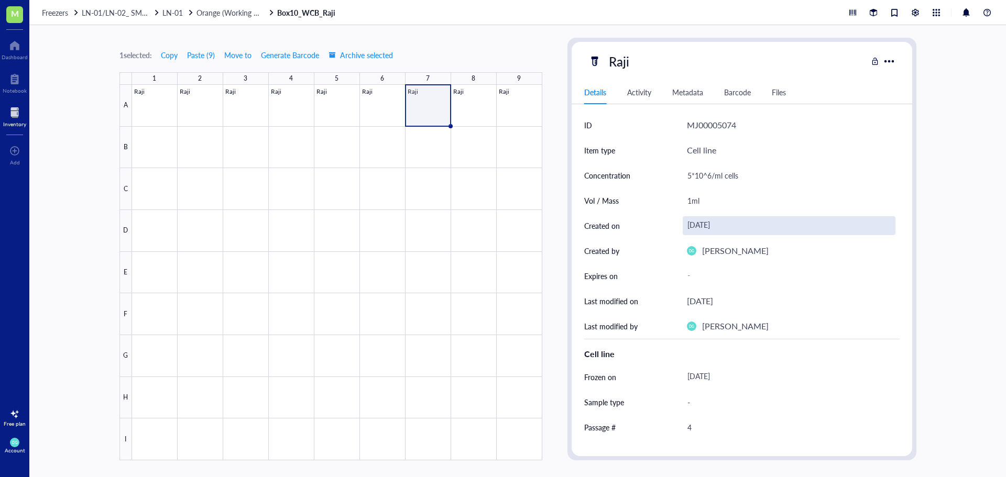
click at [734, 225] on div "[DATE]" at bounding box center [789, 225] width 213 height 19
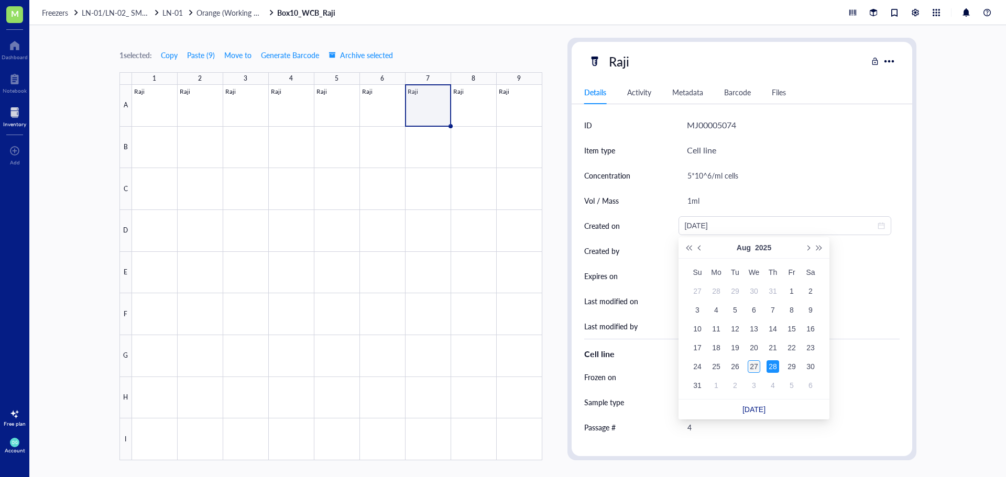
type input "[DATE]"
click at [752, 368] on div "27" at bounding box center [754, 366] width 13 height 13
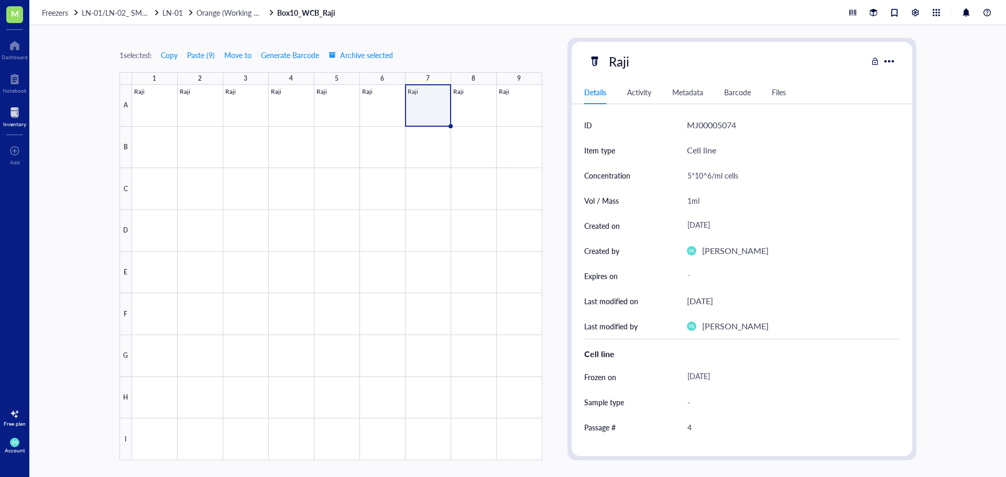
click at [473, 98] on div at bounding box center [337, 273] width 410 height 376
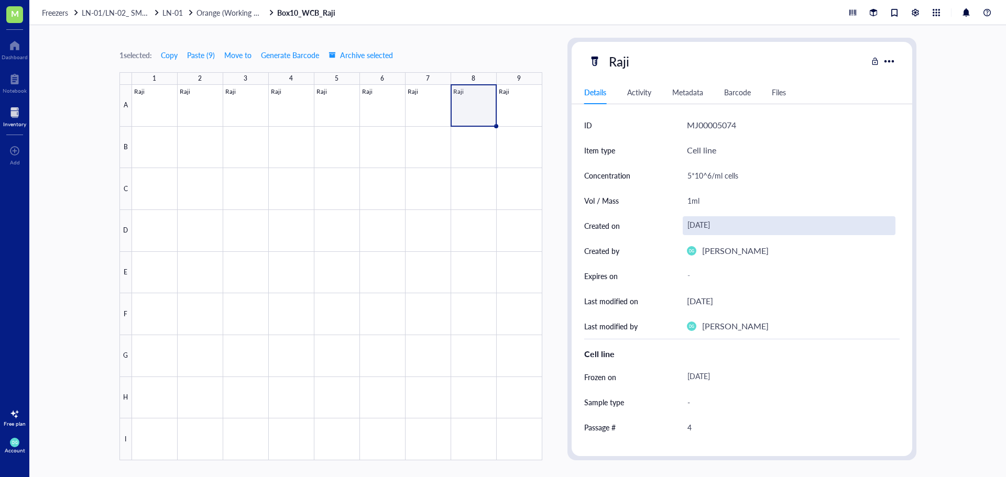
click at [704, 226] on div "[DATE]" at bounding box center [789, 225] width 213 height 19
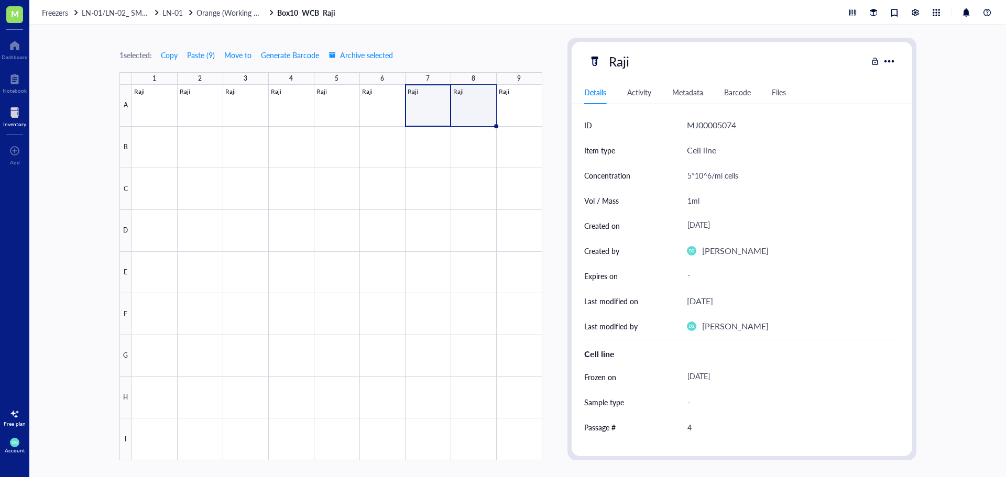
click at [478, 115] on div at bounding box center [337, 273] width 410 height 376
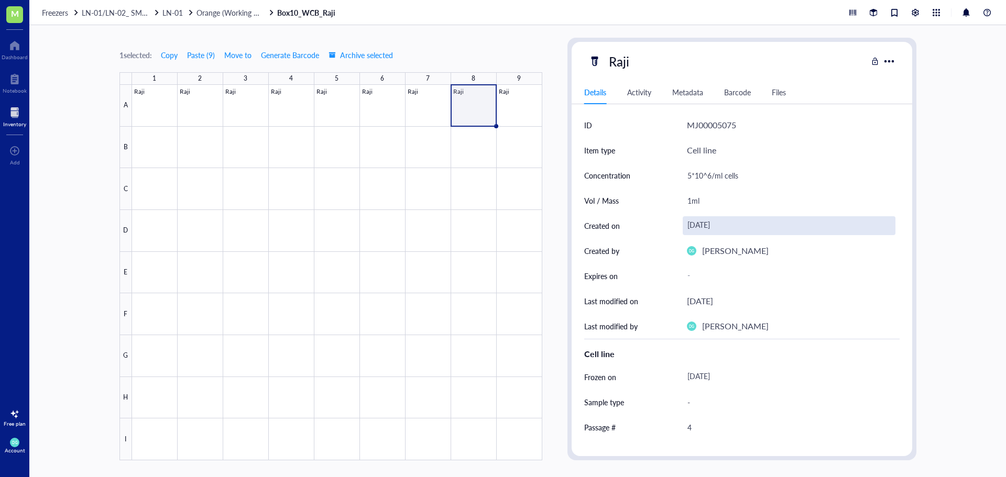
click at [717, 227] on div "[DATE]" at bounding box center [789, 225] width 213 height 19
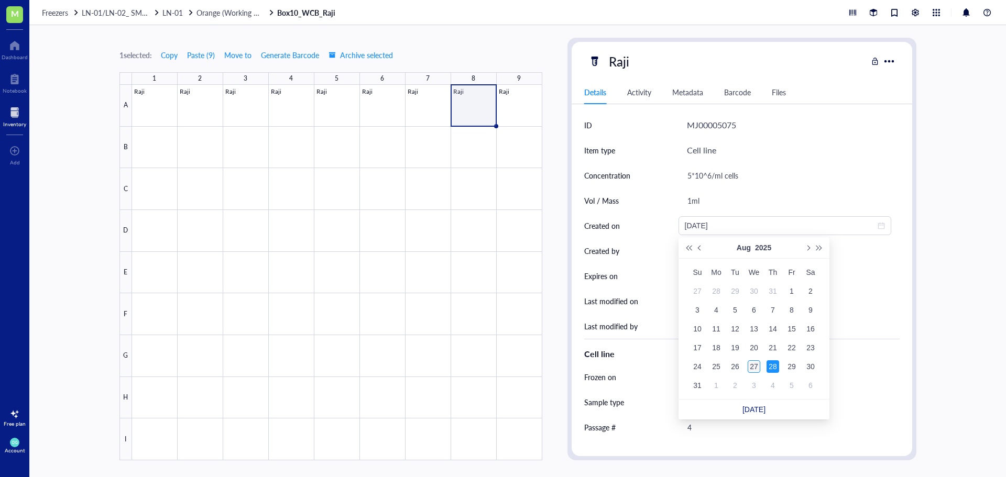
type input "[DATE]"
click at [752, 366] on div "27" at bounding box center [754, 366] width 13 height 13
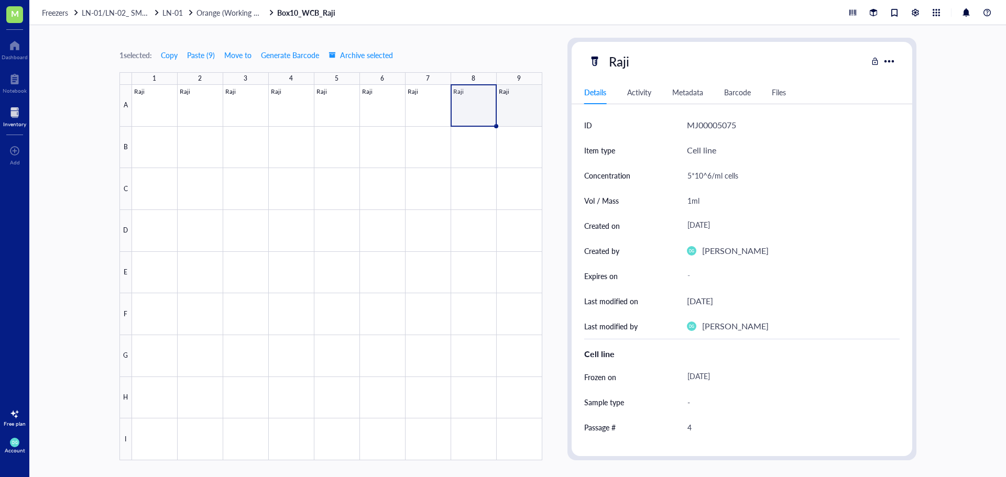
click at [515, 107] on div at bounding box center [337, 273] width 410 height 376
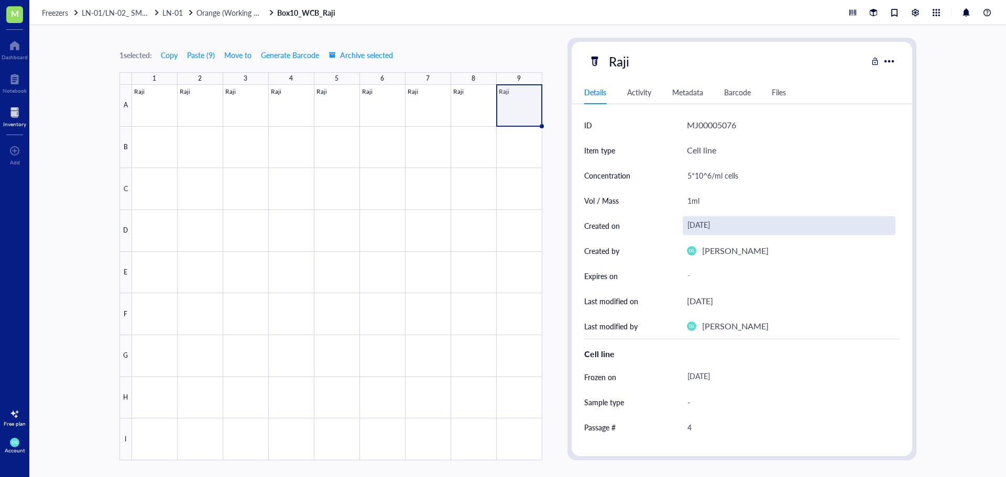
click at [711, 224] on div "[DATE]" at bounding box center [789, 225] width 213 height 19
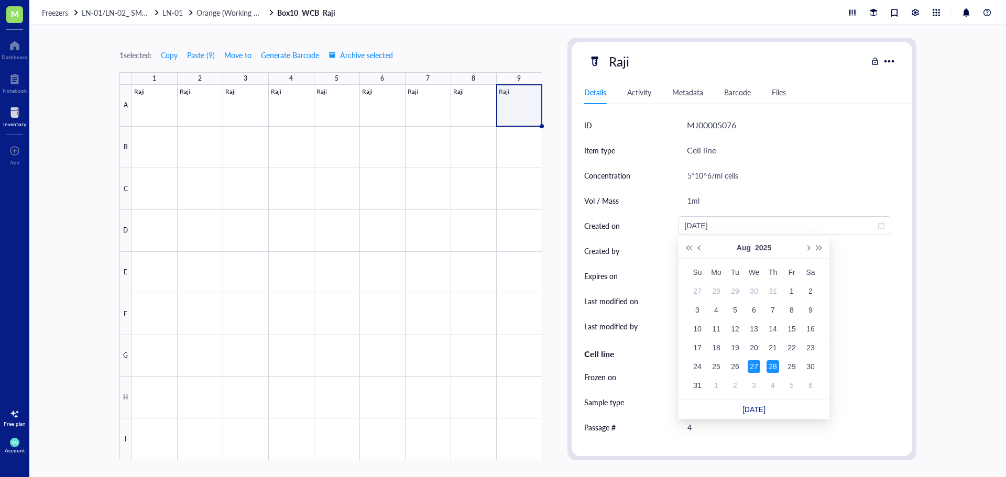
type input "[DATE]"
click at [756, 365] on div "27" at bounding box center [754, 366] width 13 height 13
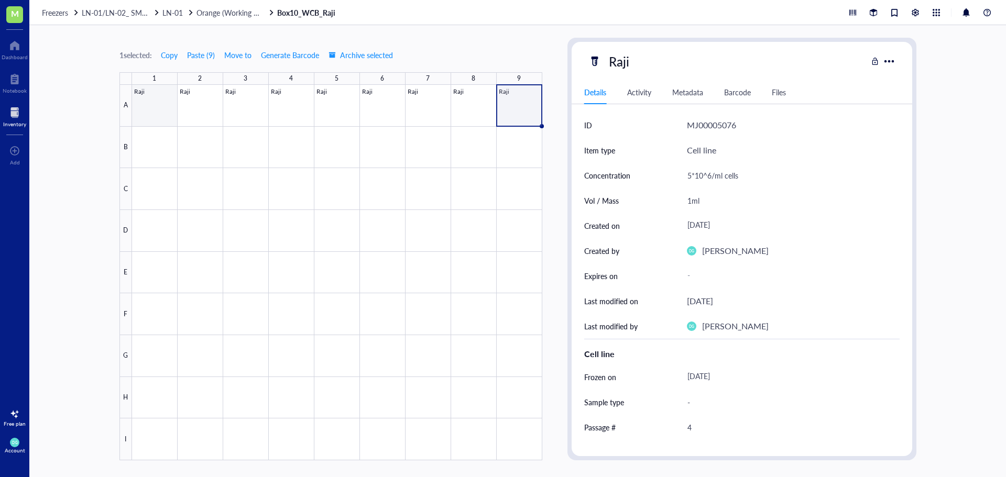
click at [147, 108] on div at bounding box center [337, 273] width 410 height 376
click at [198, 109] on div at bounding box center [337, 273] width 410 height 376
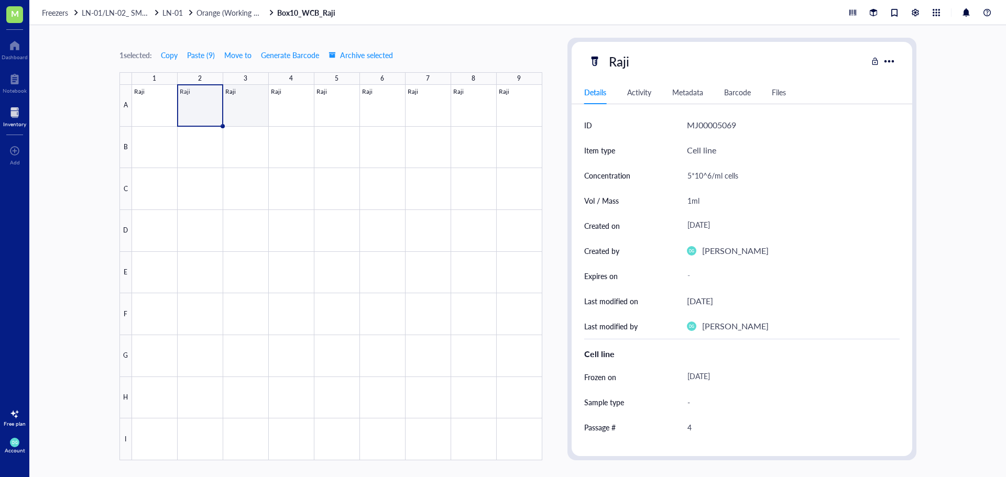
click at [241, 109] on div at bounding box center [337, 273] width 410 height 376
click at [291, 107] on div at bounding box center [337, 273] width 410 height 376
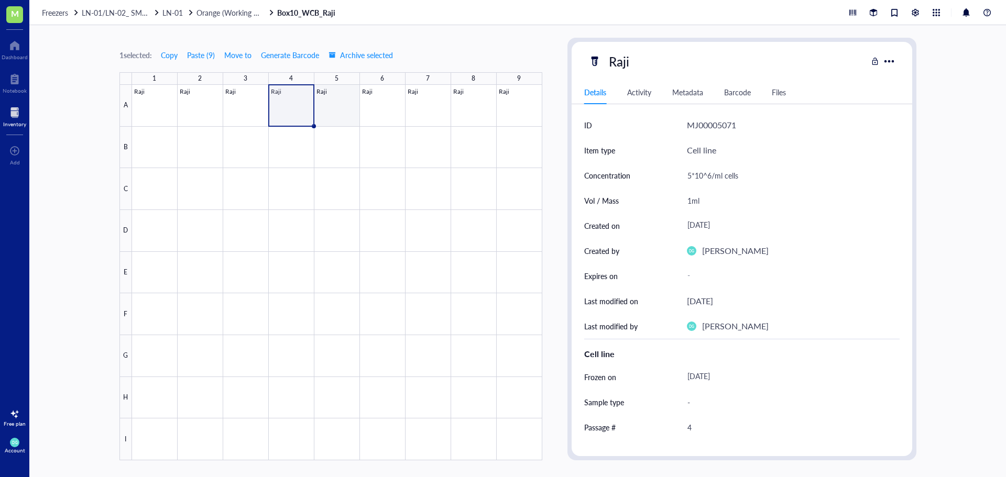
click at [339, 102] on div at bounding box center [337, 273] width 410 height 376
click at [371, 118] on div at bounding box center [337, 273] width 410 height 376
click at [411, 119] on div at bounding box center [337, 273] width 410 height 376
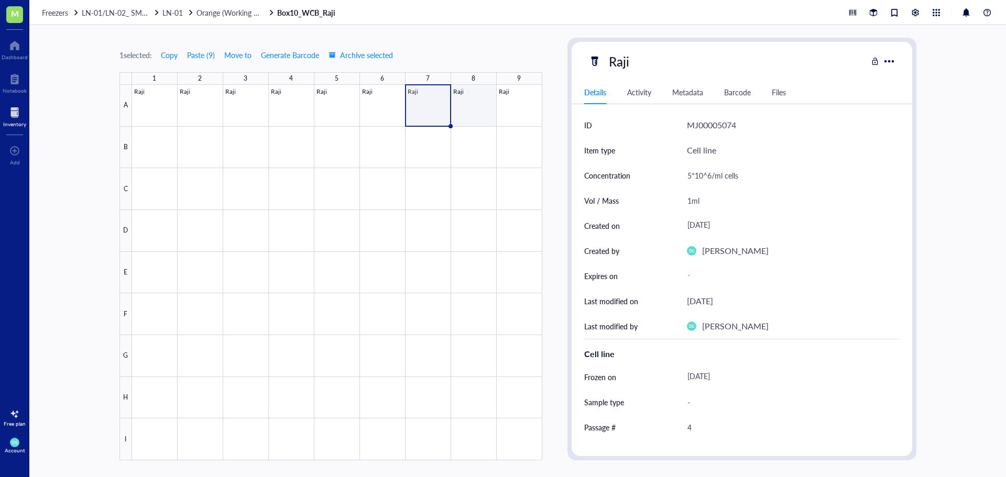
click at [471, 123] on div at bounding box center [337, 273] width 410 height 376
click at [516, 118] on div at bounding box center [337, 273] width 410 height 376
click at [548, 61] on div "1 selected: Copy Paste ( 9 ) Move to Generate Barcode Archive selected 1 2 3 4 …" at bounding box center [517, 251] width 976 height 452
click at [987, 448] on div "1 selected: Copy Paste ( 9 ) Move to Generate Barcode Archive selected 1 2 3 4 …" at bounding box center [517, 251] width 976 height 452
click at [546, 171] on div "1 selected: Copy Paste ( 9 ) Move to Generate Barcode Archive selected 1 2 3 4 …" at bounding box center [517, 251] width 976 height 452
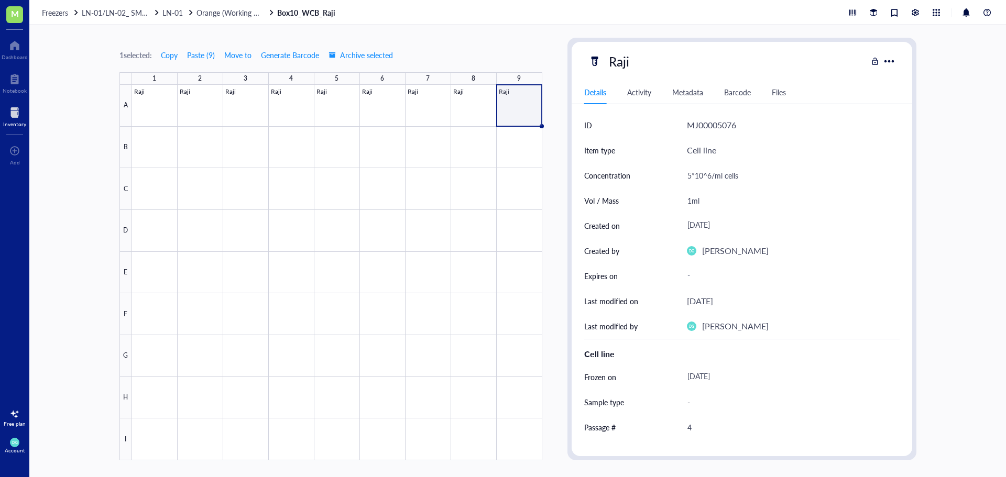
click at [527, 40] on div "1 selected: Copy Paste ( 9 ) Move to Generate Barcode Archive selected 1 2 3 4 …" at bounding box center [330, 249] width 423 height 423
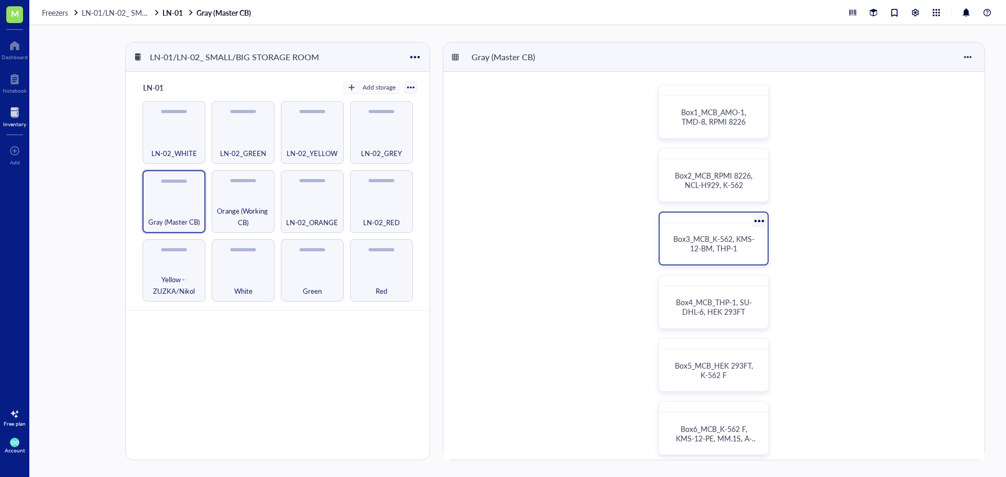
click at [700, 247] on span "Box3_MCB_K-562, KMS-12-BM, THP-1" at bounding box center [713, 244] width 81 height 20
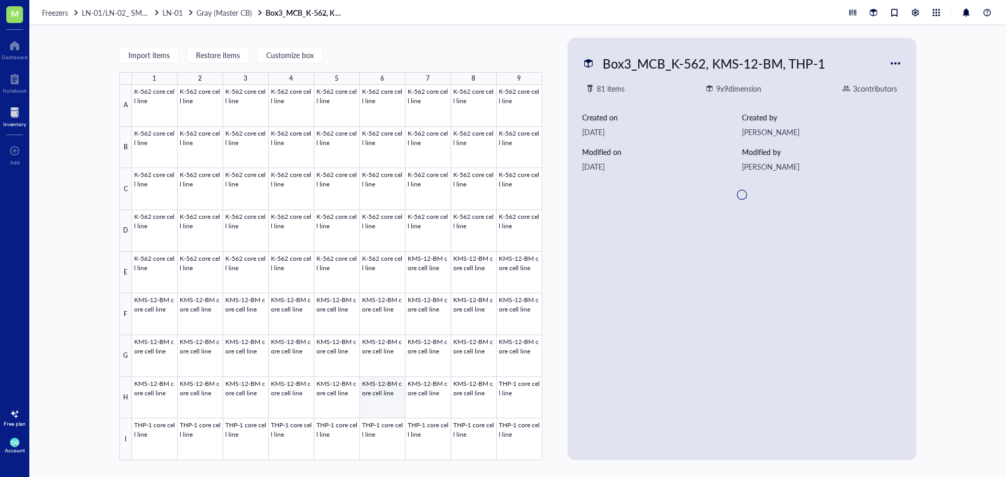
click at [384, 398] on div at bounding box center [337, 273] width 410 height 376
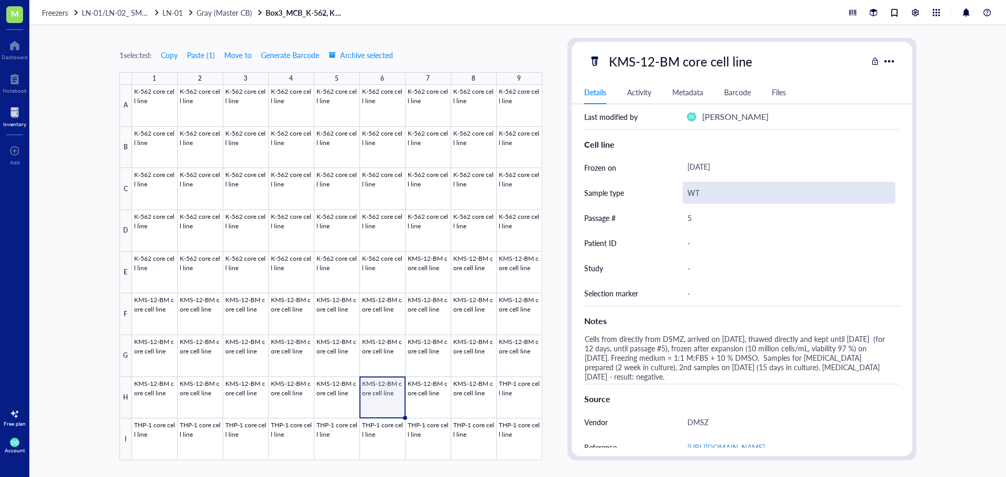
scroll to position [314, 0]
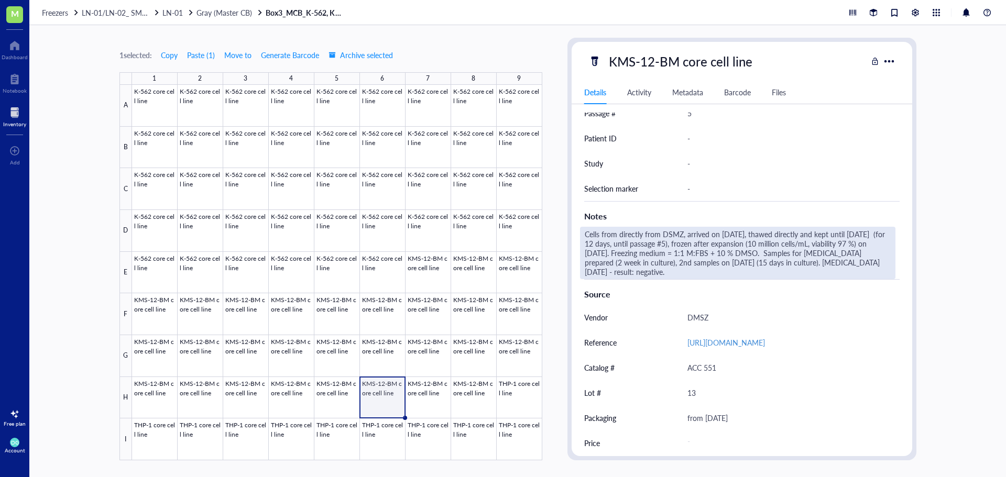
click at [720, 250] on div "Cells from directly from DSMZ, arrived on August, 8, 2024, thawed directly and …" at bounding box center [737, 253] width 315 height 52
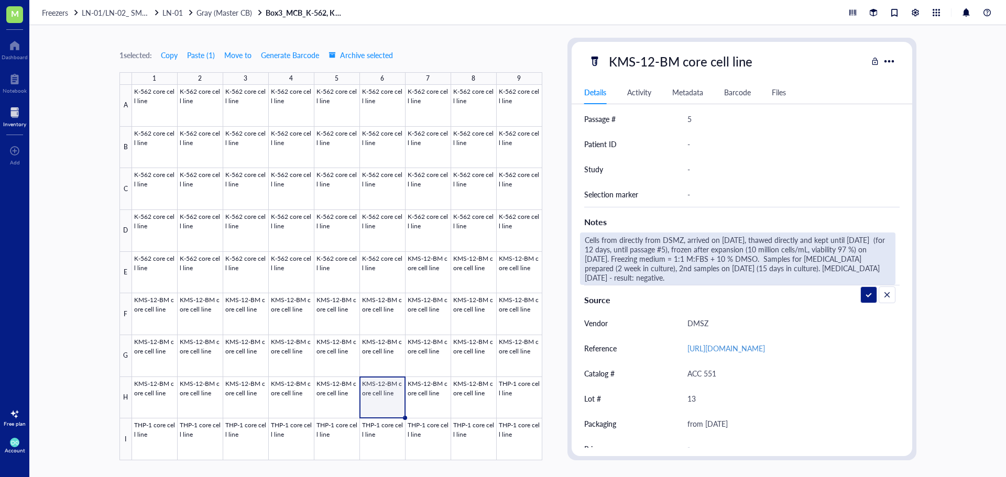
drag, startPoint x: 758, startPoint y: 282, endPoint x: 568, endPoint y: 243, distance: 194.3
click at [568, 243] on div "KMS-12-BM core cell line Details Activity Metadata Barcode Files ID MJ00002595 …" at bounding box center [741, 249] width 349 height 423
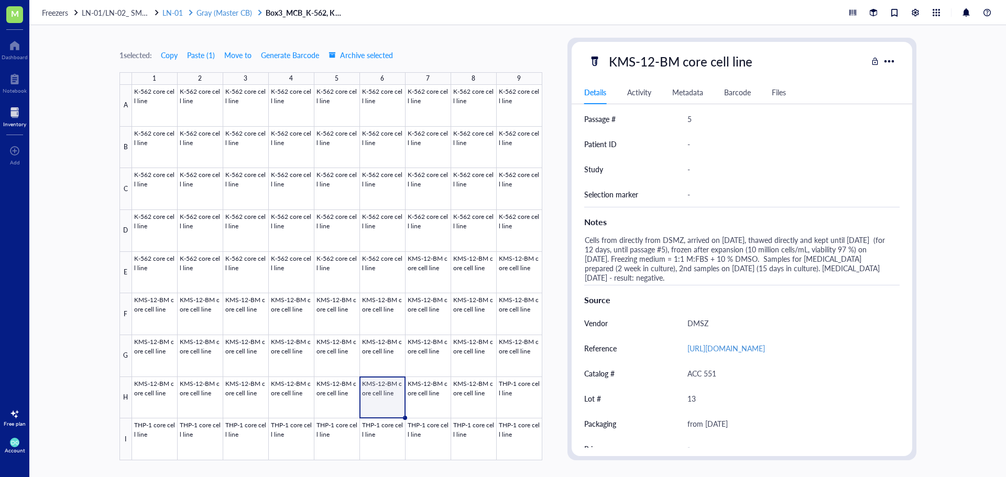
click at [217, 15] on span "Gray (Master CB)" at bounding box center [224, 12] width 56 height 10
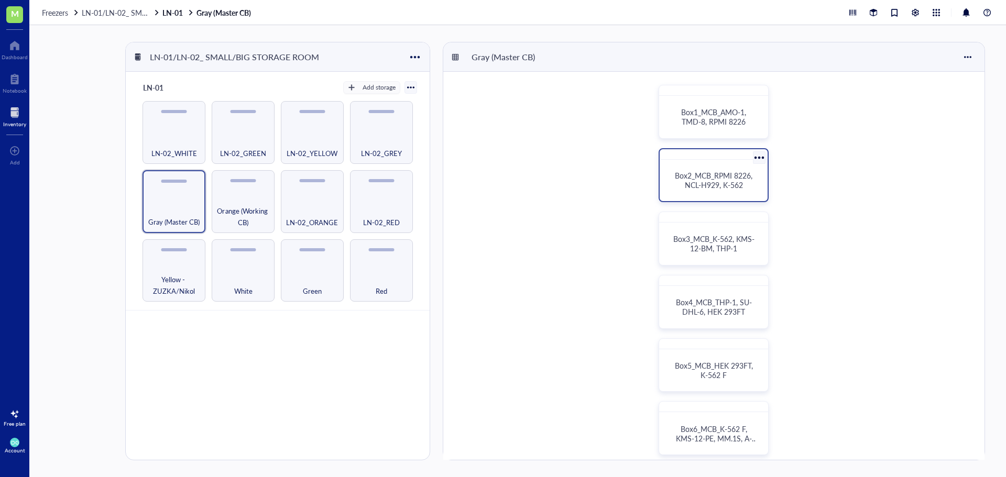
click at [711, 175] on span "Box2_MCB_RPMI 8226, NCL-H929, K-562" at bounding box center [715, 180] width 80 height 20
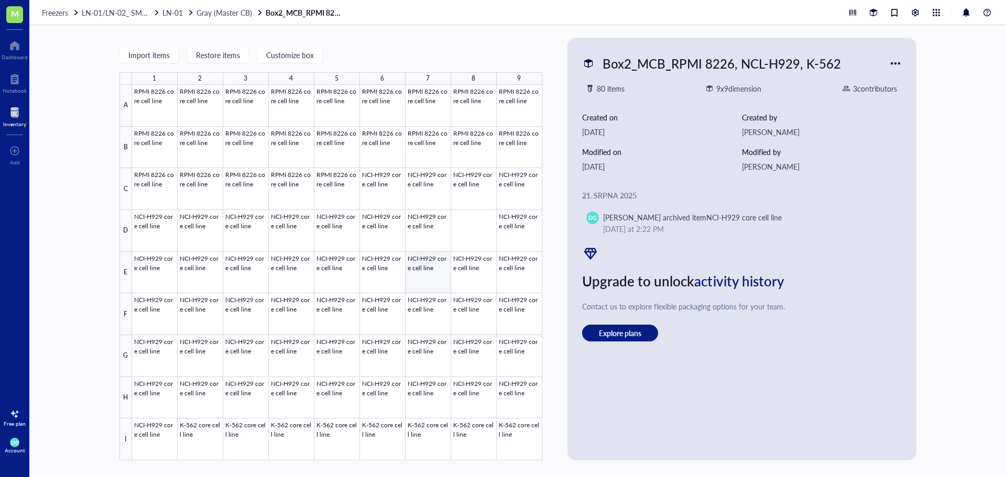
click at [434, 265] on div at bounding box center [337, 273] width 410 height 376
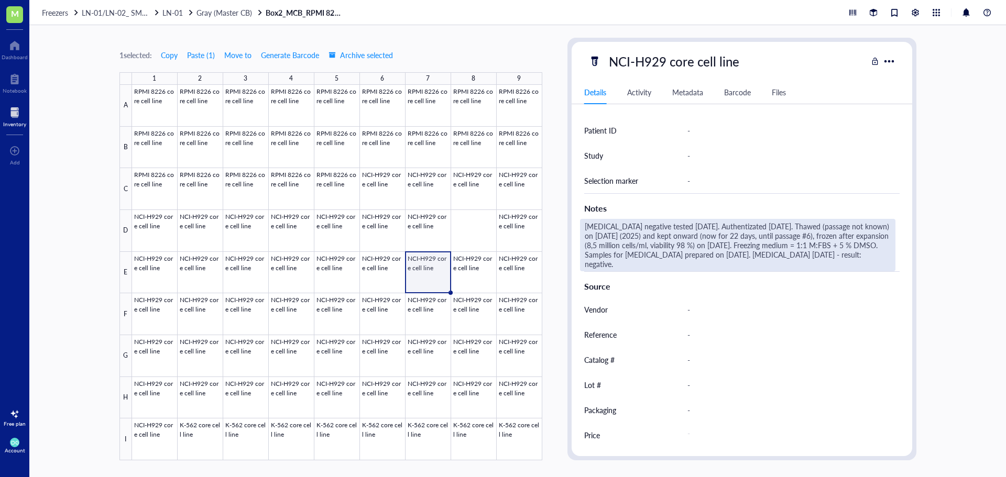
click at [711, 250] on div "[MEDICAL_DATA] negative tested [DATE]. Authentizated [DATE]. Thawed (passage no…" at bounding box center [737, 245] width 315 height 52
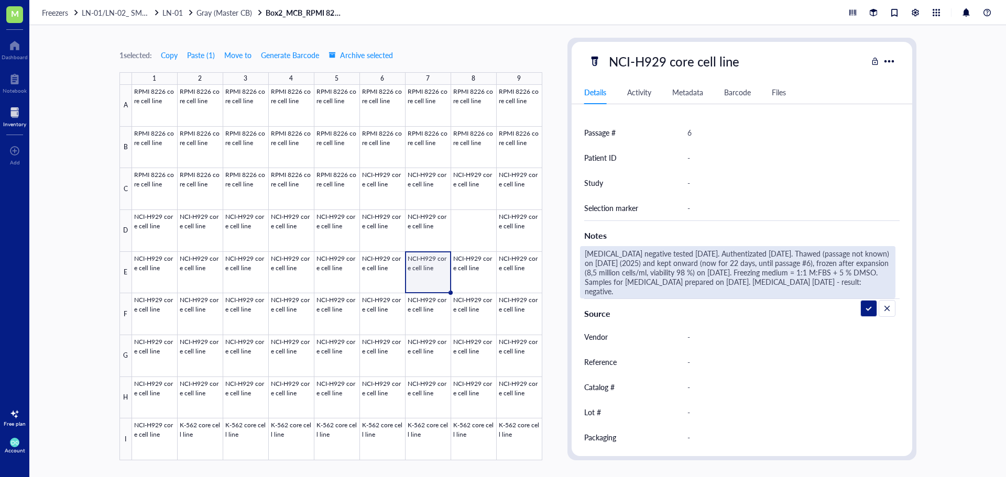
drag, startPoint x: 698, startPoint y: 294, endPoint x: 573, endPoint y: 248, distance: 133.4
click at [573, 248] on div "ID MJ00003907 Item type Cell line Concentration 8,5*10^6 cells Vol / Mass - Cre…" at bounding box center [741, 146] width 340 height 657
